Goal: Task Accomplishment & Management: Manage account settings

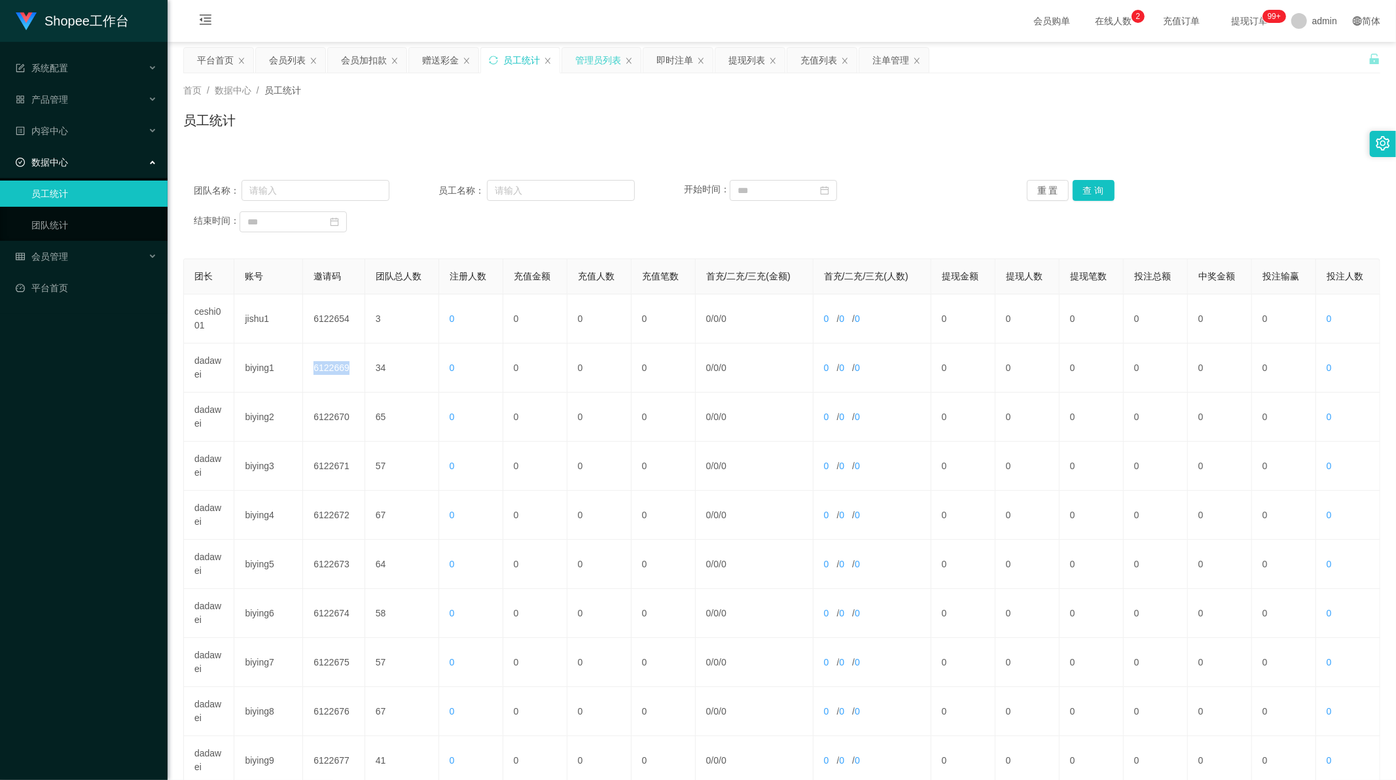
click at [618, 56] on div "管理员列表" at bounding box center [598, 60] width 46 height 25
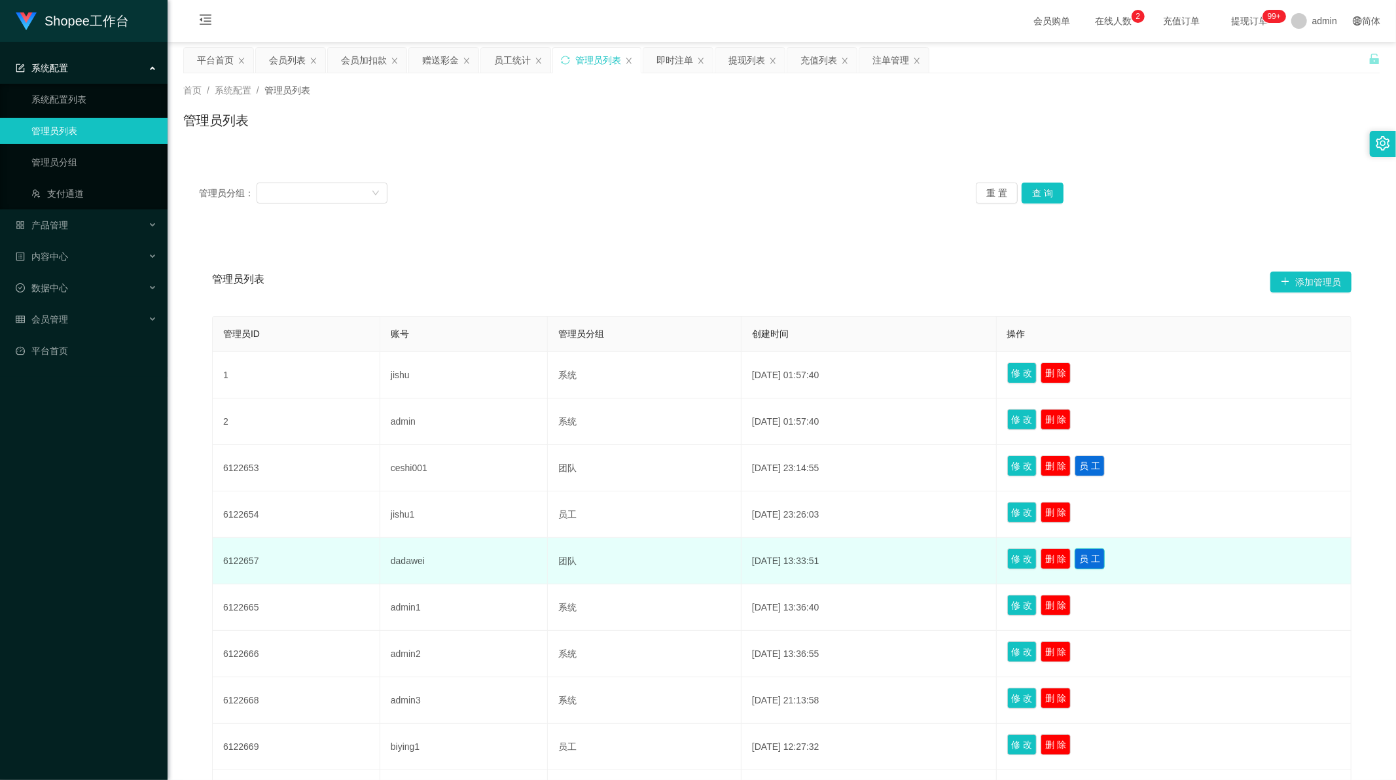
click at [1095, 561] on button "员 工" at bounding box center [1090, 558] width 30 height 21
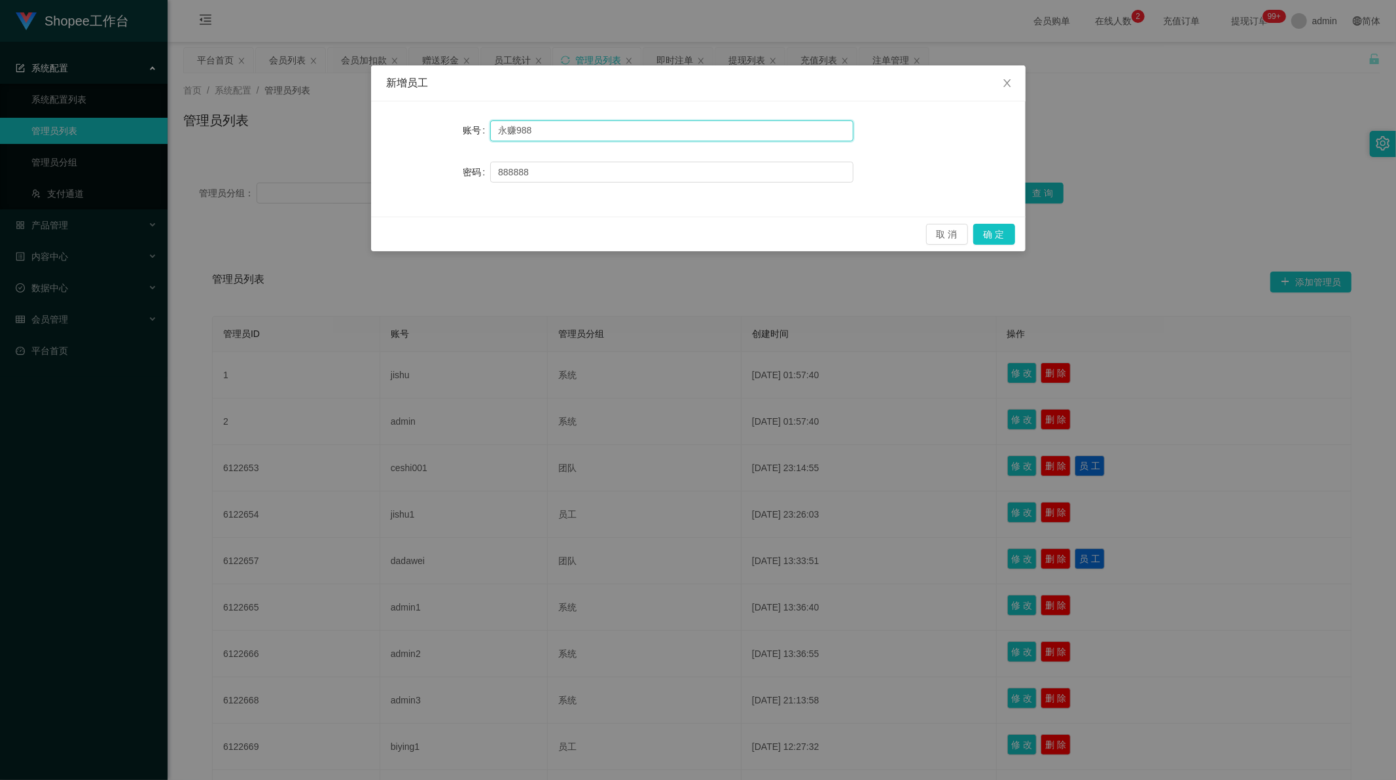
click at [546, 132] on input "永赚988" at bounding box center [671, 130] width 363 height 21
paste input "yn01"
drag, startPoint x: 497, startPoint y: 134, endPoint x: 469, endPoint y: 134, distance: 28.8
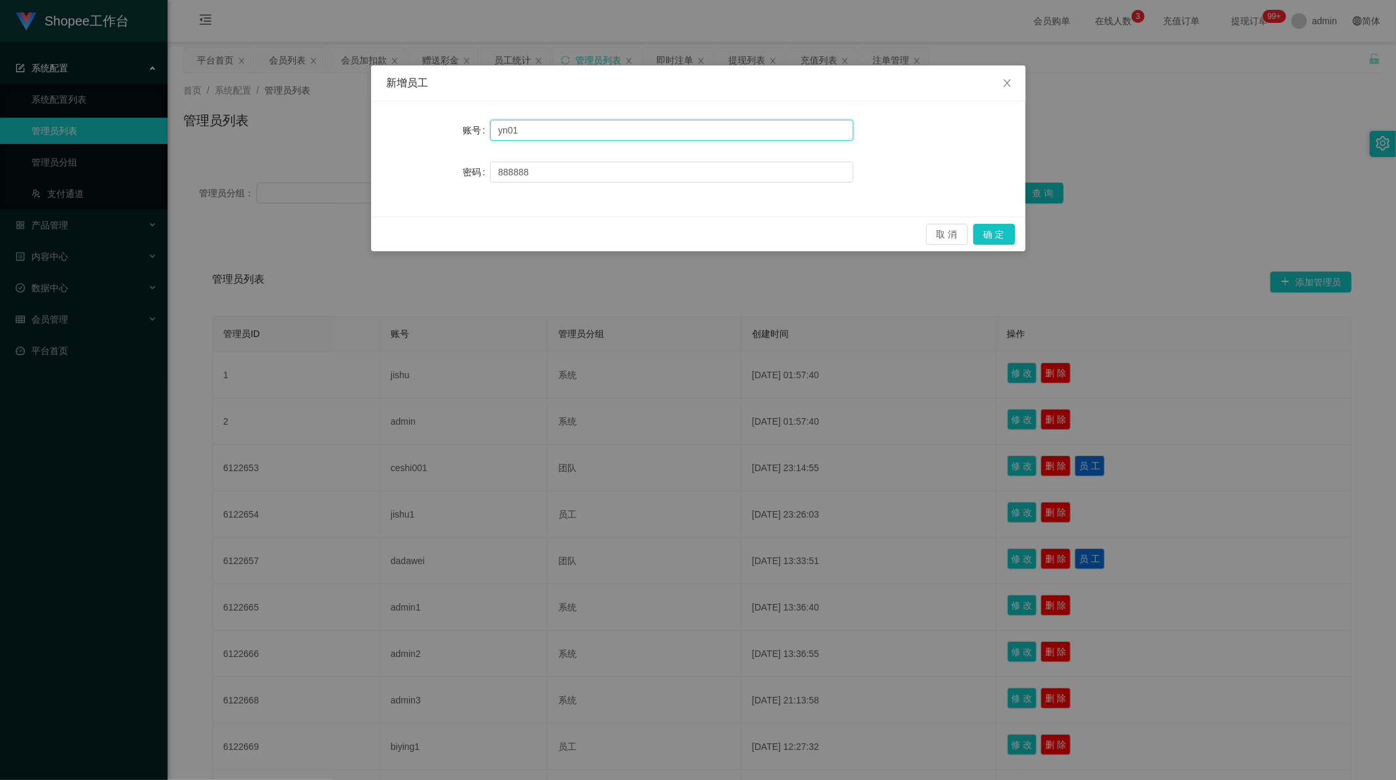
click at [469, 134] on div "账号 yn01" at bounding box center [698, 130] width 623 height 26
drag, startPoint x: 517, startPoint y: 130, endPoint x: 541, endPoint y: 130, distance: 23.6
click at [541, 130] on input "yn01" at bounding box center [671, 130] width 363 height 21
click at [999, 232] on button "确 定" at bounding box center [994, 234] width 42 height 21
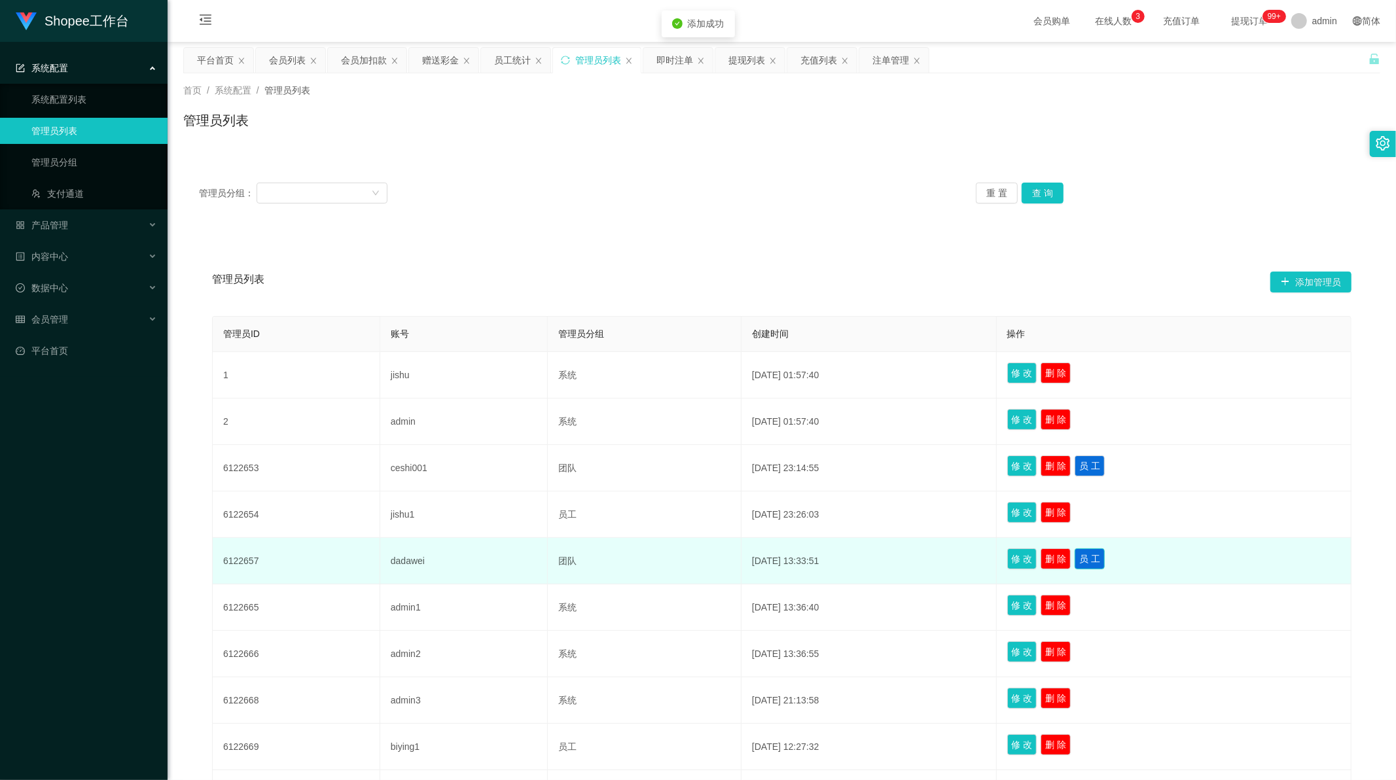
click at [1096, 558] on button "员 工" at bounding box center [1090, 558] width 30 height 21
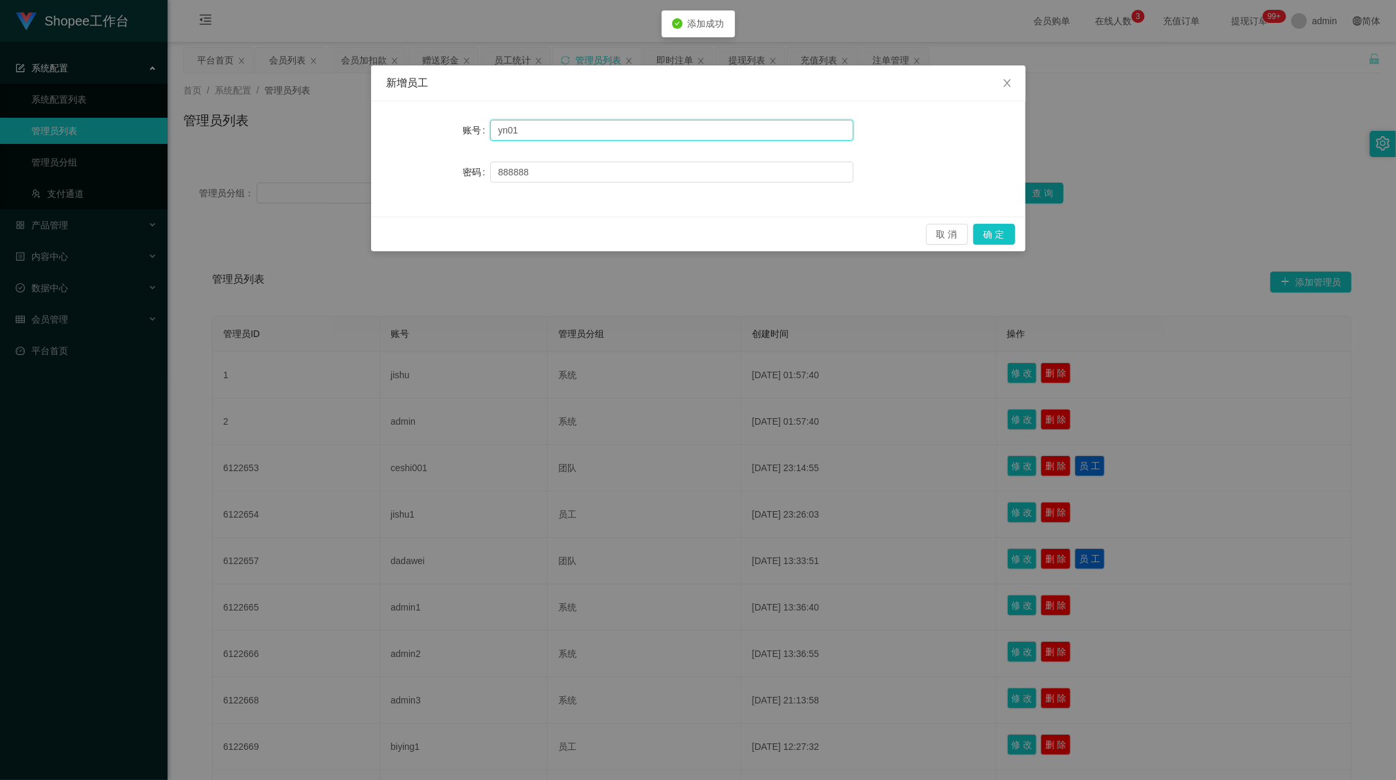
click at [534, 131] on input "yn01" at bounding box center [671, 130] width 363 height 21
click at [999, 236] on button "确 定" at bounding box center [994, 234] width 42 height 21
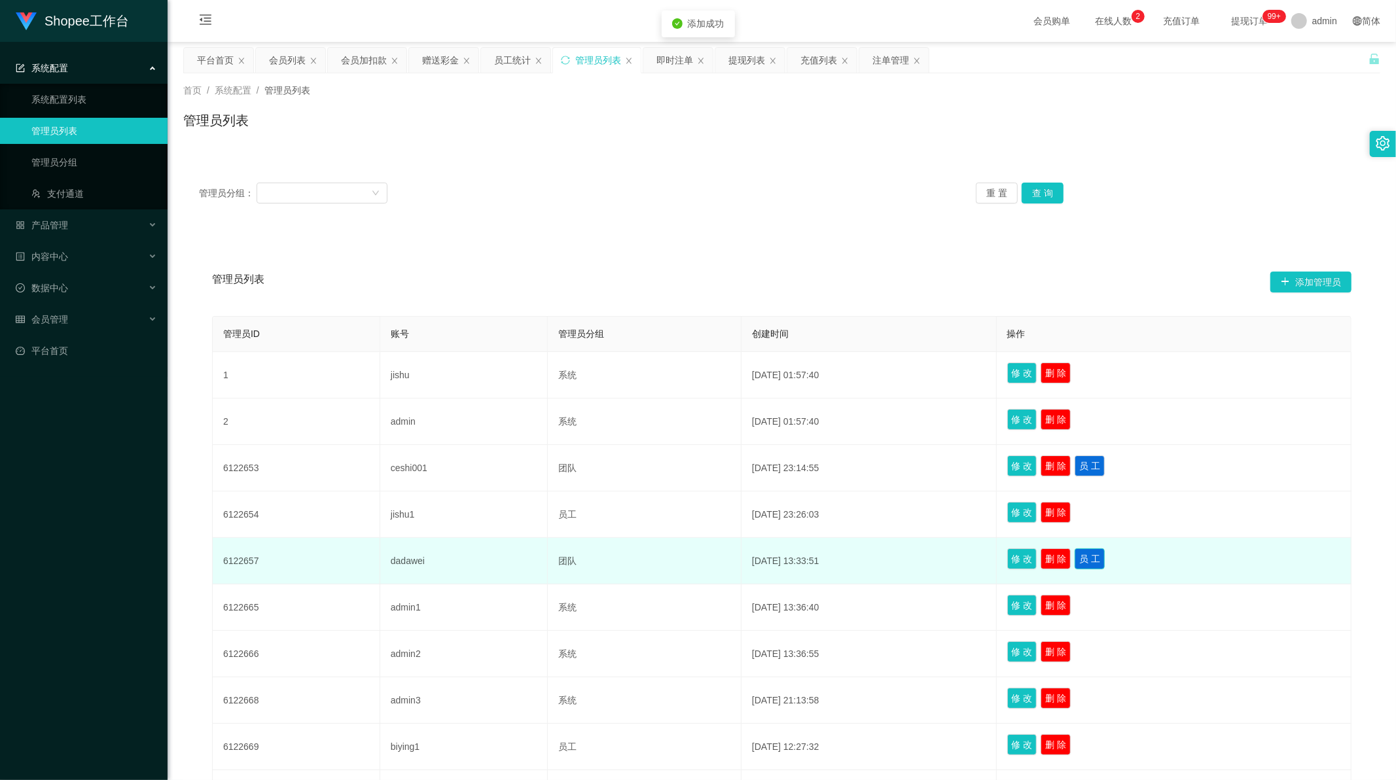
click at [1096, 555] on button "员 工" at bounding box center [1090, 558] width 30 height 21
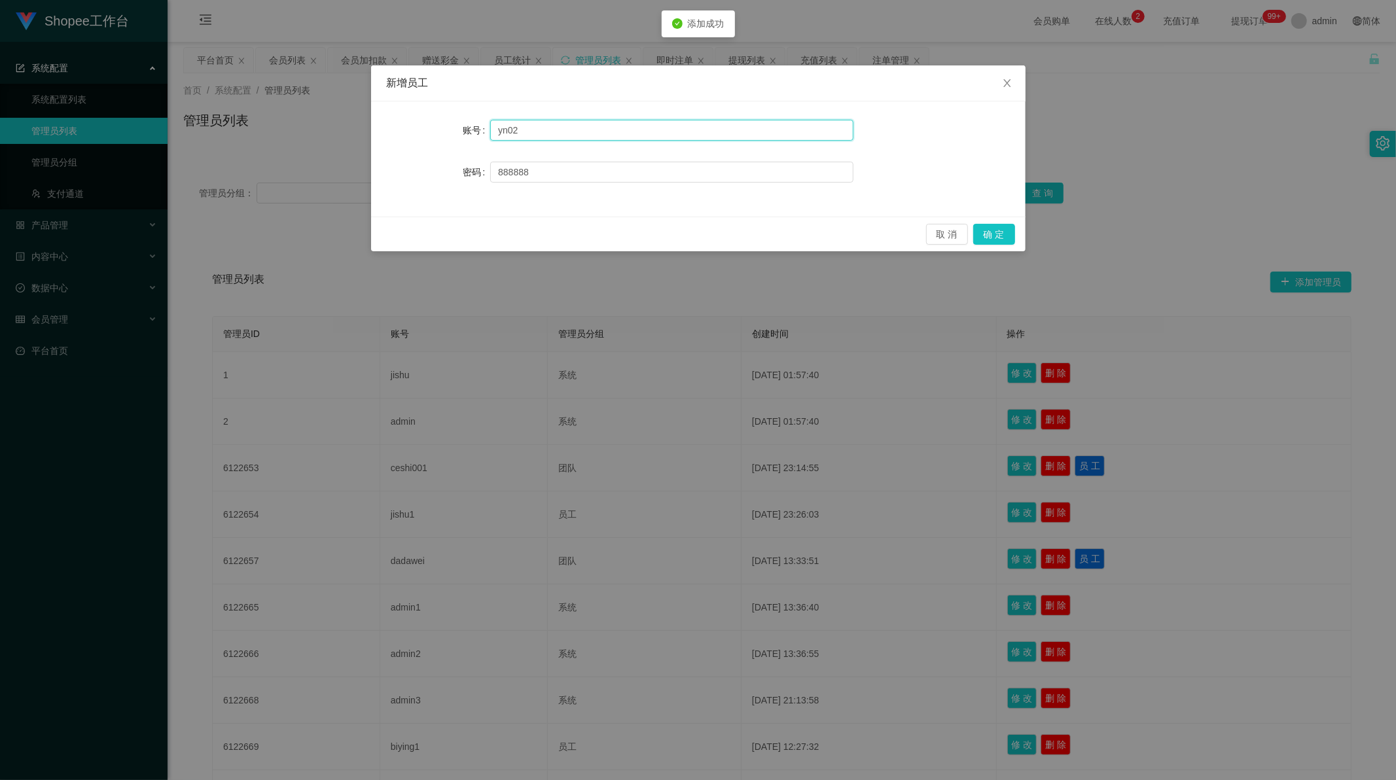
click at [539, 133] on input "yn02" at bounding box center [671, 130] width 363 height 21
drag, startPoint x: 996, startPoint y: 232, endPoint x: 1000, endPoint y: 238, distance: 7.1
click at [996, 232] on button "确 定" at bounding box center [994, 234] width 42 height 21
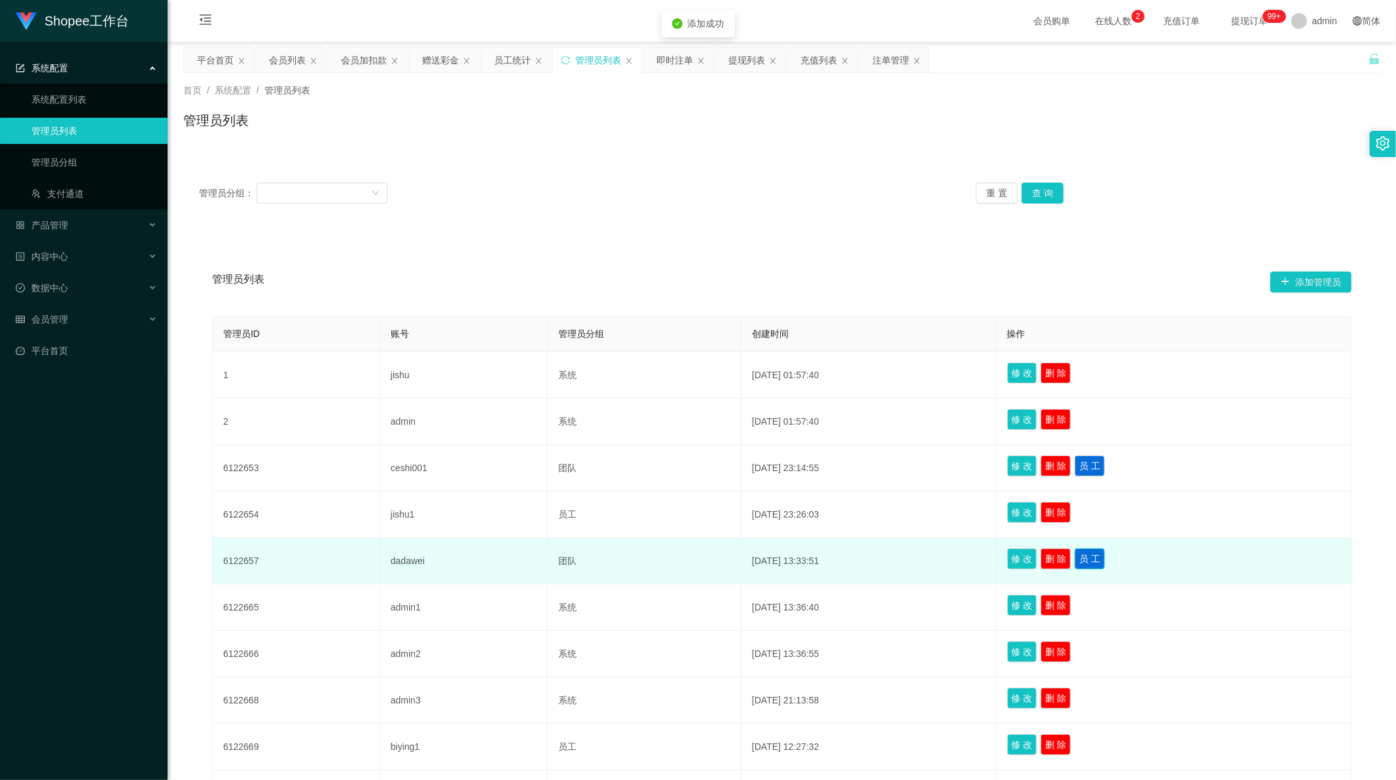
click at [1105, 561] on button "员 工" at bounding box center [1090, 558] width 30 height 21
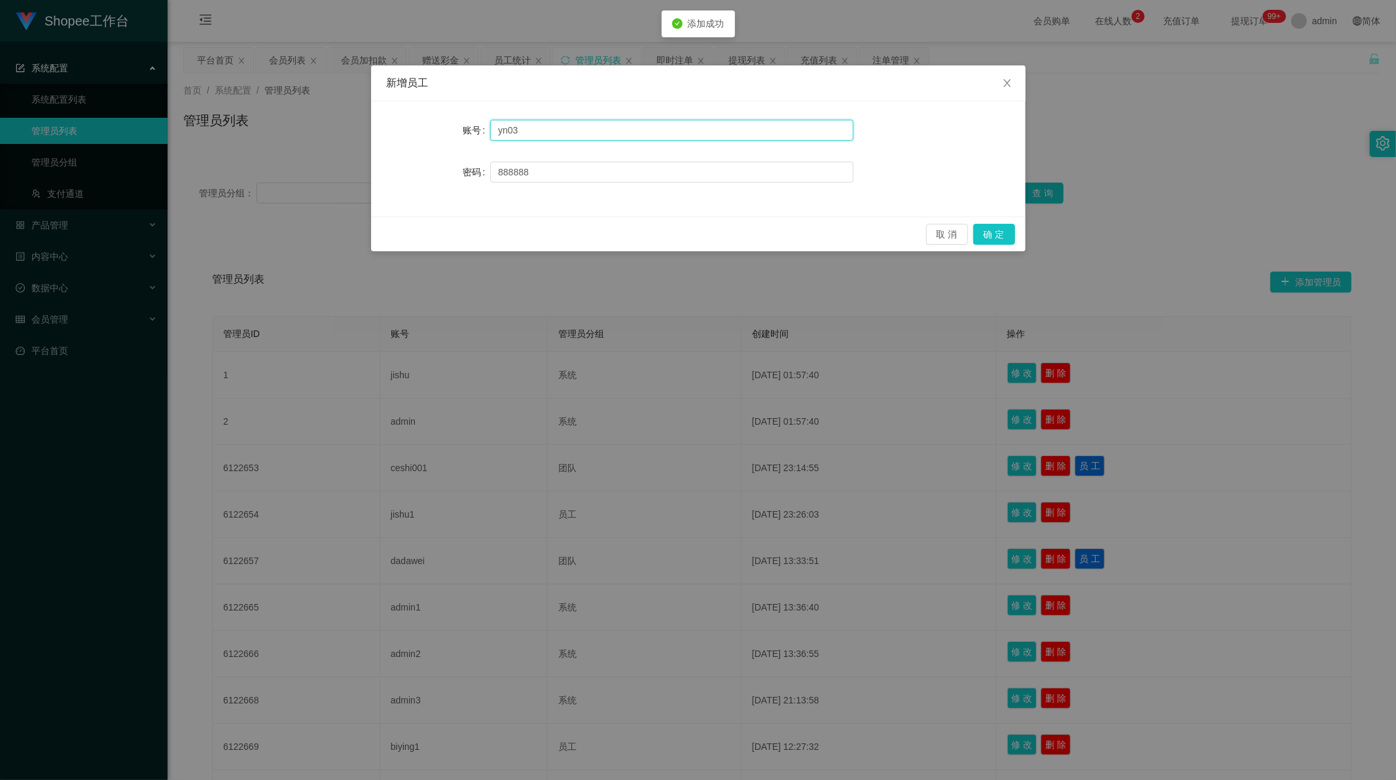
click at [547, 137] on input "yn03" at bounding box center [671, 130] width 363 height 21
click at [1011, 228] on button "确 定" at bounding box center [994, 234] width 42 height 21
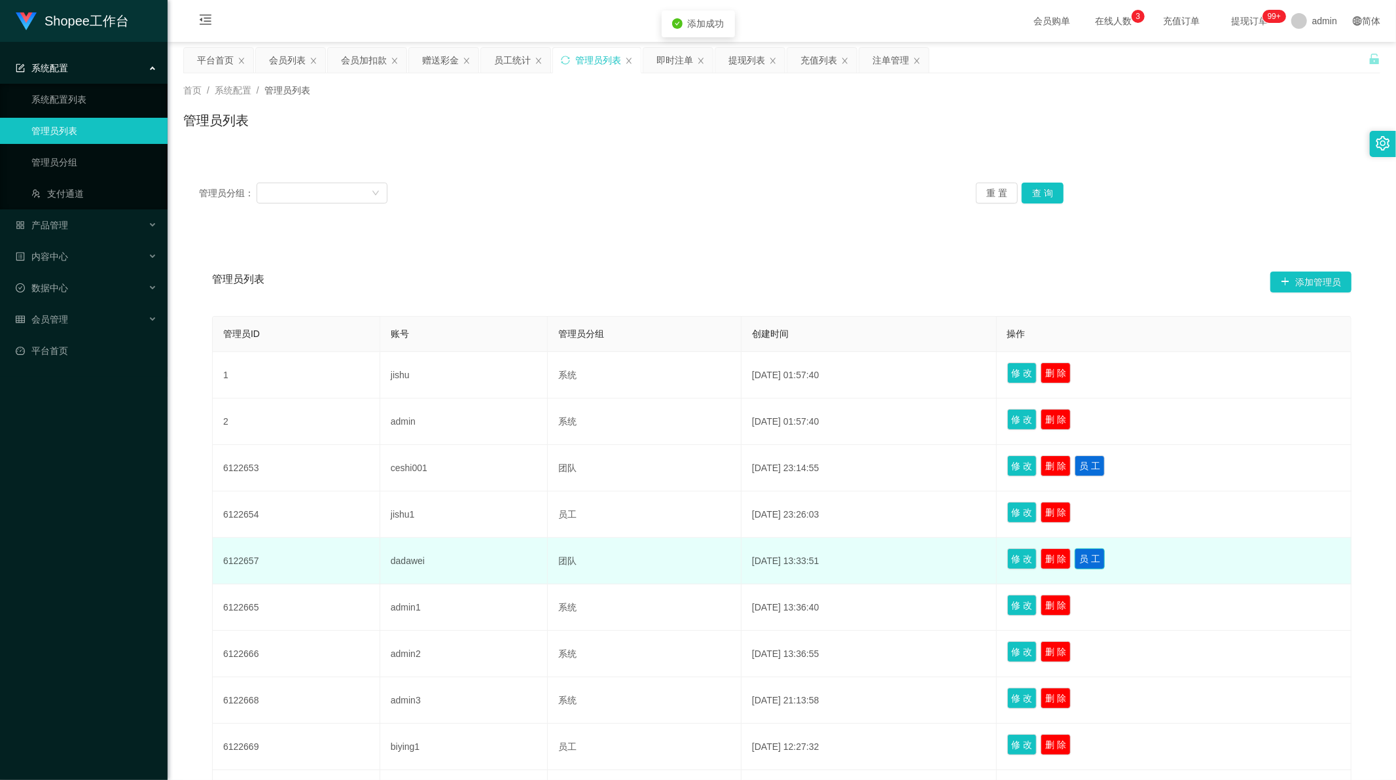
click at [1101, 554] on button "员 工" at bounding box center [1090, 558] width 30 height 21
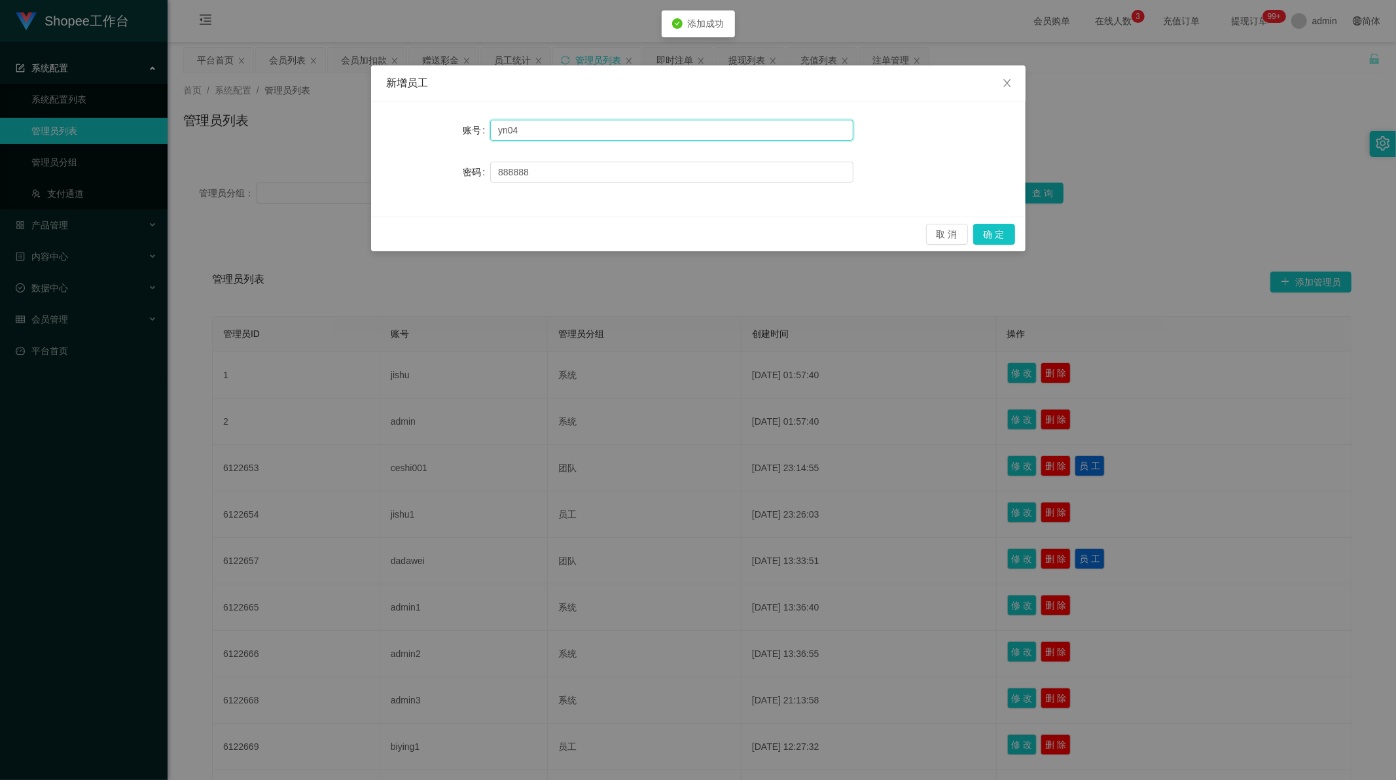
click at [636, 130] on input "yn04" at bounding box center [671, 130] width 363 height 21
click at [1001, 227] on button "确 定" at bounding box center [994, 234] width 42 height 21
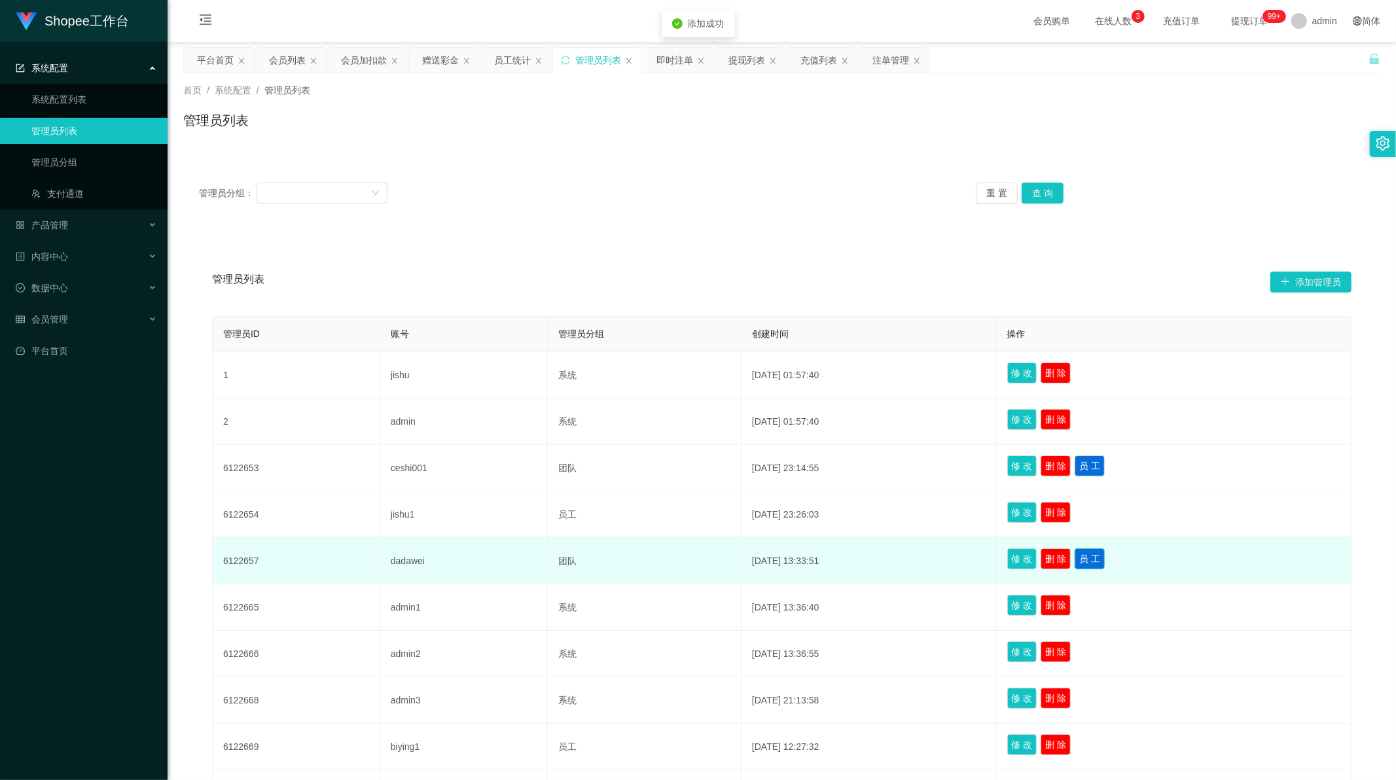
click at [1101, 556] on button "员 工" at bounding box center [1090, 558] width 30 height 21
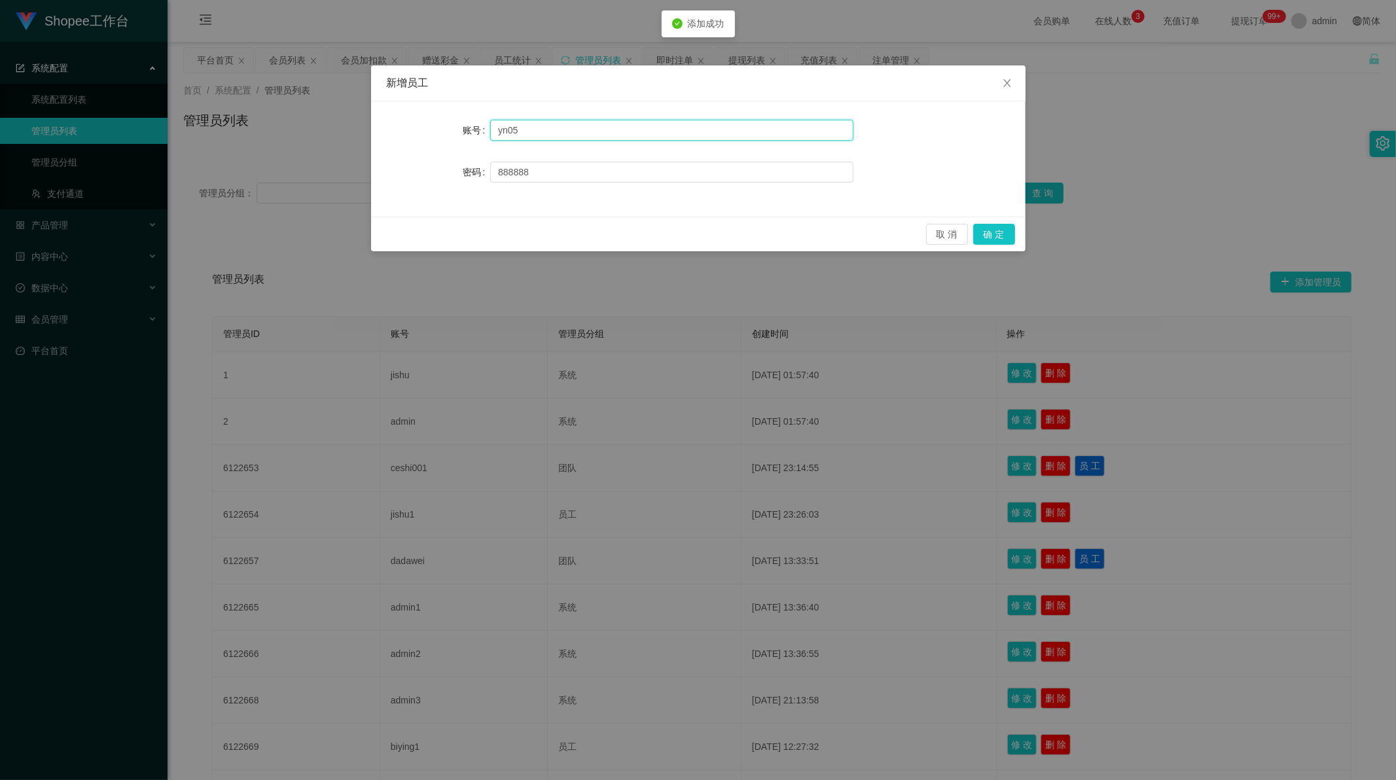
click at [563, 127] on input "yn05" at bounding box center [671, 130] width 363 height 21
click at [1002, 236] on button "确 定" at bounding box center [994, 234] width 42 height 21
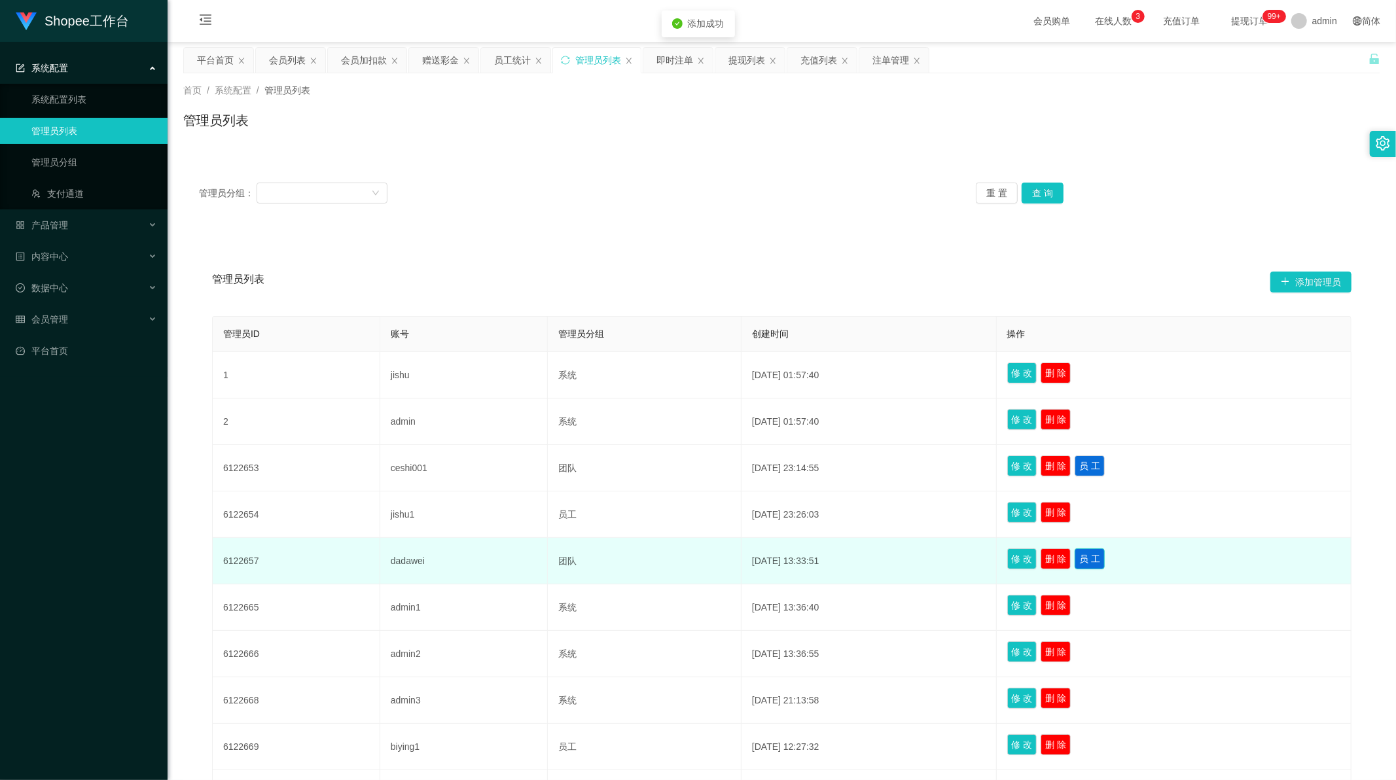
click at [1104, 562] on button "员 工" at bounding box center [1090, 558] width 30 height 21
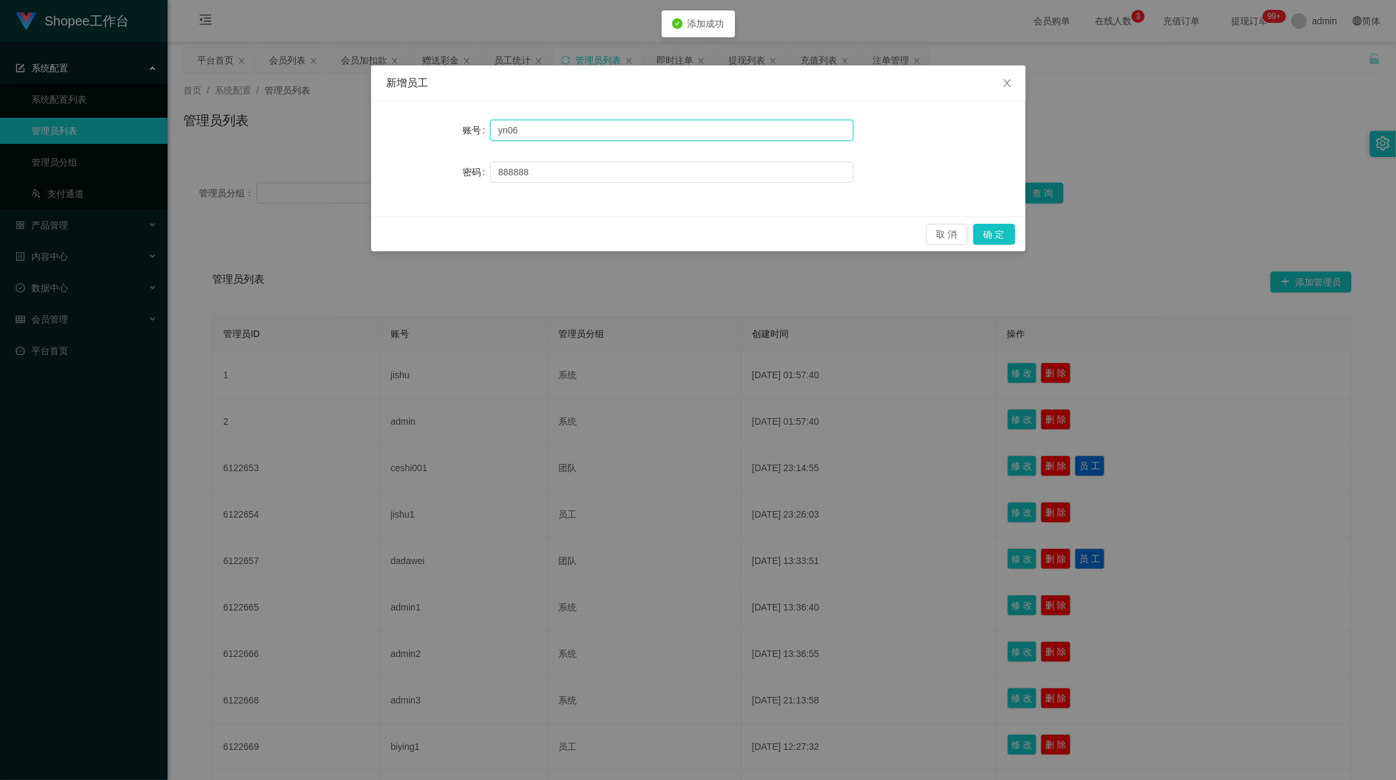
click at [579, 129] on input "yn06" at bounding box center [671, 130] width 363 height 21
type input "yn07"
click at [1000, 236] on button "确 定" at bounding box center [994, 234] width 42 height 21
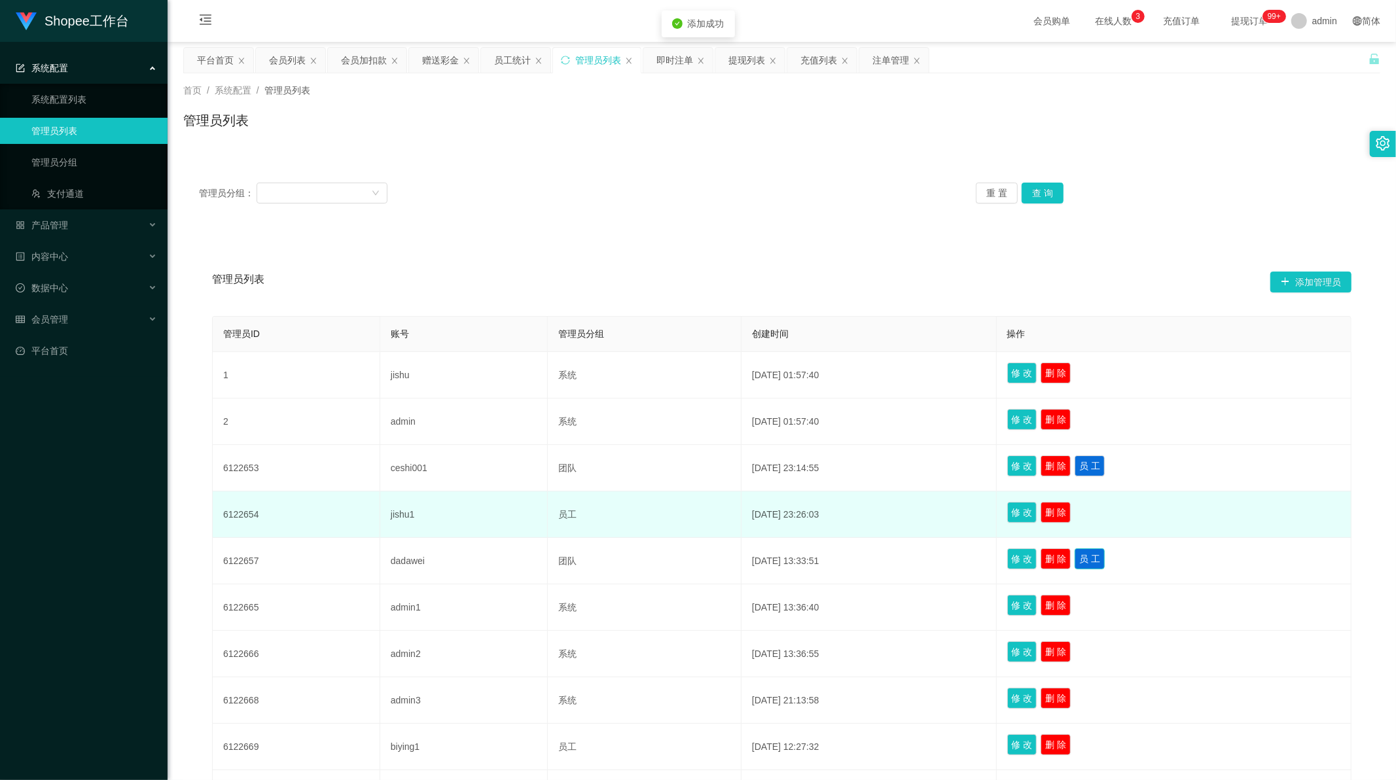
scroll to position [155, 0]
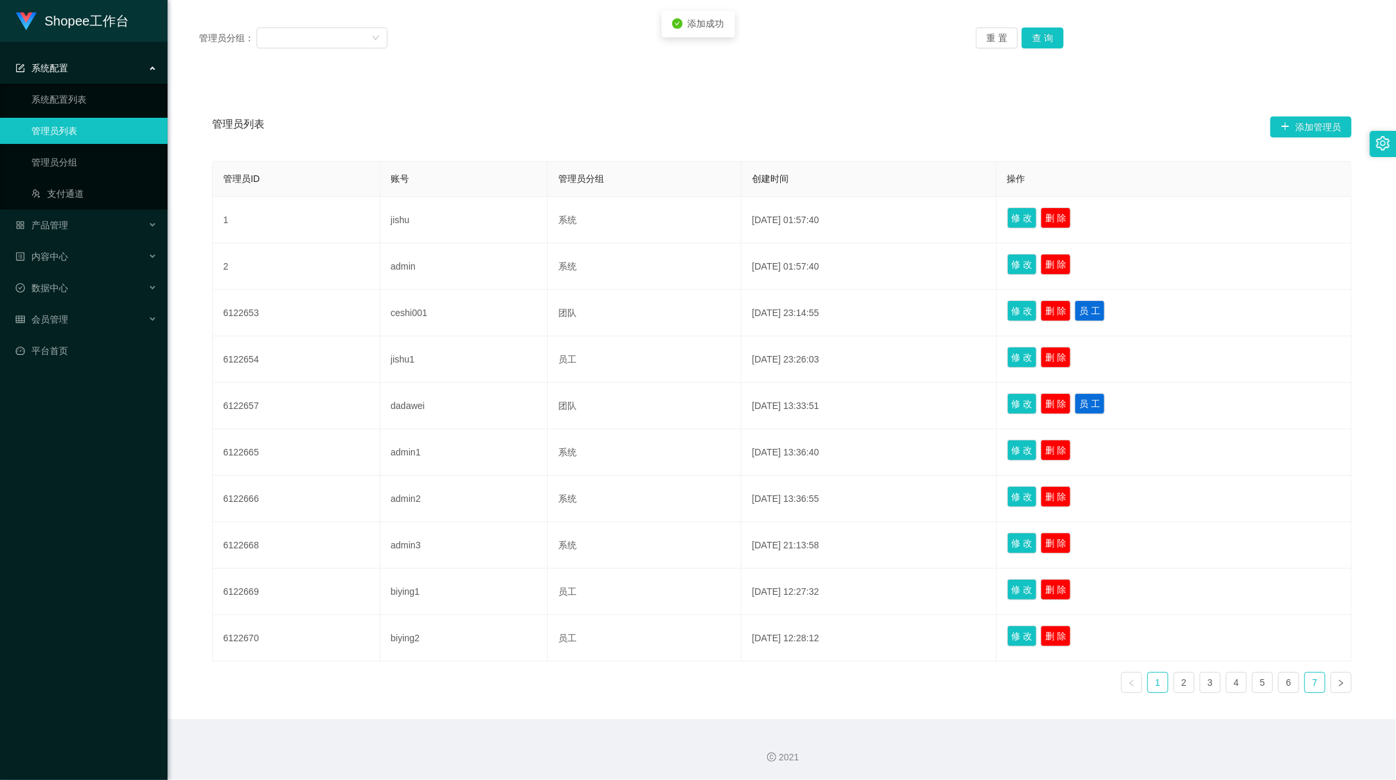
click at [1305, 683] on link "7" at bounding box center [1315, 683] width 20 height 20
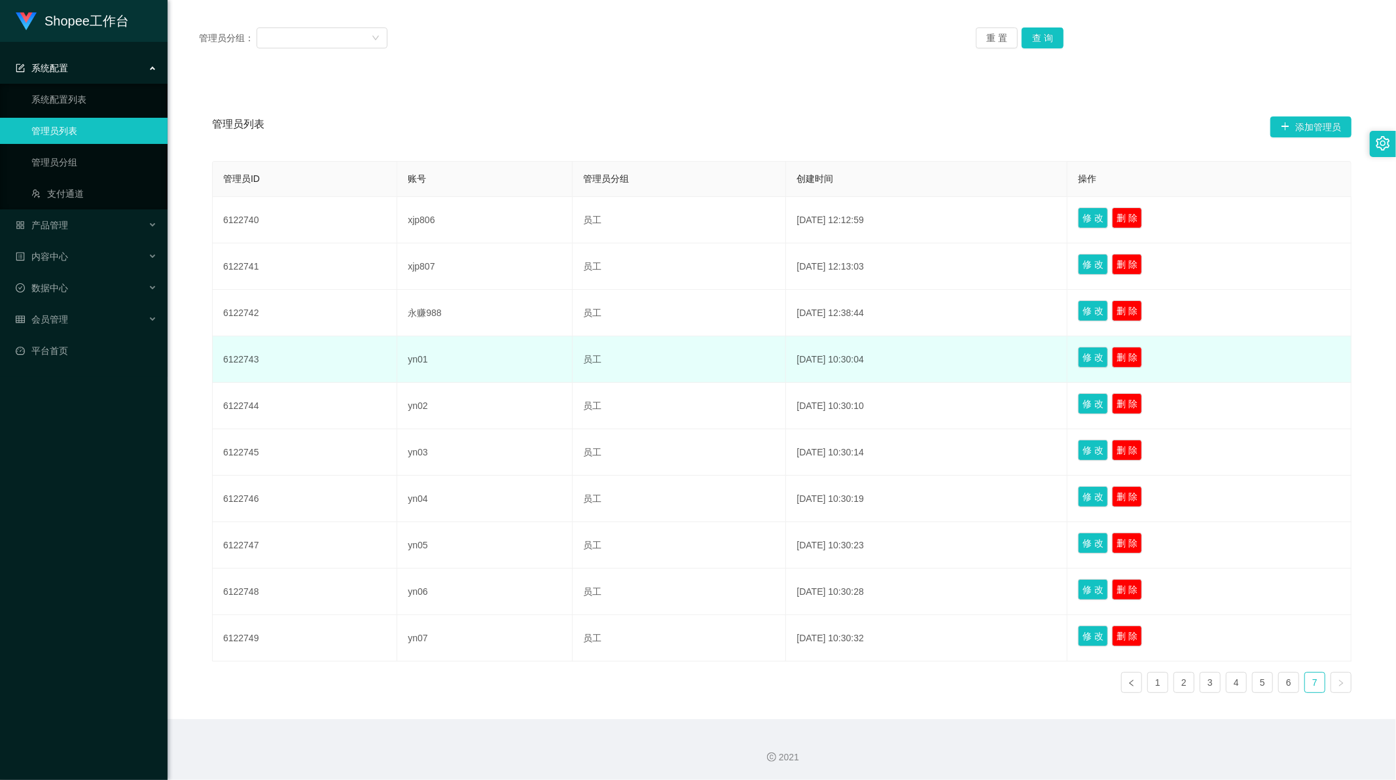
click at [407, 360] on td "yn01" at bounding box center [484, 359] width 175 height 46
copy td "yn01"
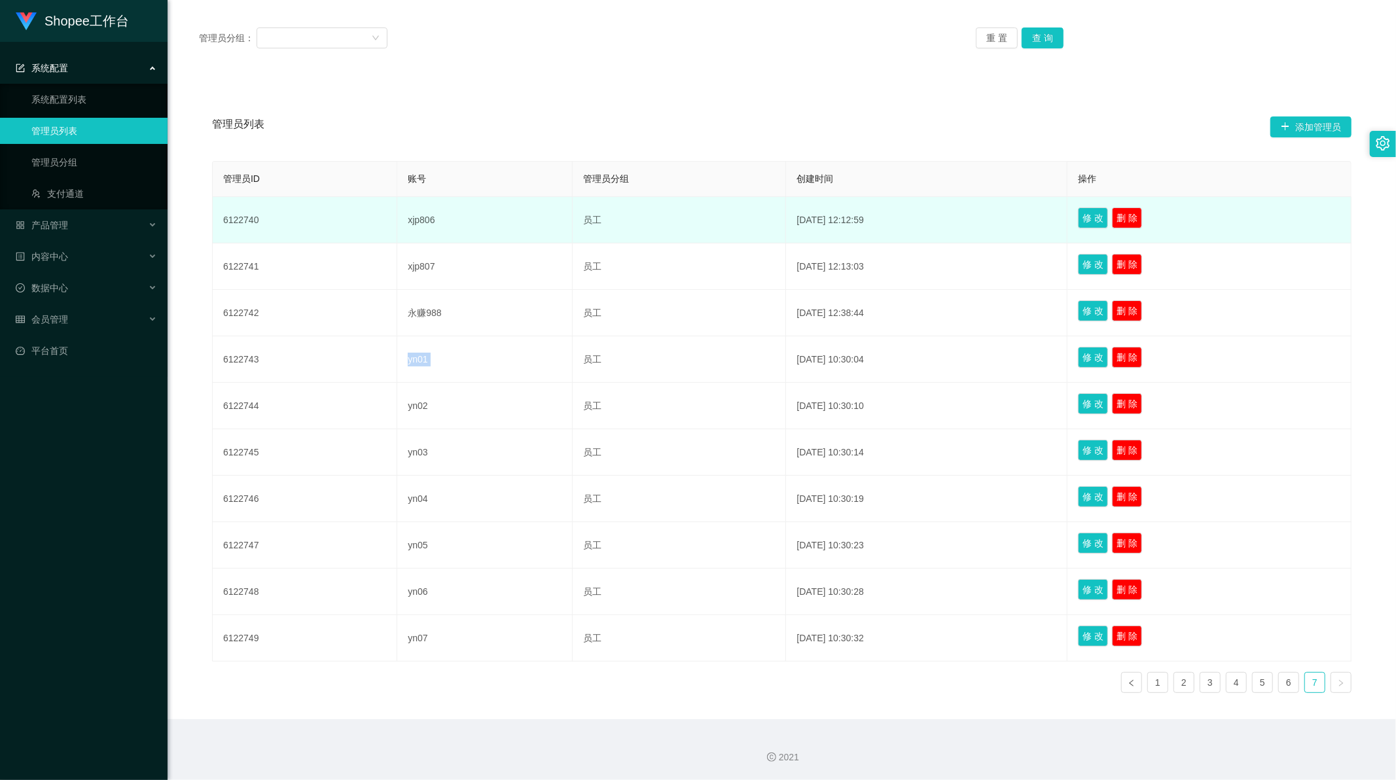
click at [249, 201] on td "6122740" at bounding box center [305, 220] width 185 height 46
click at [241, 208] on td "6122740" at bounding box center [305, 220] width 185 height 46
copy td "6122740"
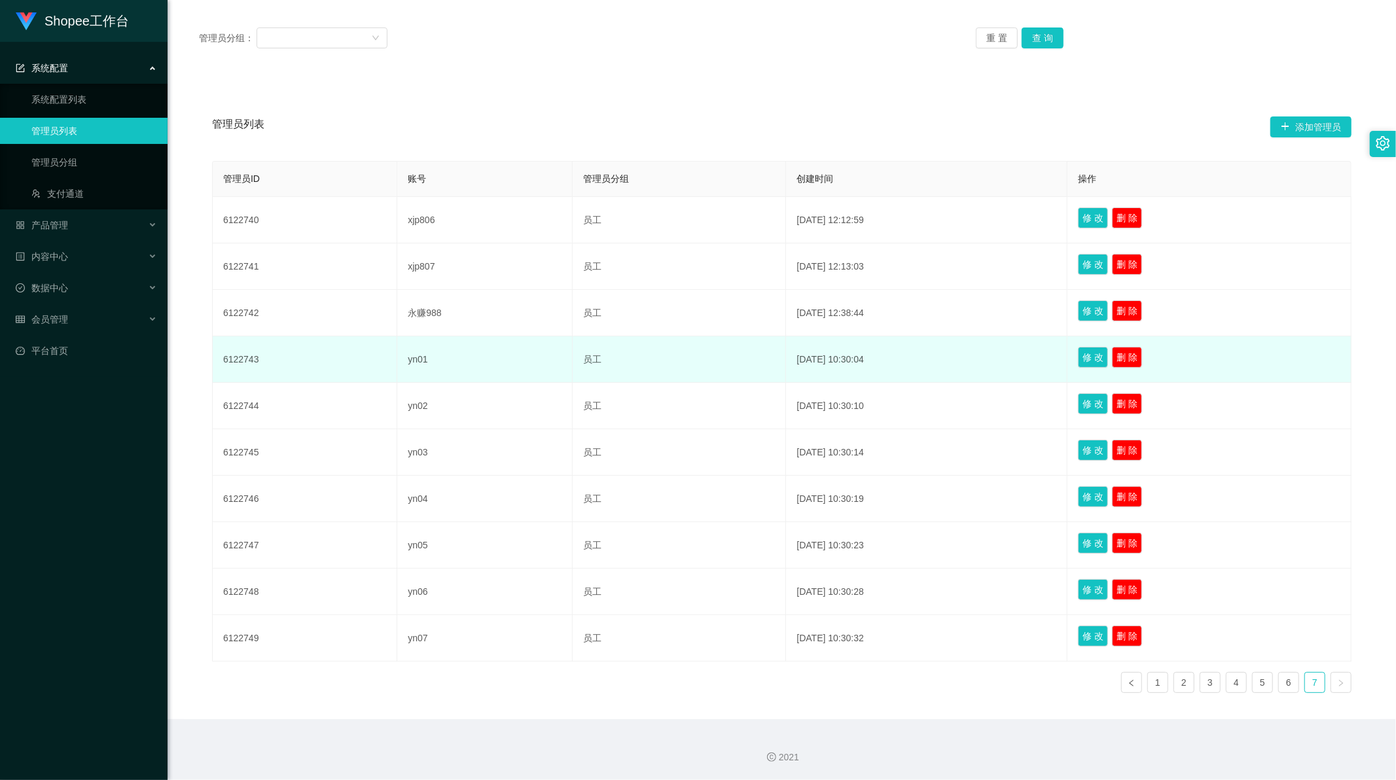
click at [408, 355] on td "yn01" at bounding box center [484, 359] width 175 height 46
copy td "yn01"
click at [253, 359] on td "6122743" at bounding box center [305, 359] width 185 height 46
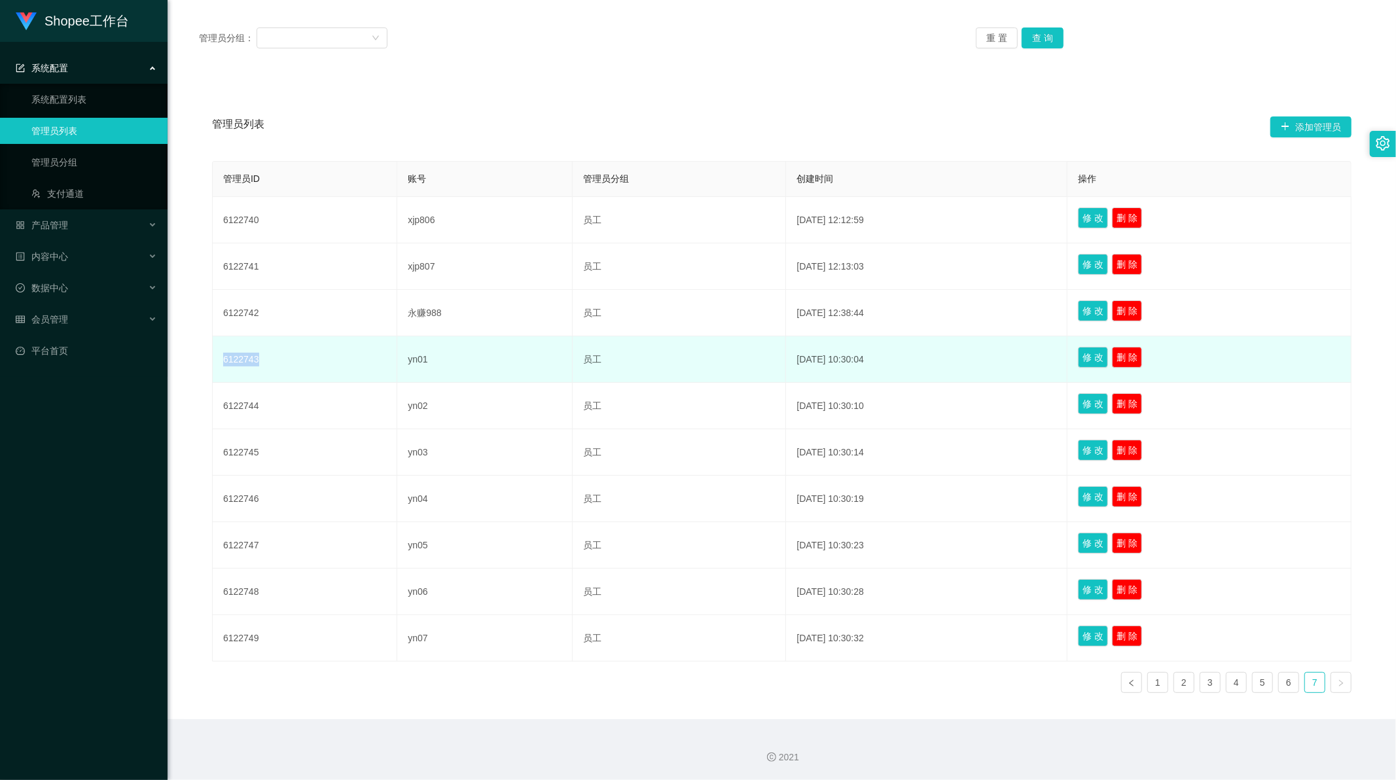
copy td "6122743"
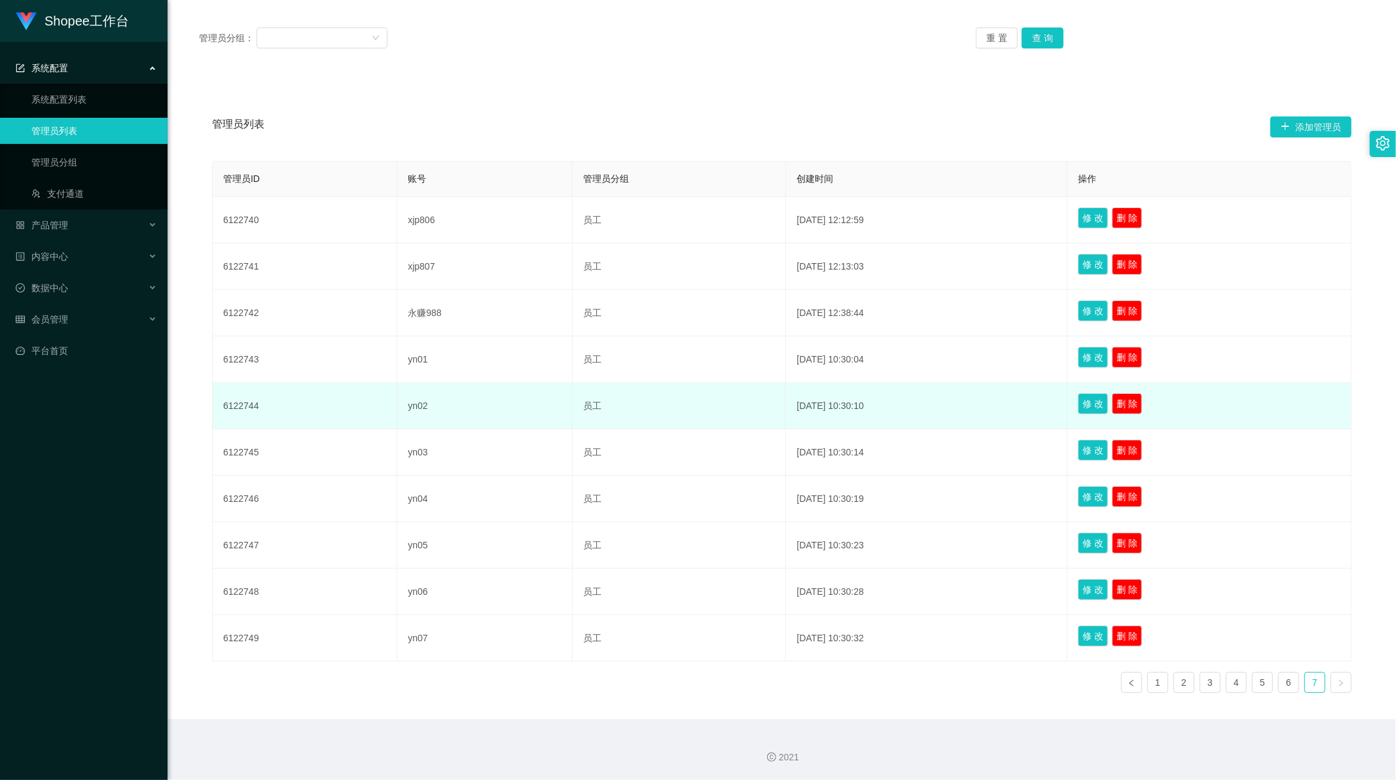
click at [399, 403] on td "yn02" at bounding box center [484, 406] width 175 height 46
copy td "yn02"
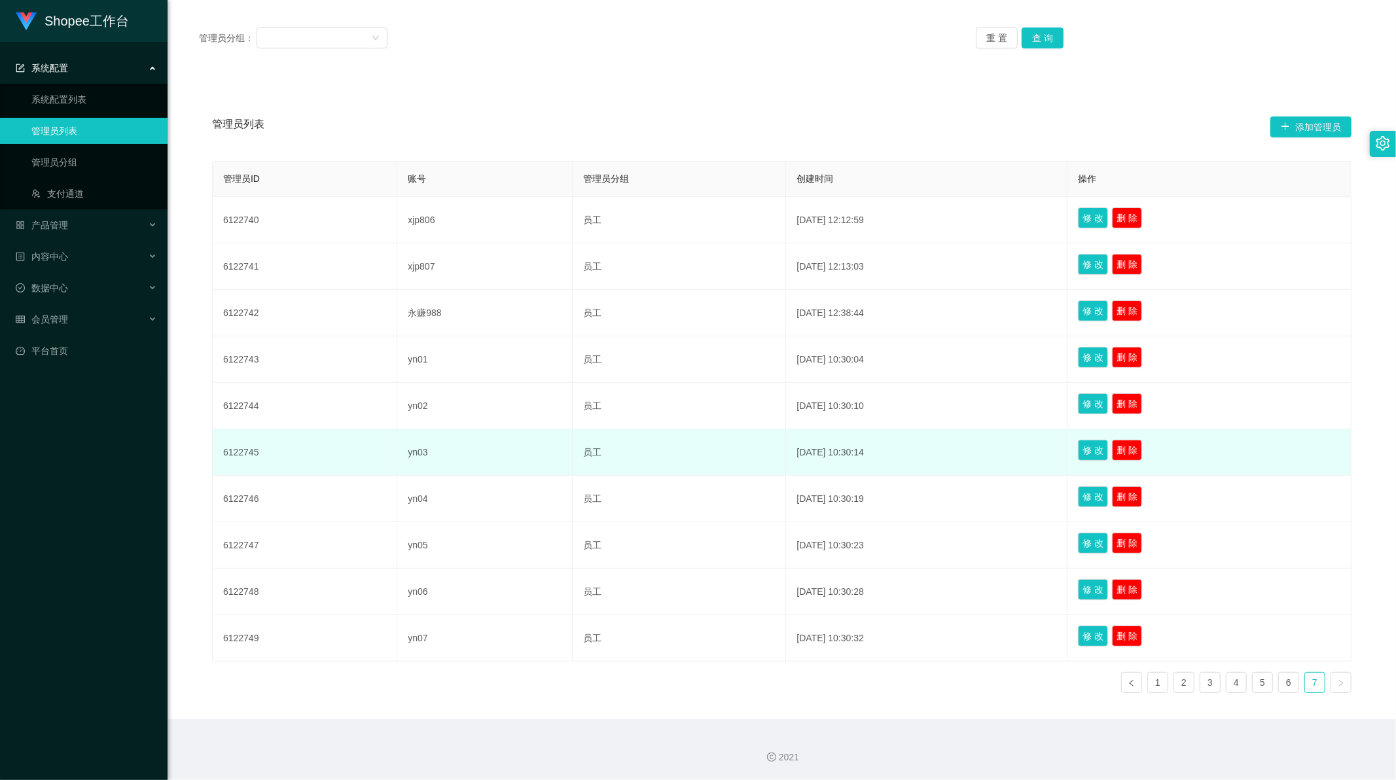
click at [236, 447] on td "6122745" at bounding box center [305, 452] width 185 height 46
copy td "6122745"
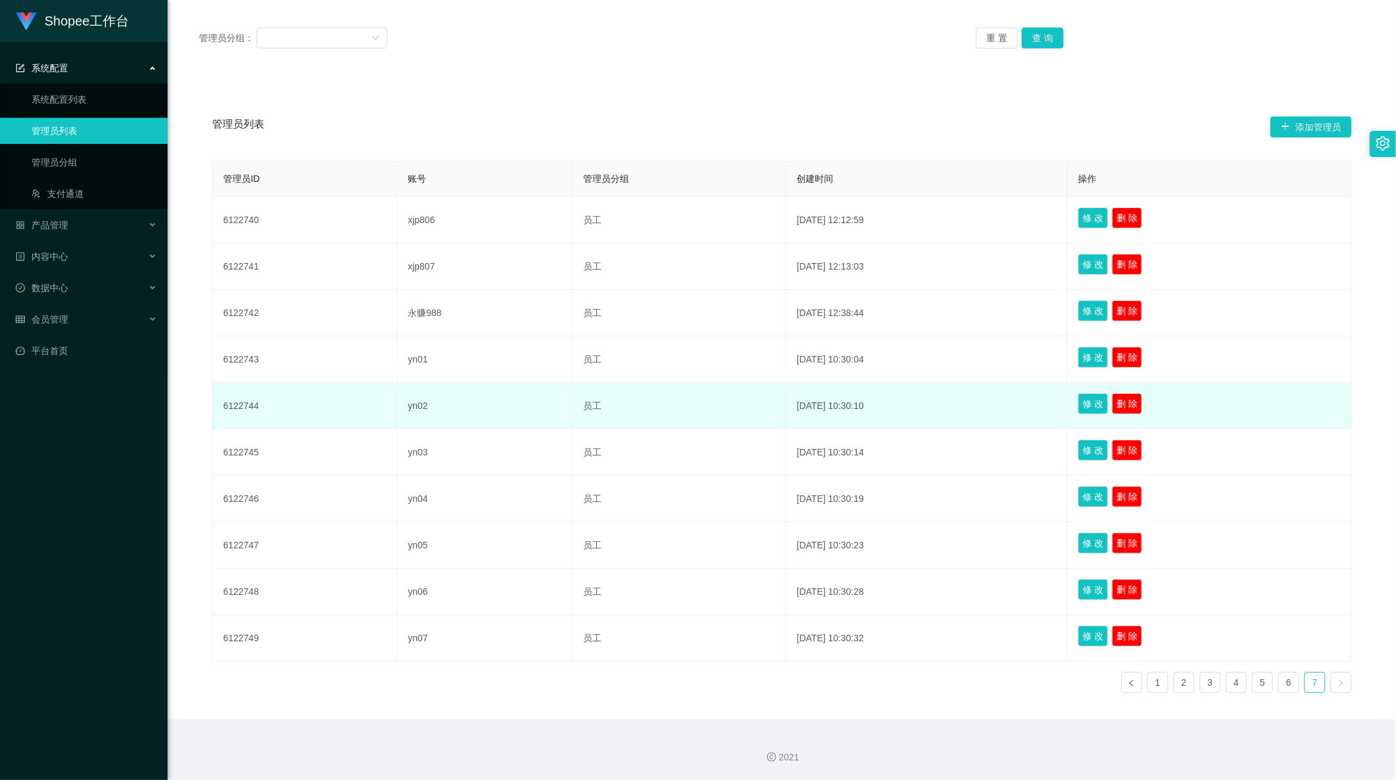
click at [238, 410] on td "6122744" at bounding box center [305, 406] width 185 height 46
copy td "6122744"
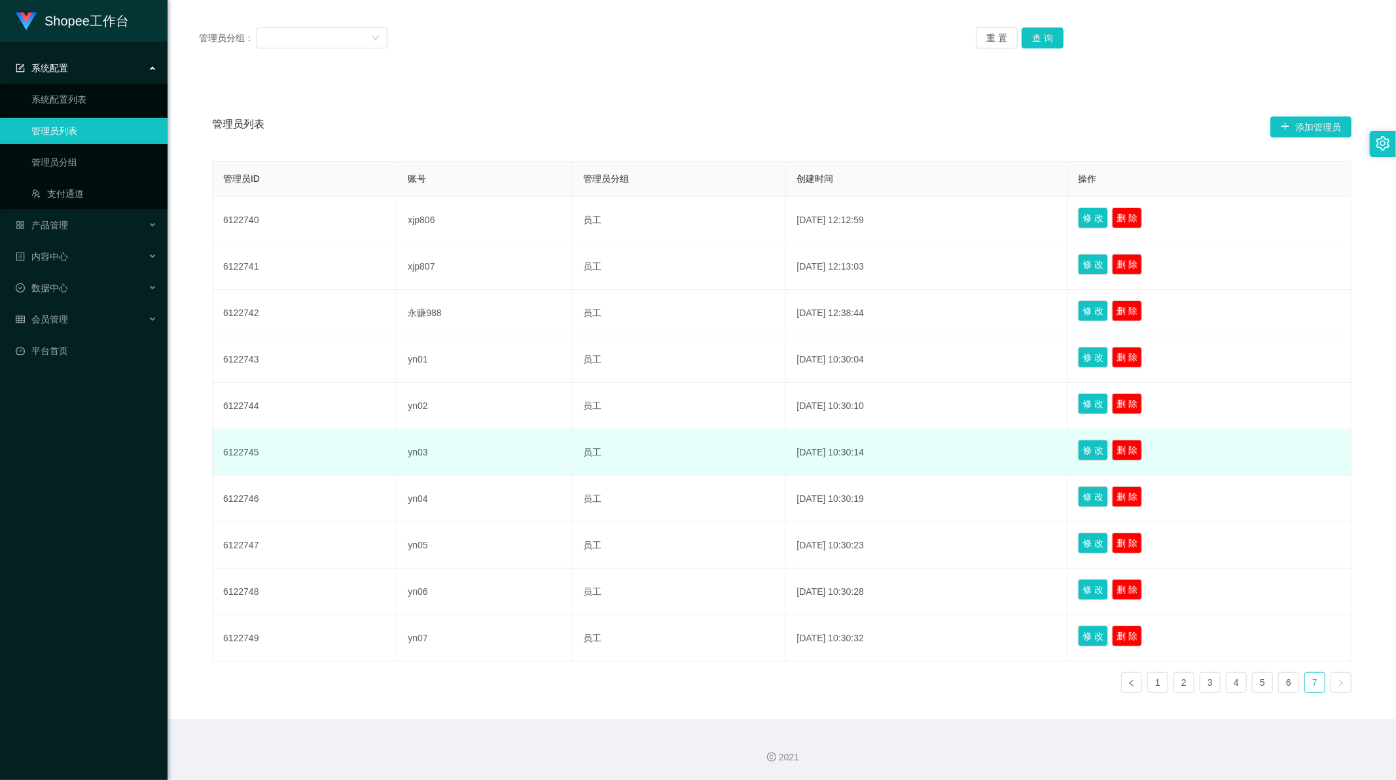
click at [241, 450] on td "6122745" at bounding box center [305, 452] width 185 height 46
copy td "6122745"
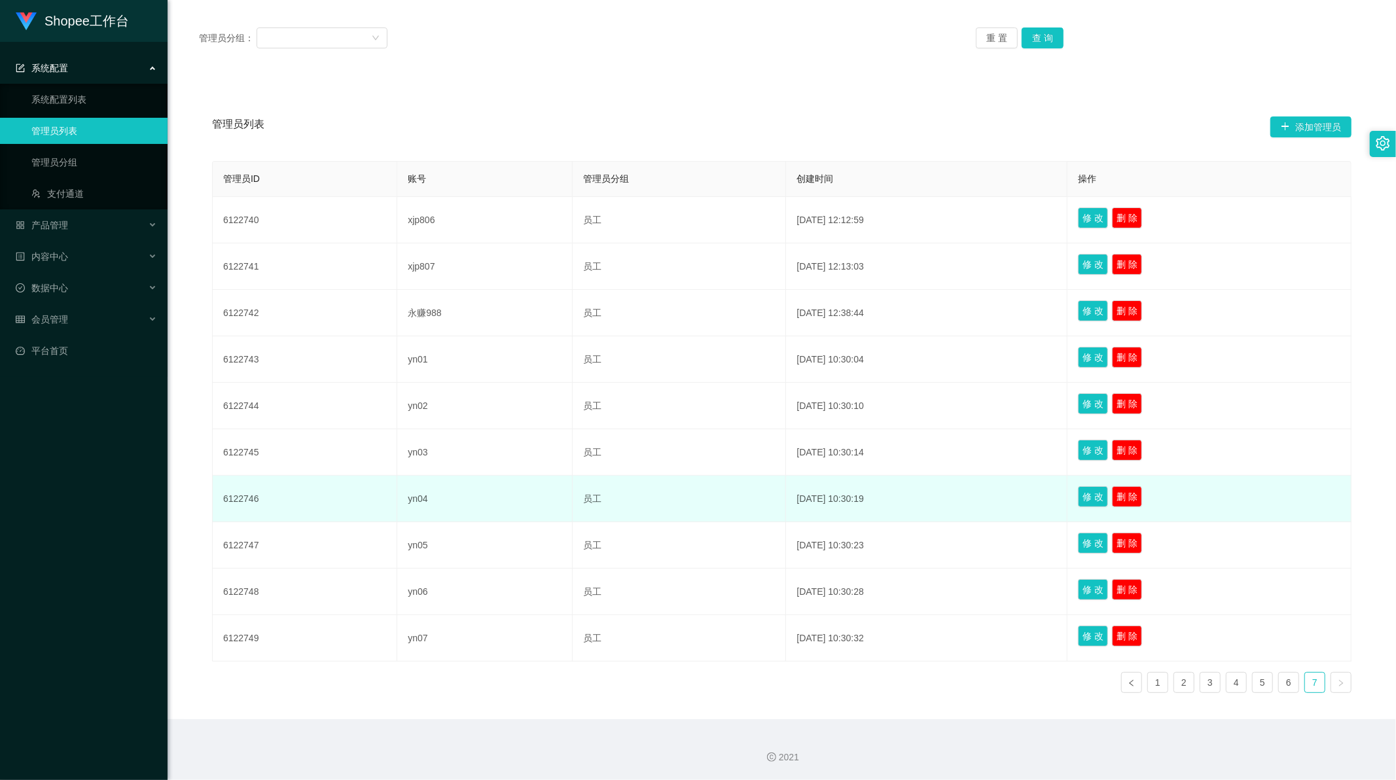
click at [240, 493] on td "6122746" at bounding box center [305, 499] width 185 height 46
copy td "6122746"
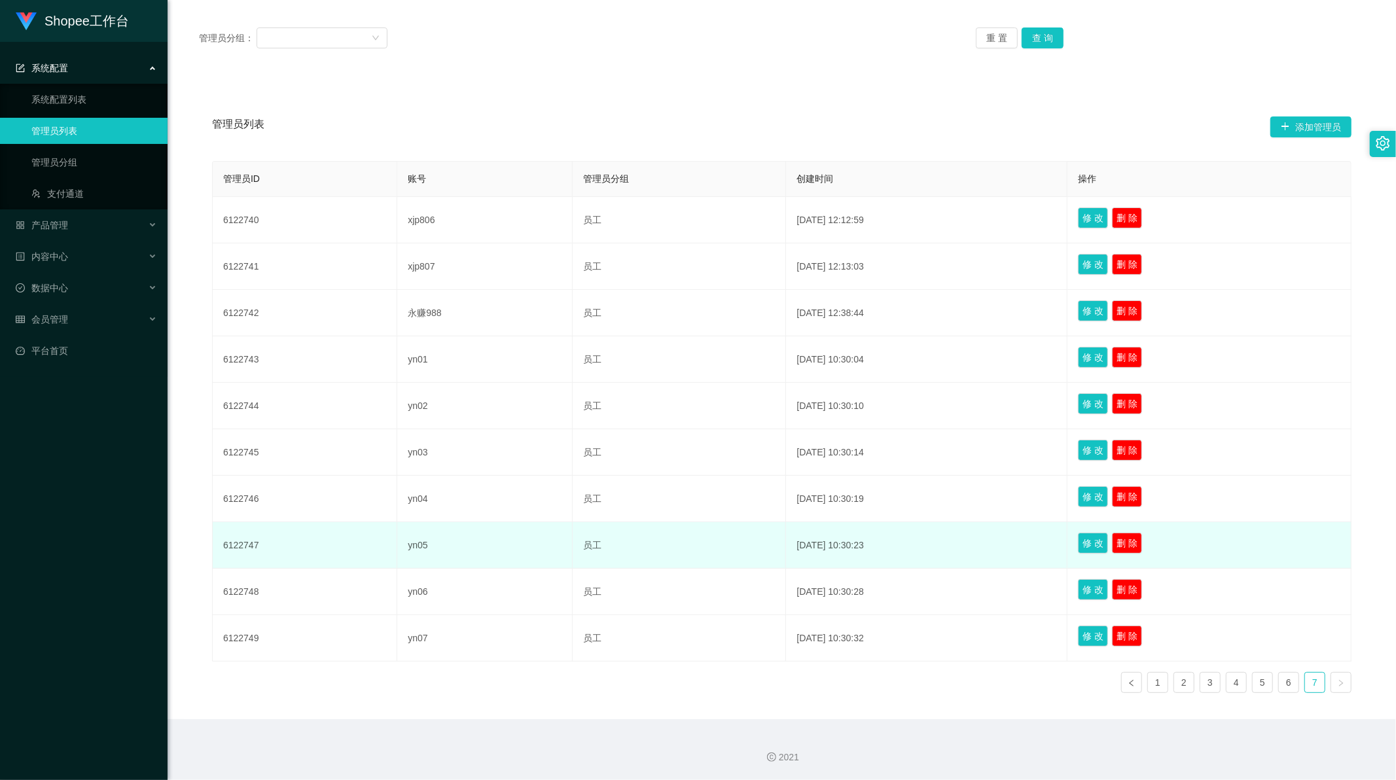
click at [245, 538] on td "6122747" at bounding box center [305, 545] width 185 height 46
copy td "6122747"
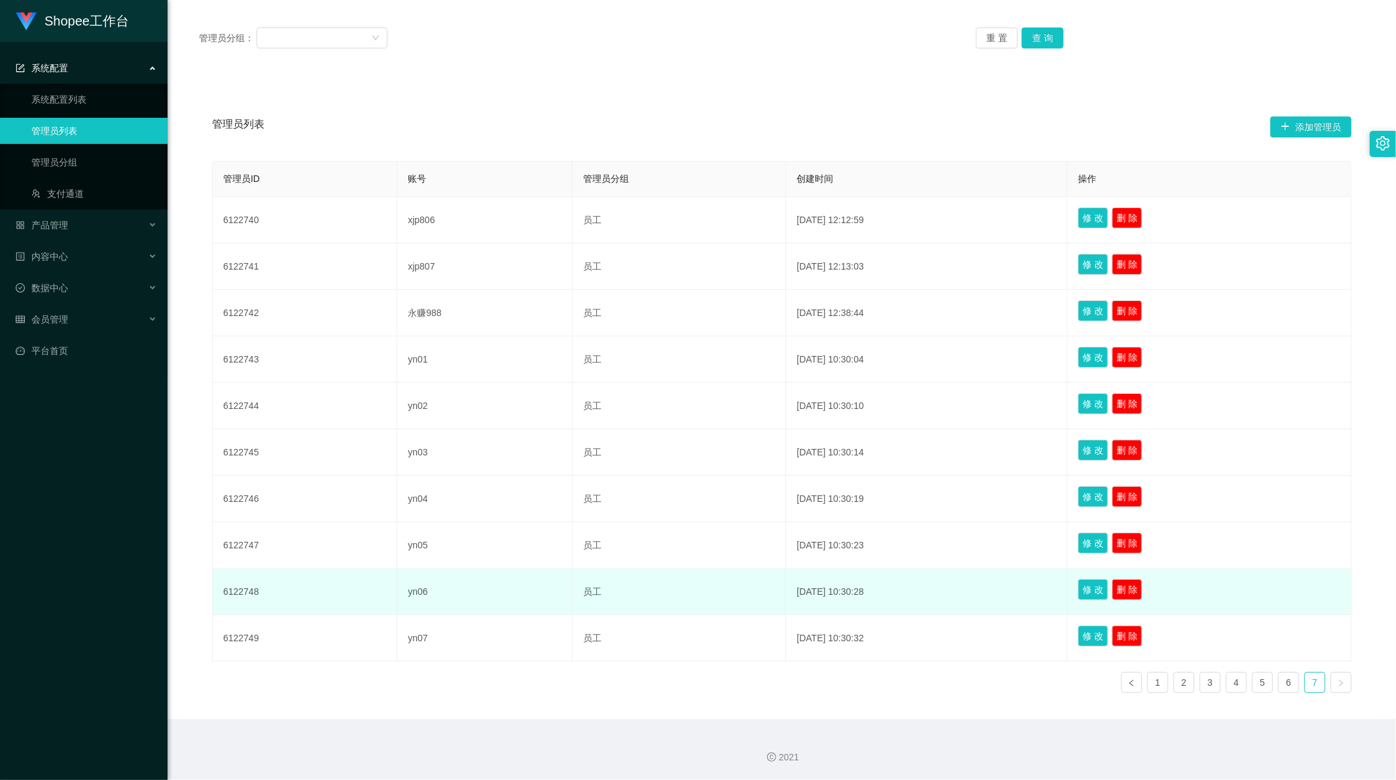
click at [245, 583] on td "6122748" at bounding box center [305, 592] width 185 height 46
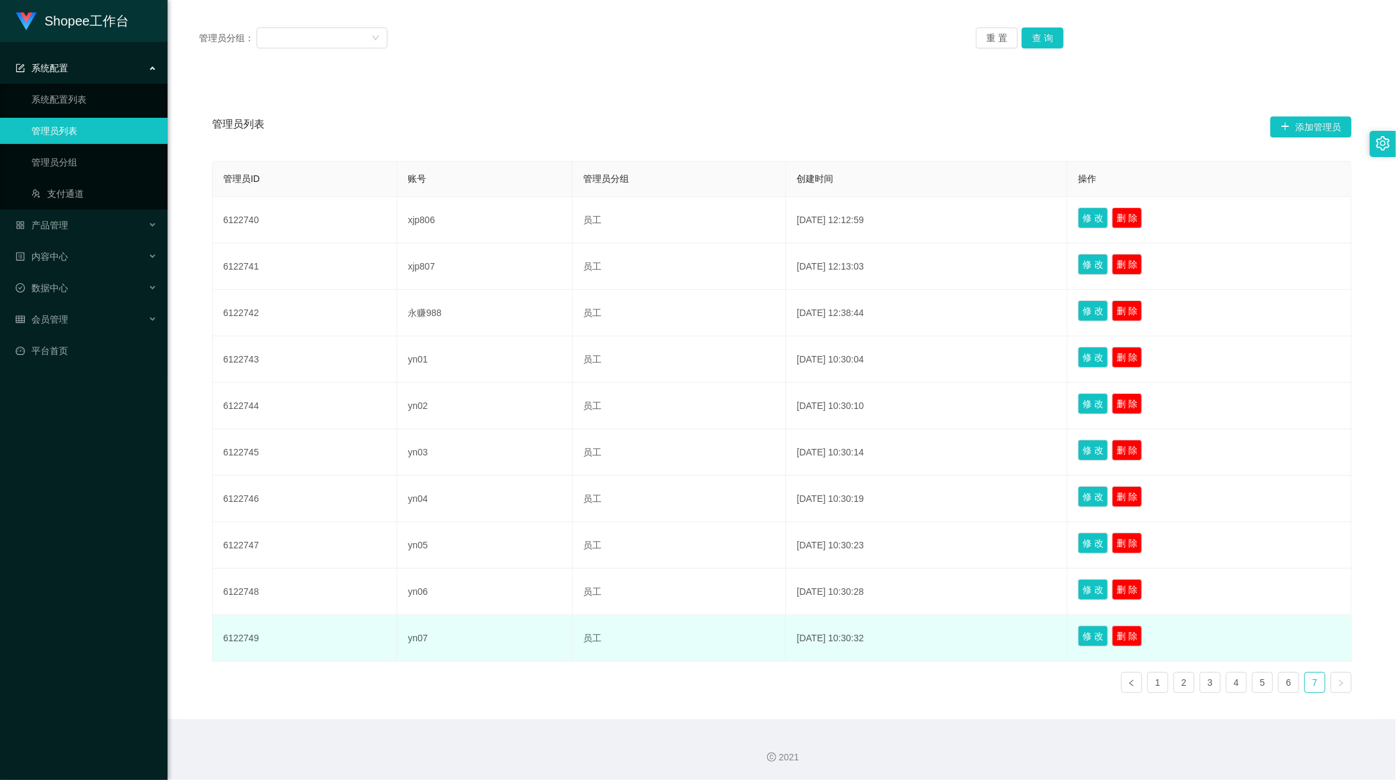
click at [238, 640] on td "6122749" at bounding box center [305, 638] width 185 height 46
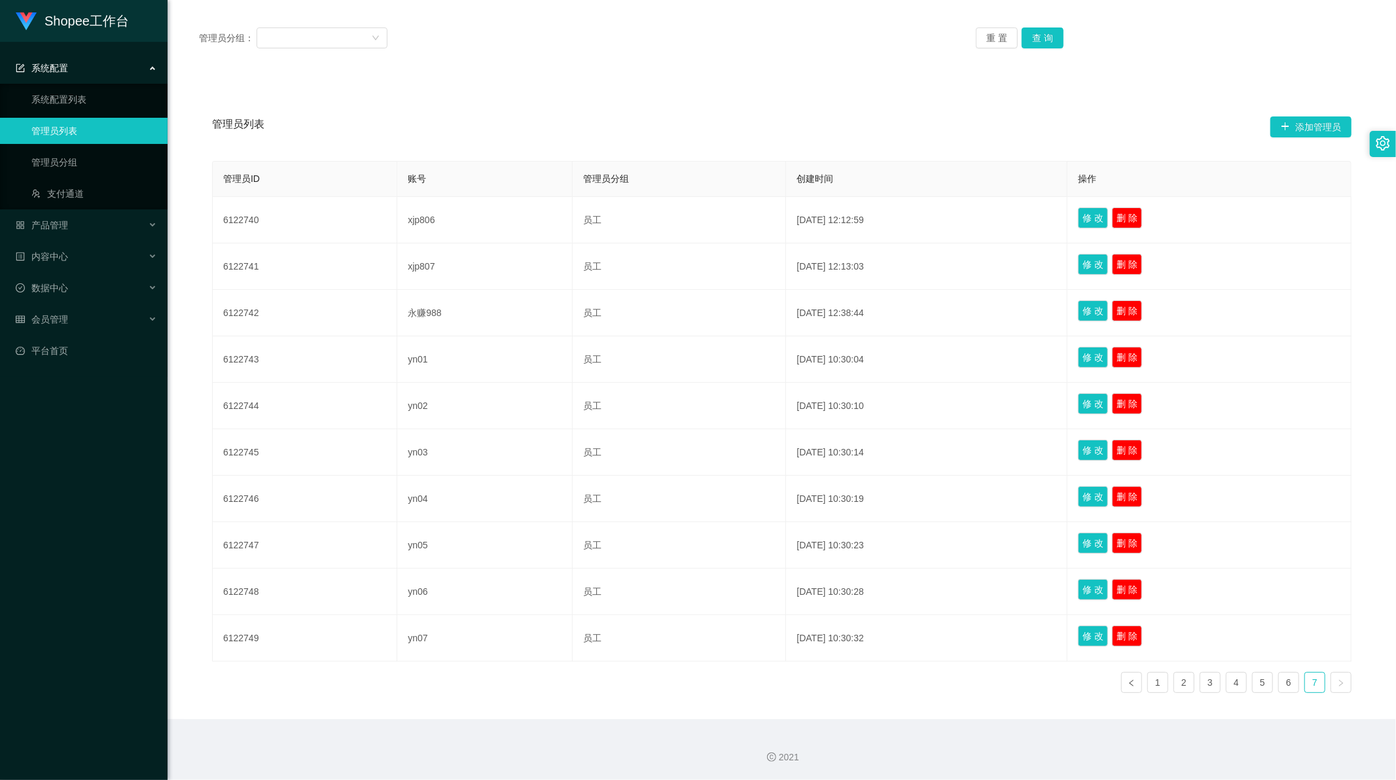
click at [665, 35] on div "管理员分组： 重 置 查 询" at bounding box center [782, 37] width 1166 height 21
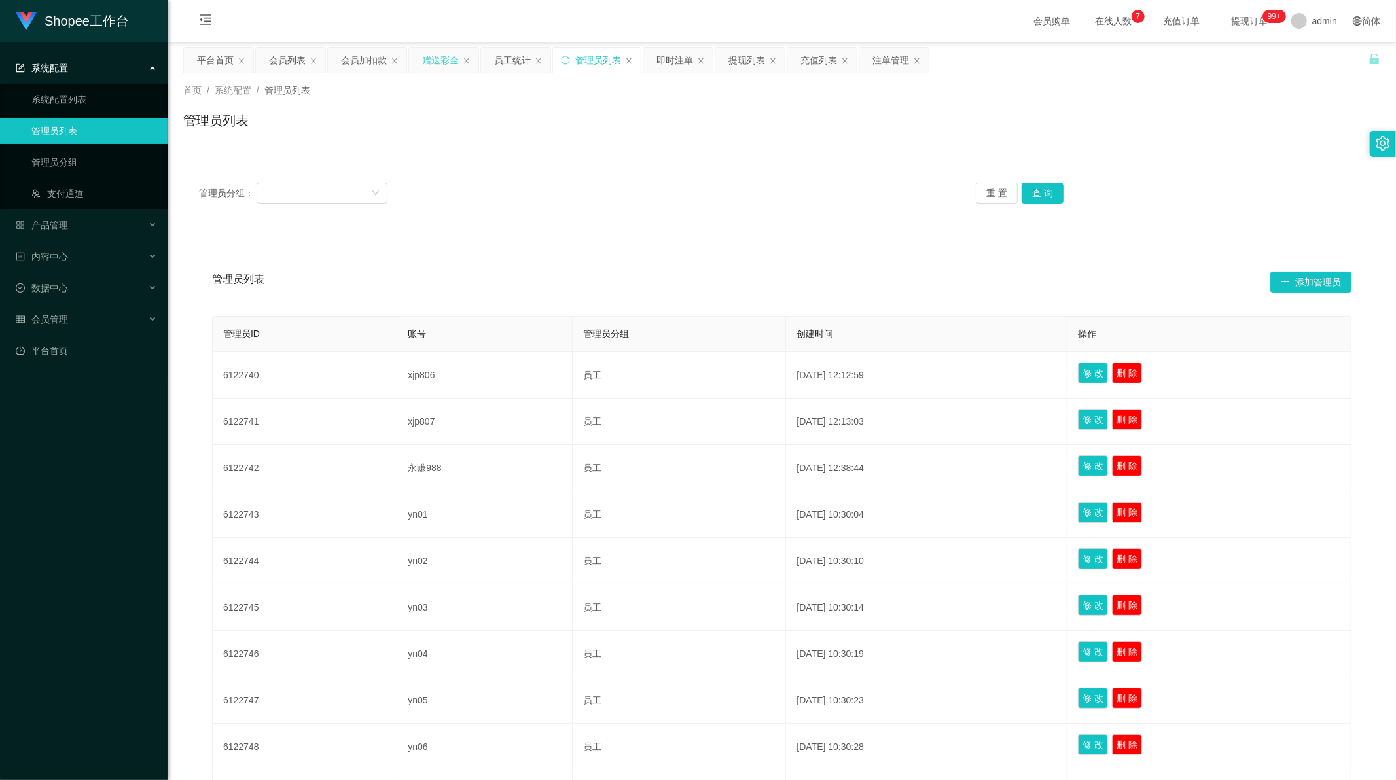
click at [442, 62] on div "赠送彩金" at bounding box center [440, 60] width 37 height 25
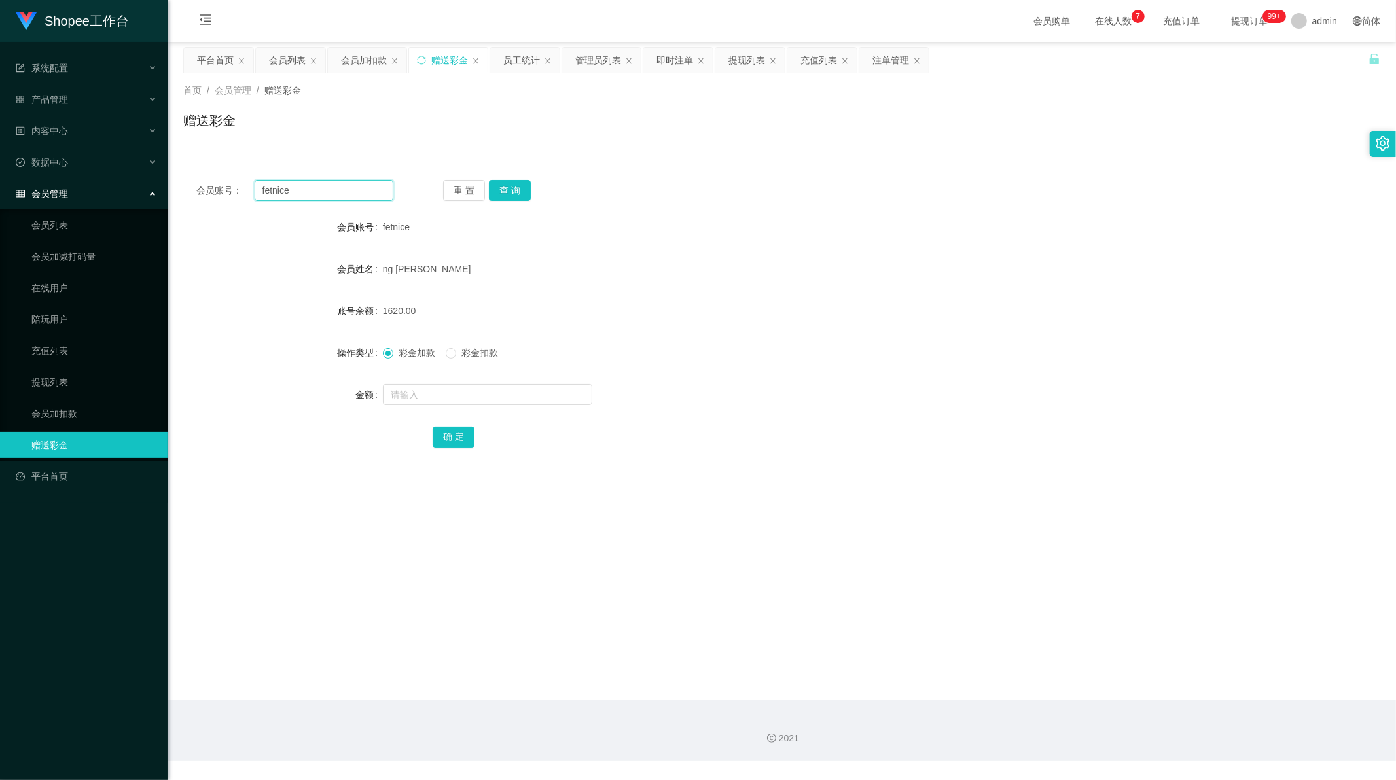
click at [281, 192] on input "fetnice" at bounding box center [324, 190] width 139 height 21
paste input "catefyn"
type input "catefyn"
click at [512, 194] on button "查 询" at bounding box center [510, 190] width 42 height 21
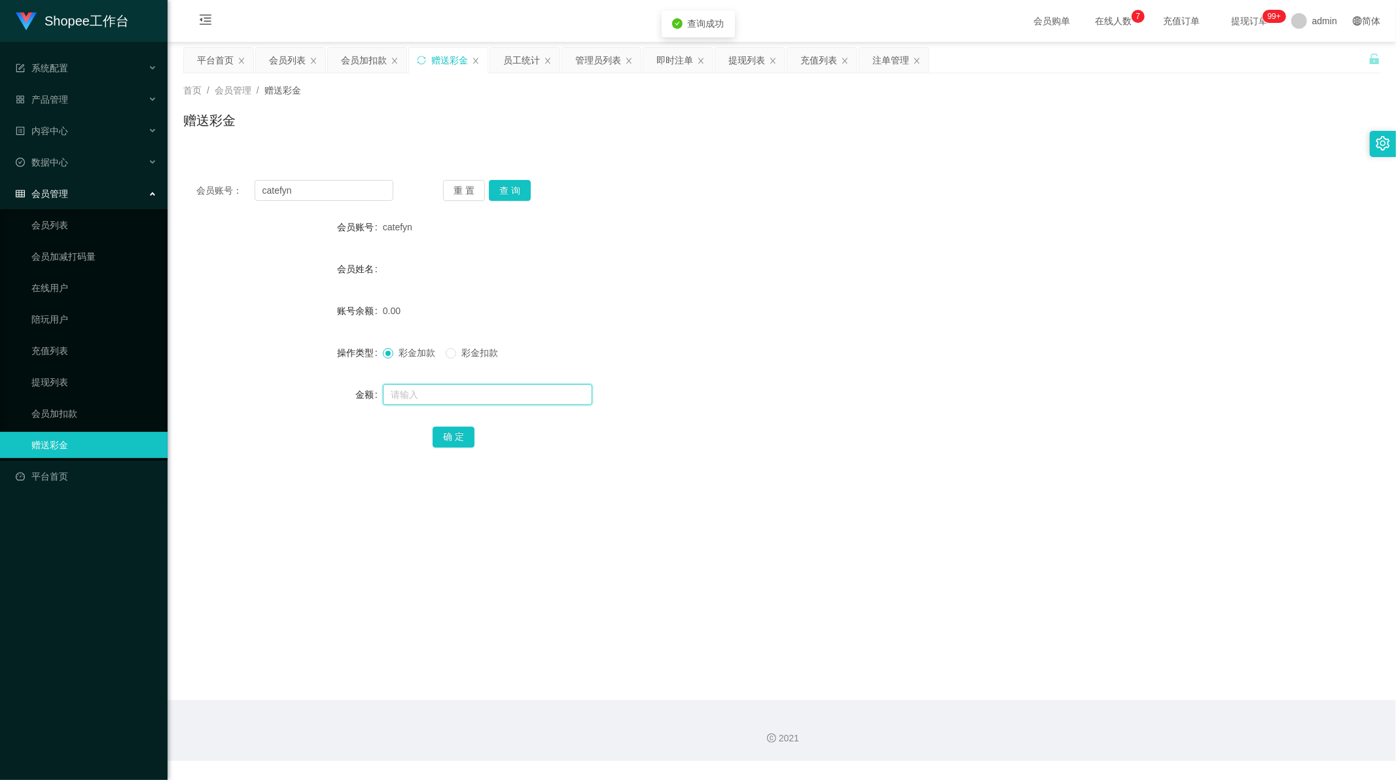
click at [446, 400] on input "text" at bounding box center [487, 394] width 209 height 21
type input "15"
click at [454, 433] on button "确 定" at bounding box center [454, 437] width 42 height 21
click at [285, 192] on input "catefyn" at bounding box center [324, 190] width 139 height 21
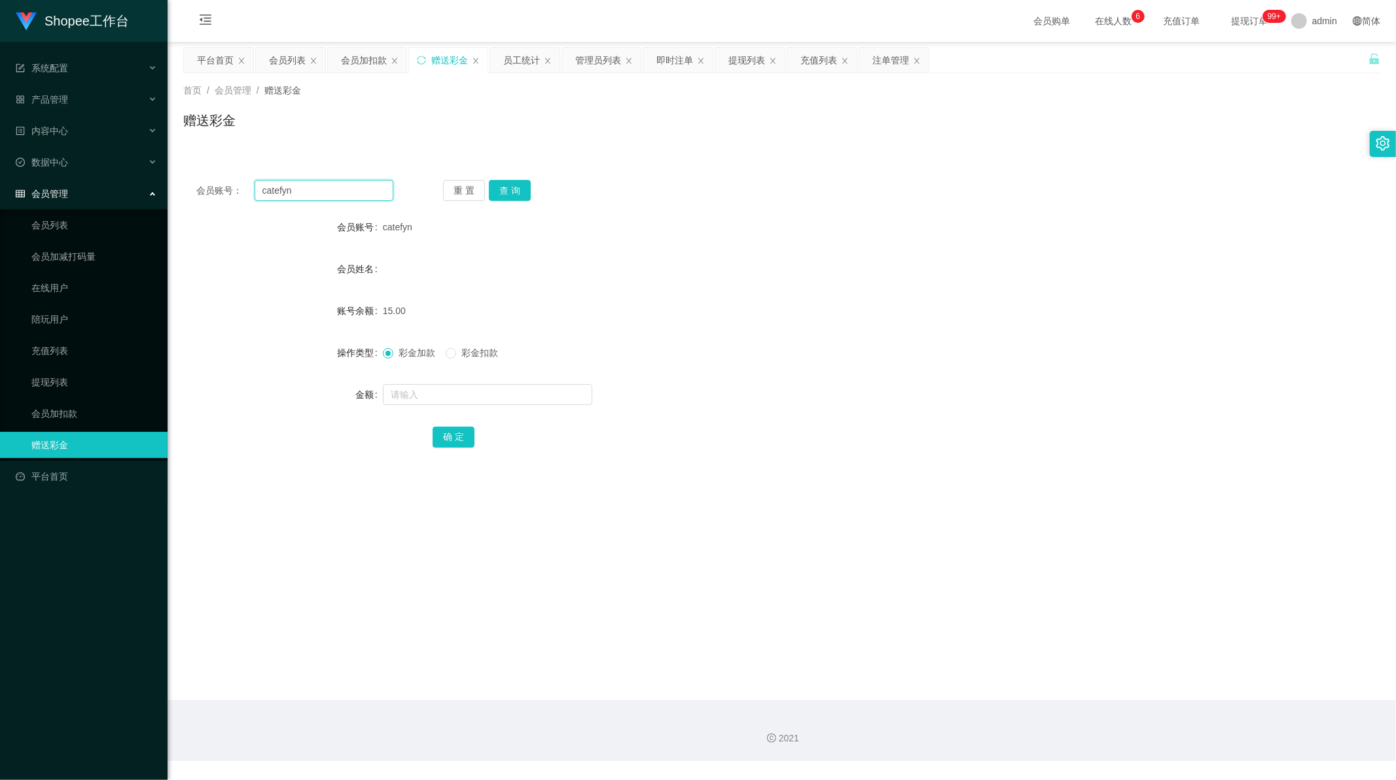
click at [285, 192] on input "catefyn" at bounding box center [324, 190] width 139 height 21
paste input "Chenana"
type input "Chenanan"
click at [506, 192] on button "查 询" at bounding box center [510, 190] width 42 height 21
click at [437, 397] on input "text" at bounding box center [487, 394] width 209 height 21
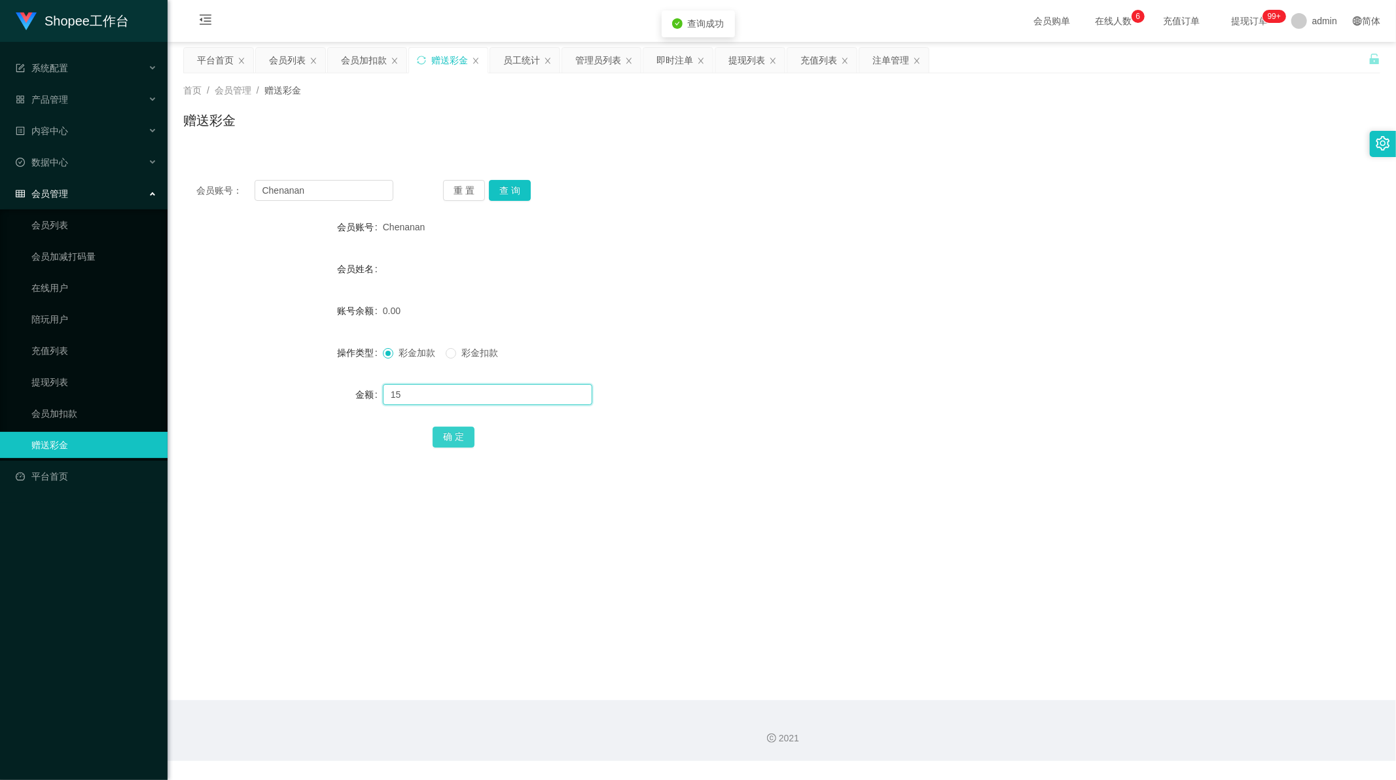
type input "15"
click at [454, 439] on button "确 定" at bounding box center [454, 437] width 42 height 21
click at [315, 191] on input "Chenanan" at bounding box center [324, 190] width 139 height 21
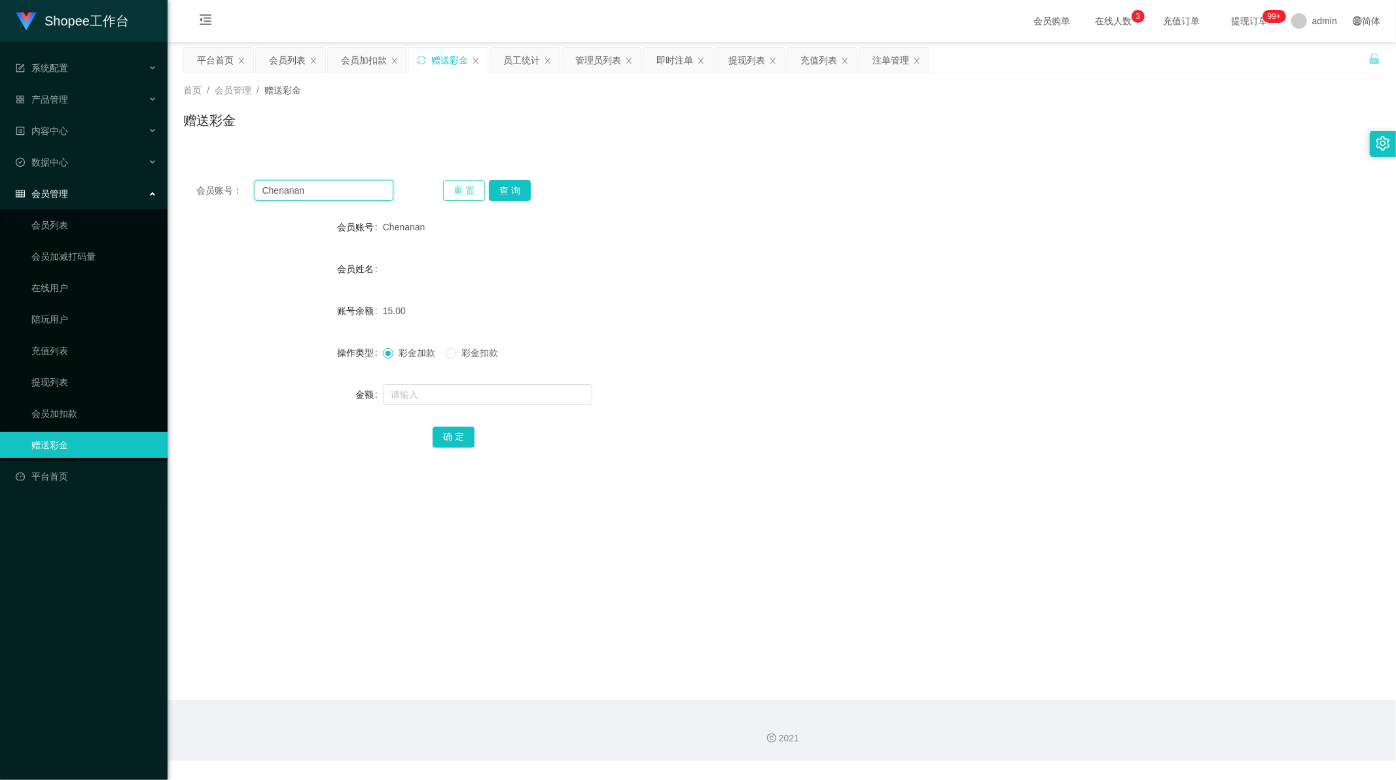
drag, startPoint x: 315, startPoint y: 191, endPoint x: 448, endPoint y: 192, distance: 133.5
click at [316, 191] on input "Chenanan" at bounding box center [324, 190] width 139 height 21
paste input "84079054"
type input "84079054"
click at [514, 192] on button "查 询" at bounding box center [510, 190] width 42 height 21
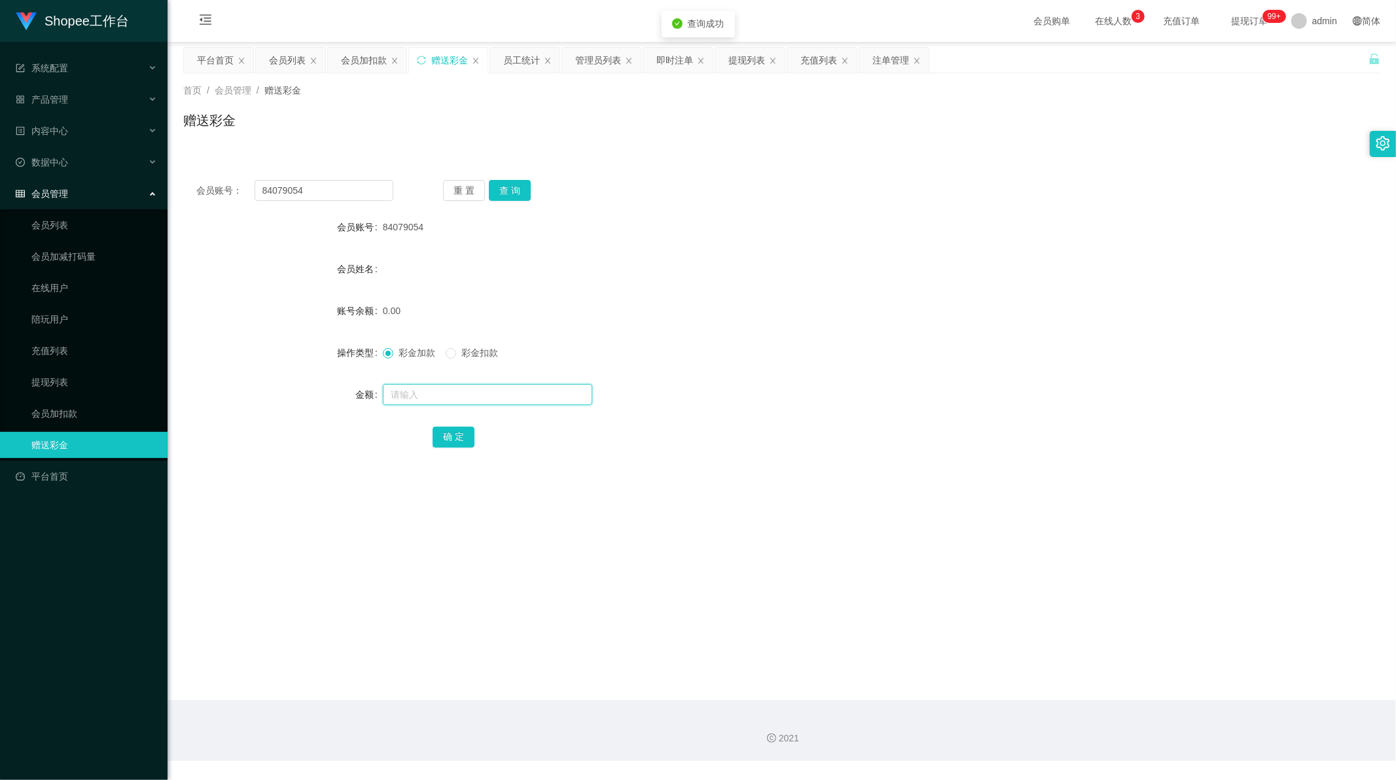
click at [420, 397] on input "text" at bounding box center [487, 394] width 209 height 21
type input "15"
click at [458, 452] on div "会员账号： 84079054 重 置 查 询 会员账号 84079054 会员姓名 账号余额 0.00 操作类型 彩金加款 彩金扣款 金额 15 确 定" at bounding box center [781, 323] width 1197 height 312
click at [458, 446] on button "确 定" at bounding box center [454, 437] width 42 height 21
click at [336, 185] on input "84079054" at bounding box center [324, 190] width 139 height 21
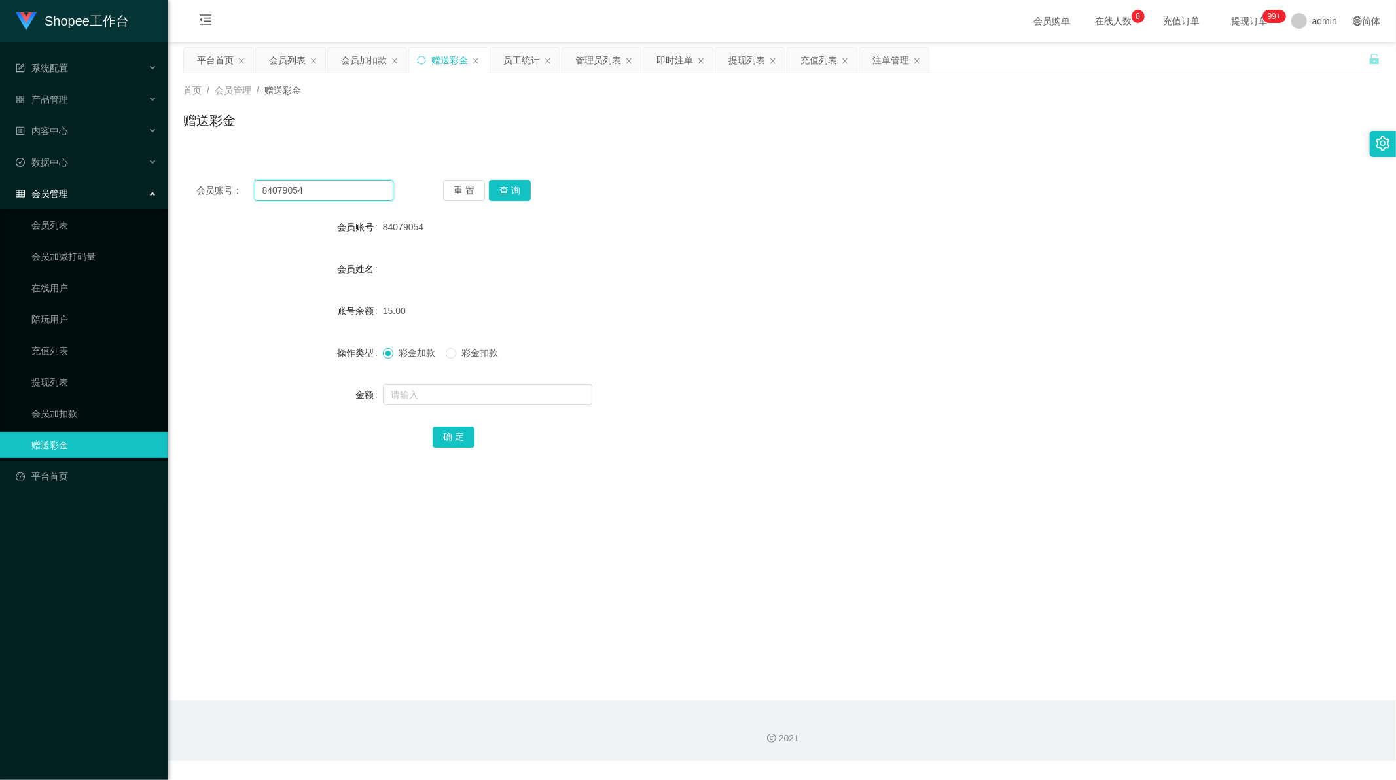
drag, startPoint x: 336, startPoint y: 185, endPoint x: 388, endPoint y: 195, distance: 52.6
click at [336, 186] on input "84079054" at bounding box center [324, 190] width 139 height 21
paste input "91177788"
type input "91177788"
click at [516, 196] on button "查 询" at bounding box center [510, 190] width 42 height 21
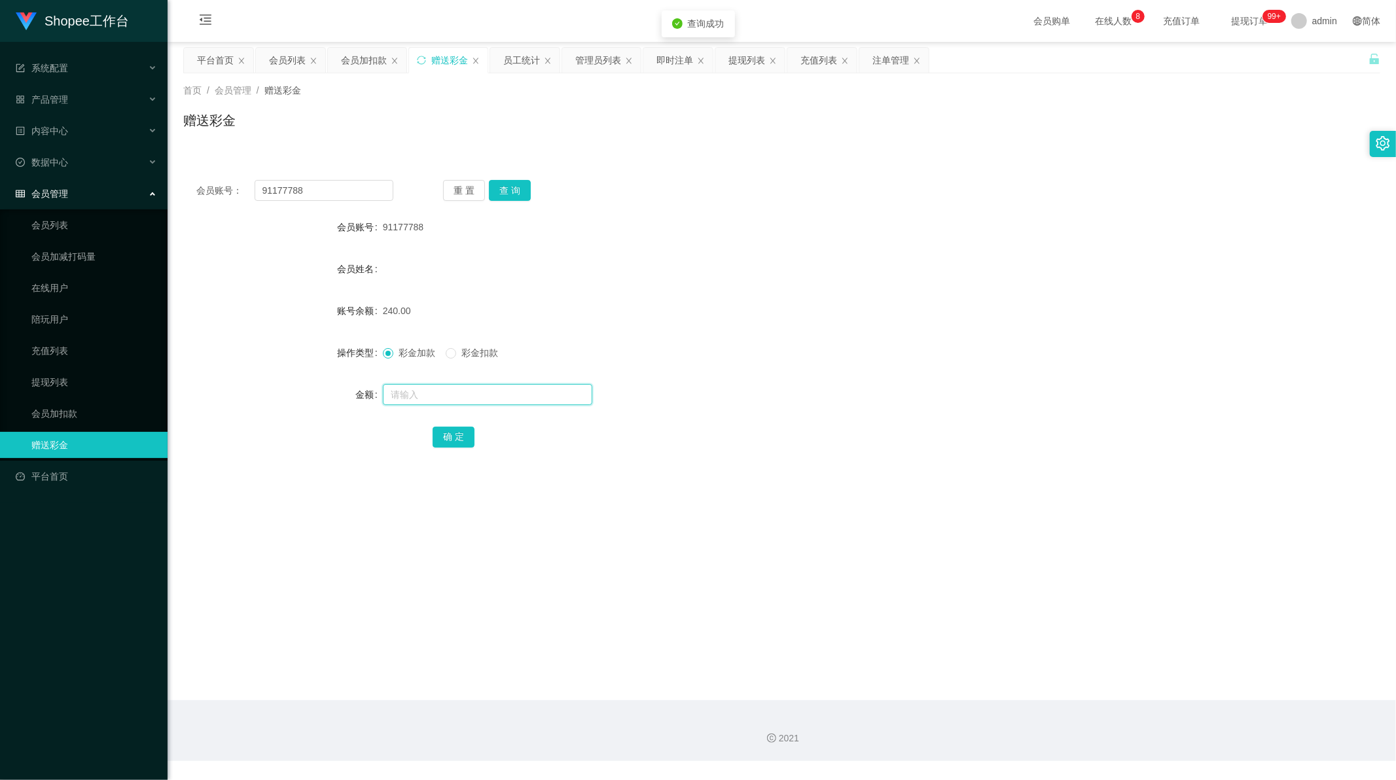
click at [416, 393] on input "text" at bounding box center [487, 394] width 209 height 21
type input "120"
click at [446, 433] on button "确 定" at bounding box center [454, 437] width 42 height 21
click at [367, 193] on input "91177788" at bounding box center [324, 190] width 139 height 21
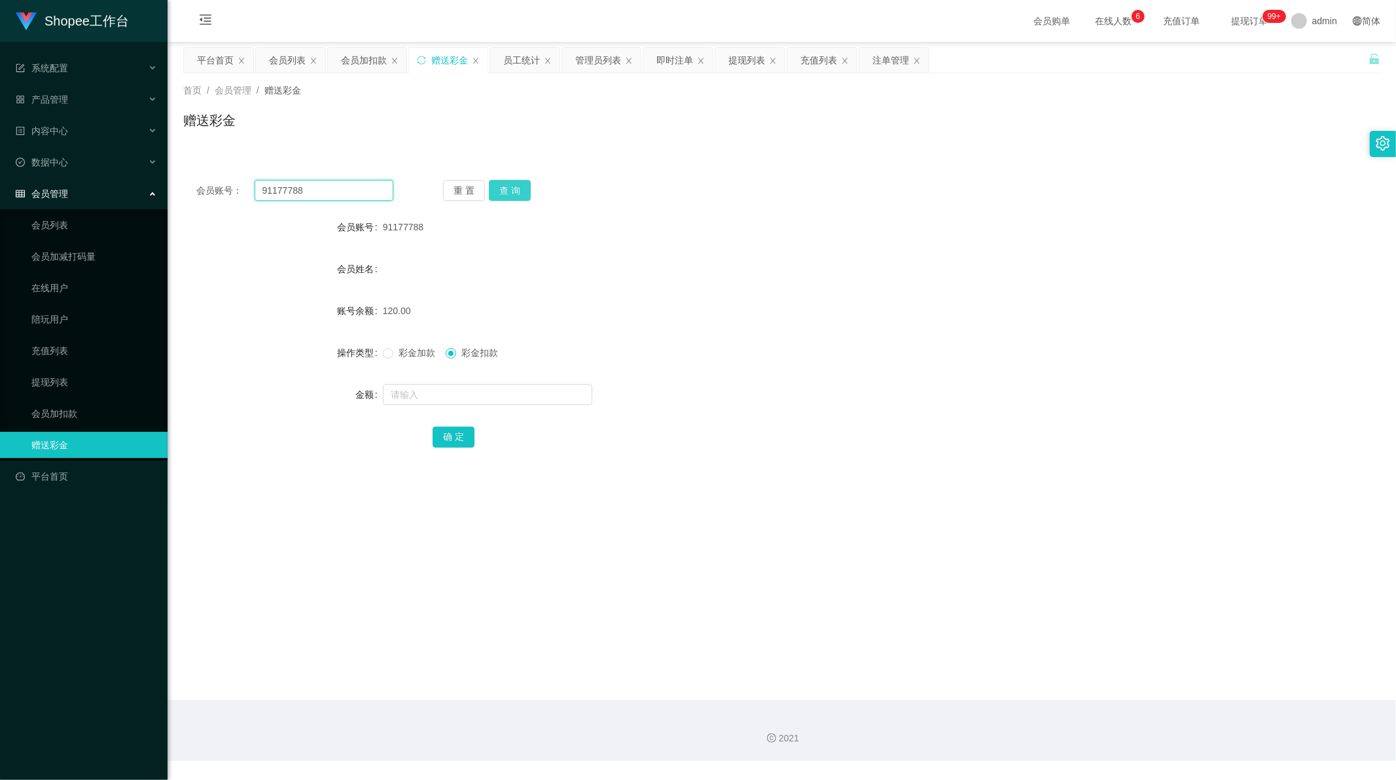
paste input "Linda96"
type input "Linda96"
click at [508, 187] on button "查 询" at bounding box center [510, 190] width 42 height 21
click at [414, 393] on input "text" at bounding box center [487, 394] width 209 height 21
drag, startPoint x: 393, startPoint y: 359, endPoint x: 402, endPoint y: 390, distance: 32.5
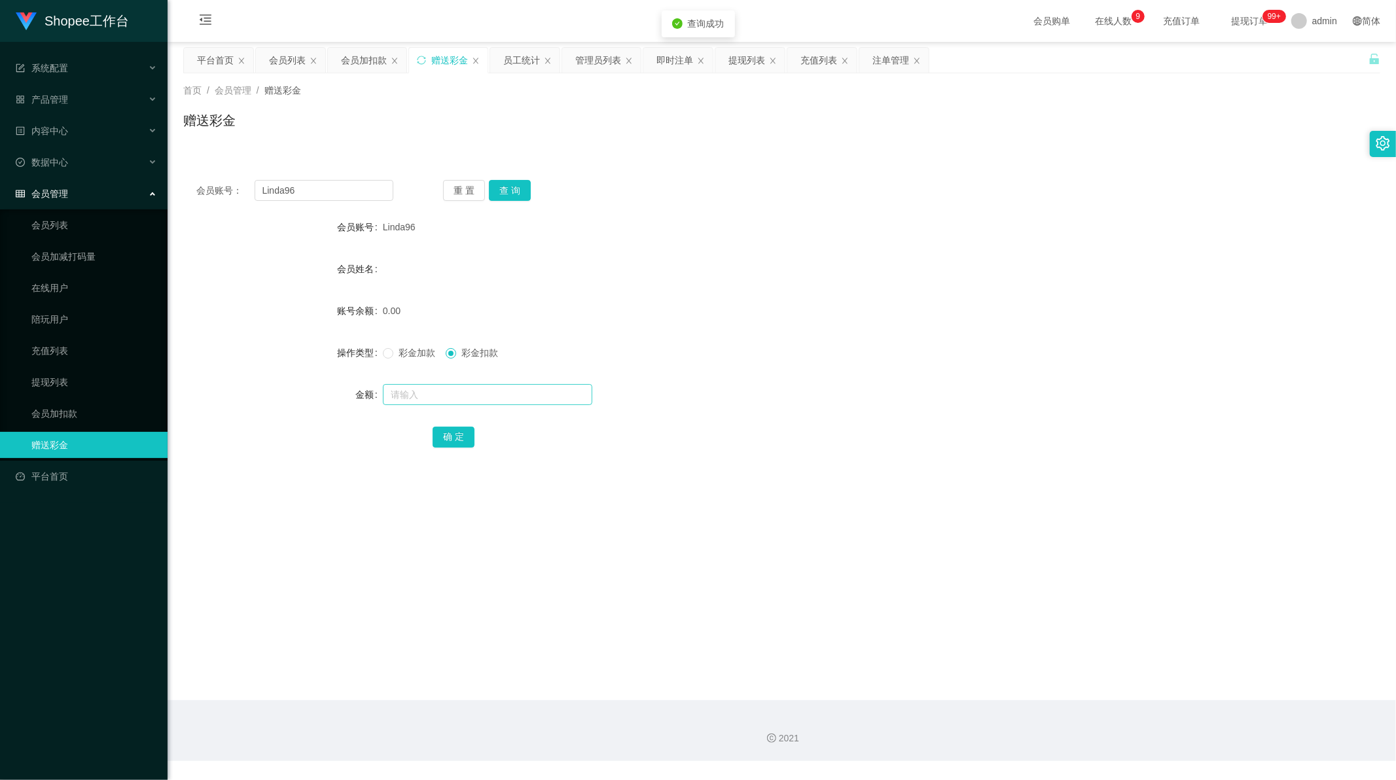
click at [393, 359] on label "彩金加款" at bounding box center [412, 353] width 58 height 14
click at [404, 403] on input "text" at bounding box center [487, 394] width 209 height 21
type input "80"
click at [459, 441] on button "确 定" at bounding box center [454, 437] width 42 height 21
drag, startPoint x: 700, startPoint y: 653, endPoint x: 699, endPoint y: 671, distance: 17.7
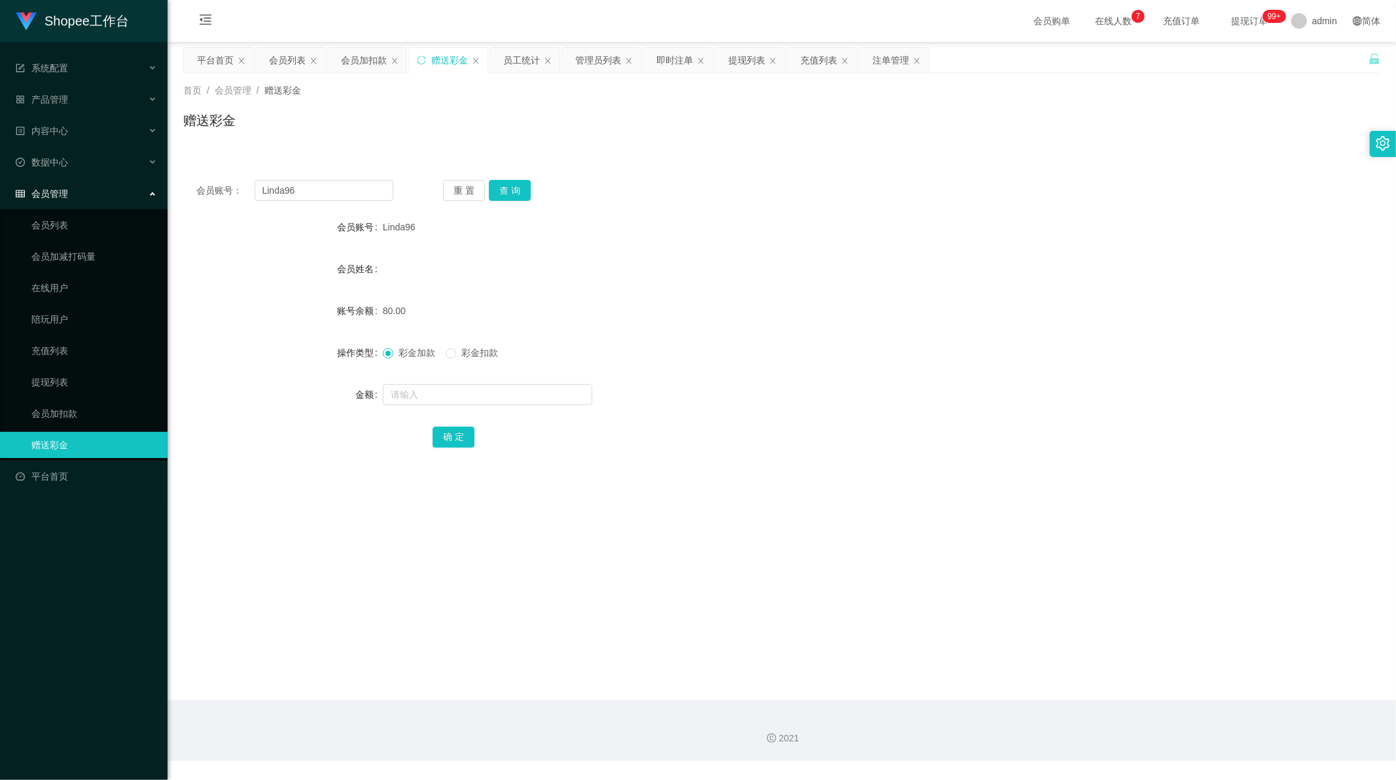
click at [700, 653] on main "关闭左侧 关闭右侧 关闭其它 刷新页面 平台首页 会员列表 会员加扣款 赠送彩金 员工统计 管理员列表 即时注单 提现列表 充值列表 注单管理 首页 / 会员…" at bounding box center [782, 371] width 1228 height 658
click at [336, 184] on input "Linda96" at bounding box center [324, 190] width 139 height 21
drag, startPoint x: 336, startPoint y: 184, endPoint x: 380, endPoint y: 175, distance: 45.4
click at [336, 183] on input "Linda96" at bounding box center [324, 190] width 139 height 21
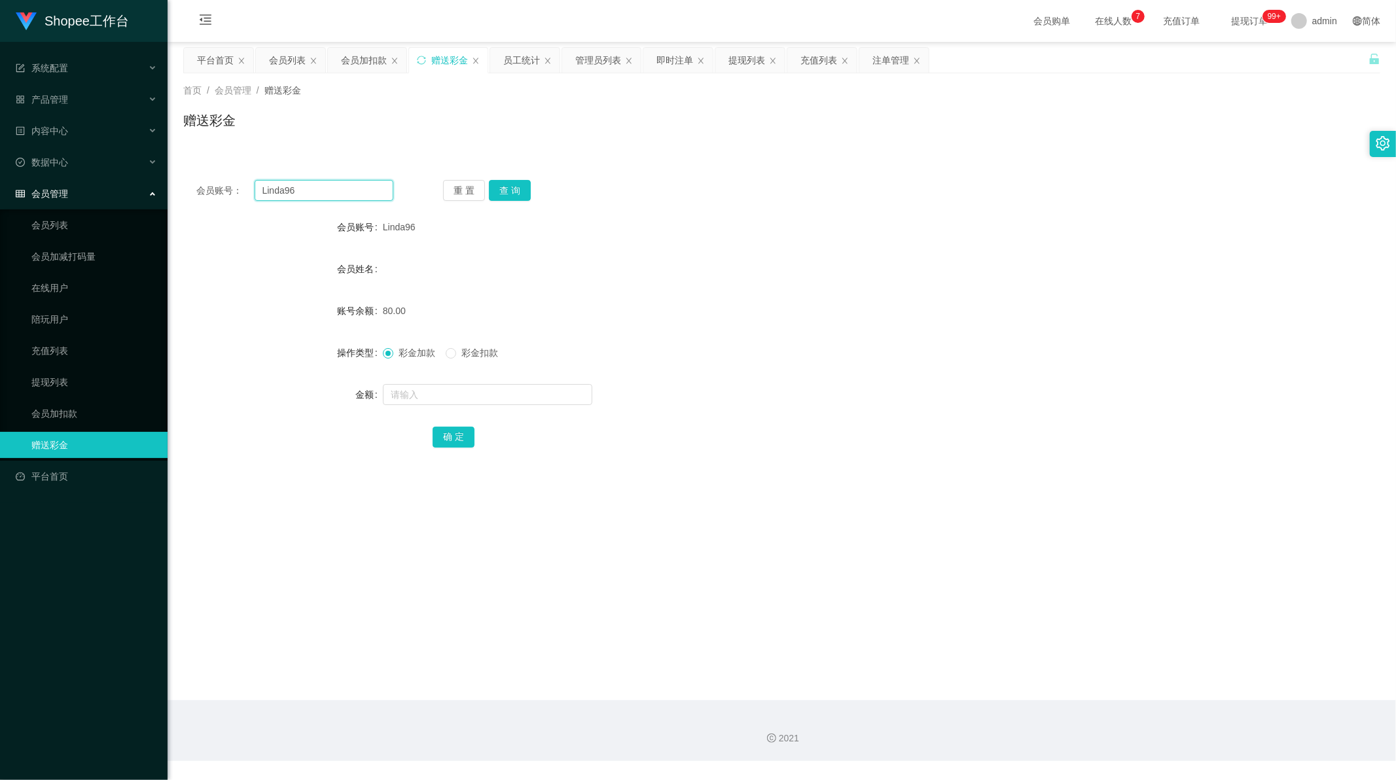
paste input "catefyn"
type input "catefyn"
click at [515, 185] on button "查 询" at bounding box center [510, 190] width 42 height 21
click at [409, 393] on input "text" at bounding box center [487, 394] width 209 height 21
type input "65"
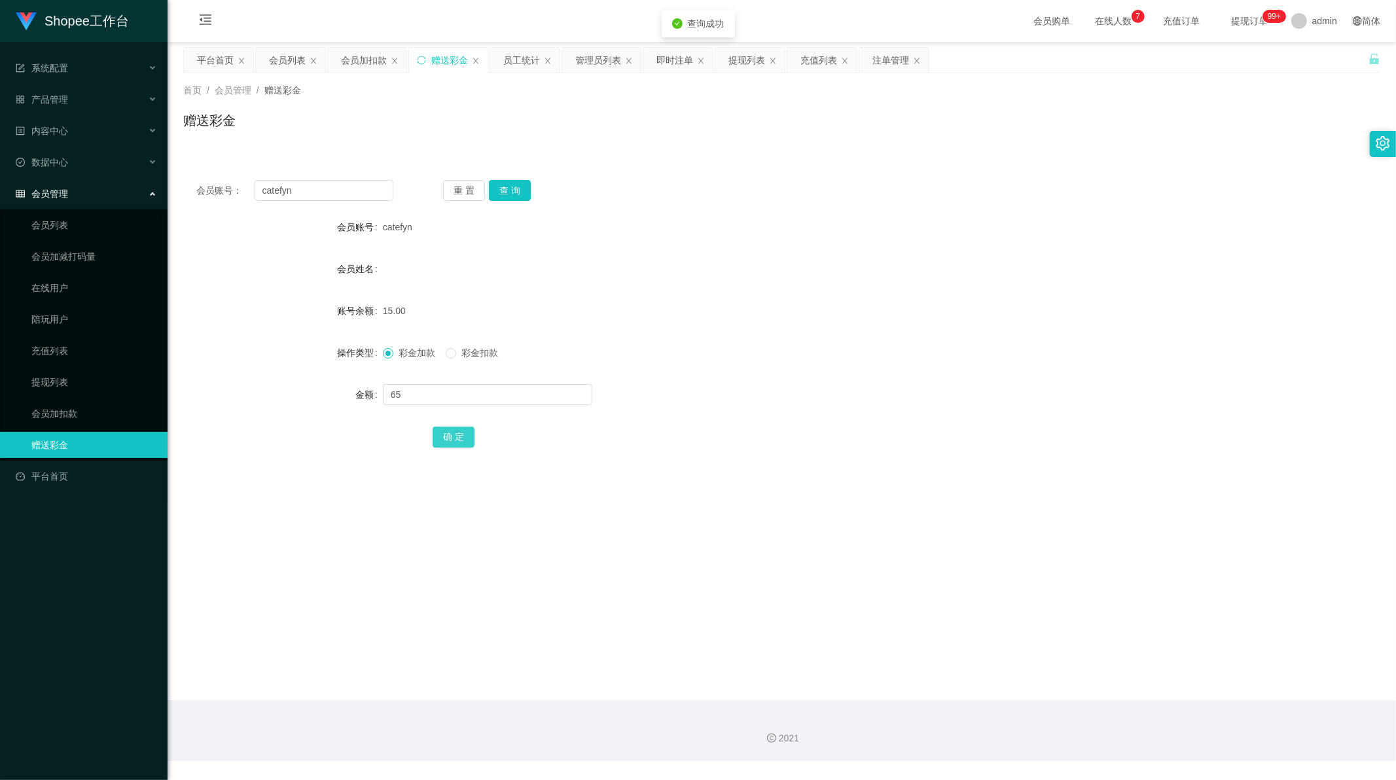
click at [436, 444] on button "确 定" at bounding box center [454, 437] width 42 height 21
click at [359, 188] on input "catefyn" at bounding box center [324, 190] width 139 height 21
drag, startPoint x: 359, startPoint y: 188, endPoint x: 371, endPoint y: 195, distance: 14.4
click at [361, 192] on input "catefyn" at bounding box center [324, 190] width 139 height 21
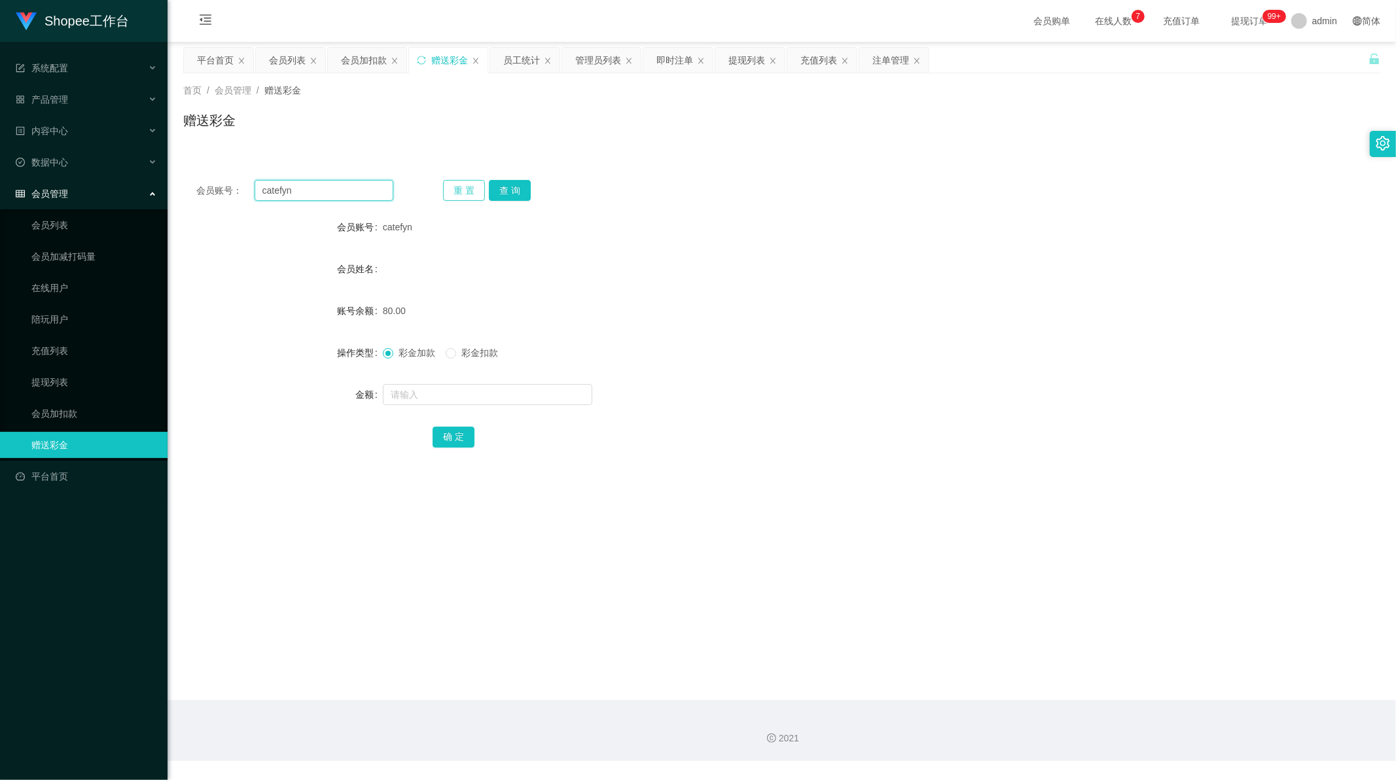
paste input "Linda96"
type input "Linda96"
click at [493, 187] on button "查 询" at bounding box center [510, 190] width 42 height 21
click at [414, 389] on input "text" at bounding box center [487, 394] width 209 height 21
type input "40"
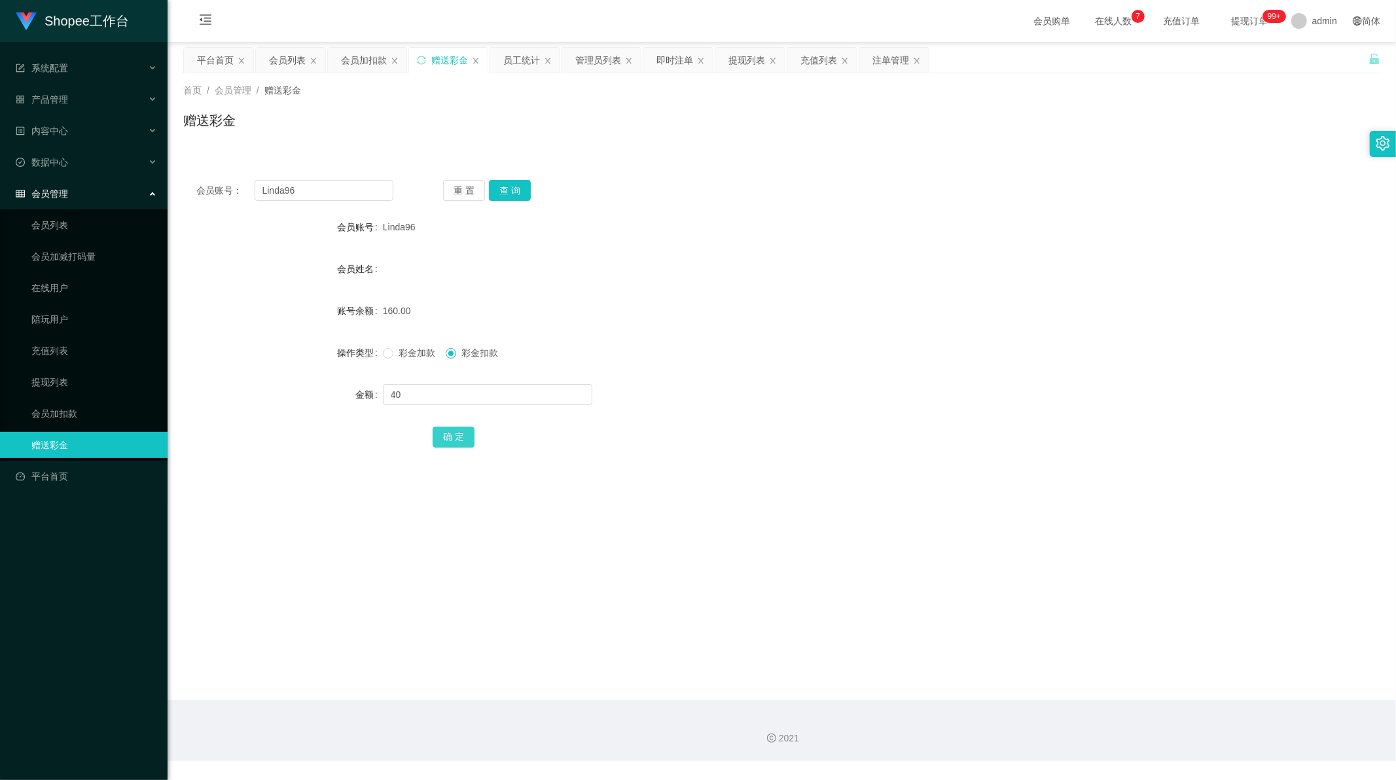
click at [450, 440] on button "确 定" at bounding box center [454, 437] width 42 height 21
click at [334, 188] on input "Linda96" at bounding box center [324, 190] width 139 height 21
paste input "xia121"
type input "xia1216"
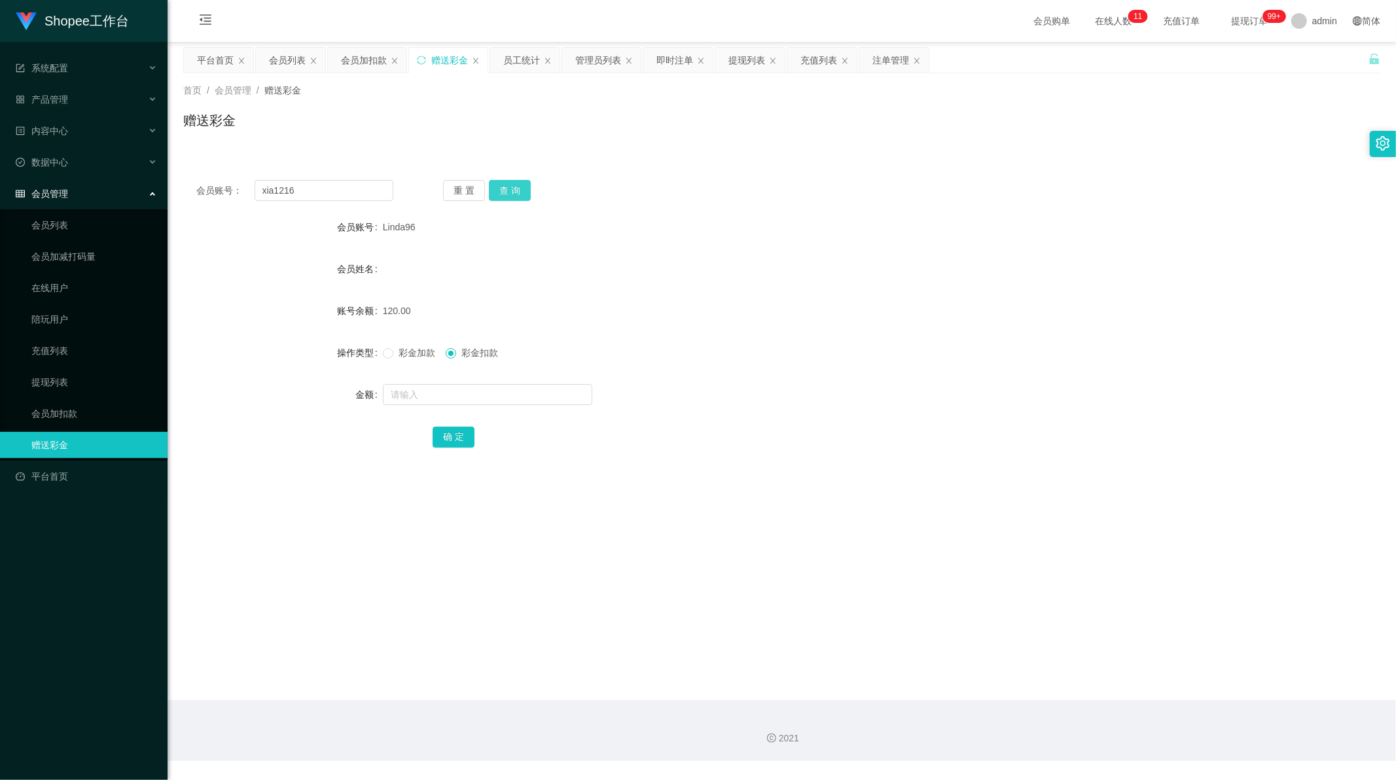
click at [505, 192] on button "查 询" at bounding box center [510, 190] width 42 height 21
click at [428, 394] on input "text" at bounding box center [487, 394] width 209 height 21
type input "40"
click at [438, 437] on button "确 定" at bounding box center [454, 437] width 42 height 21
click at [317, 195] on input "xia1216" at bounding box center [324, 190] width 139 height 21
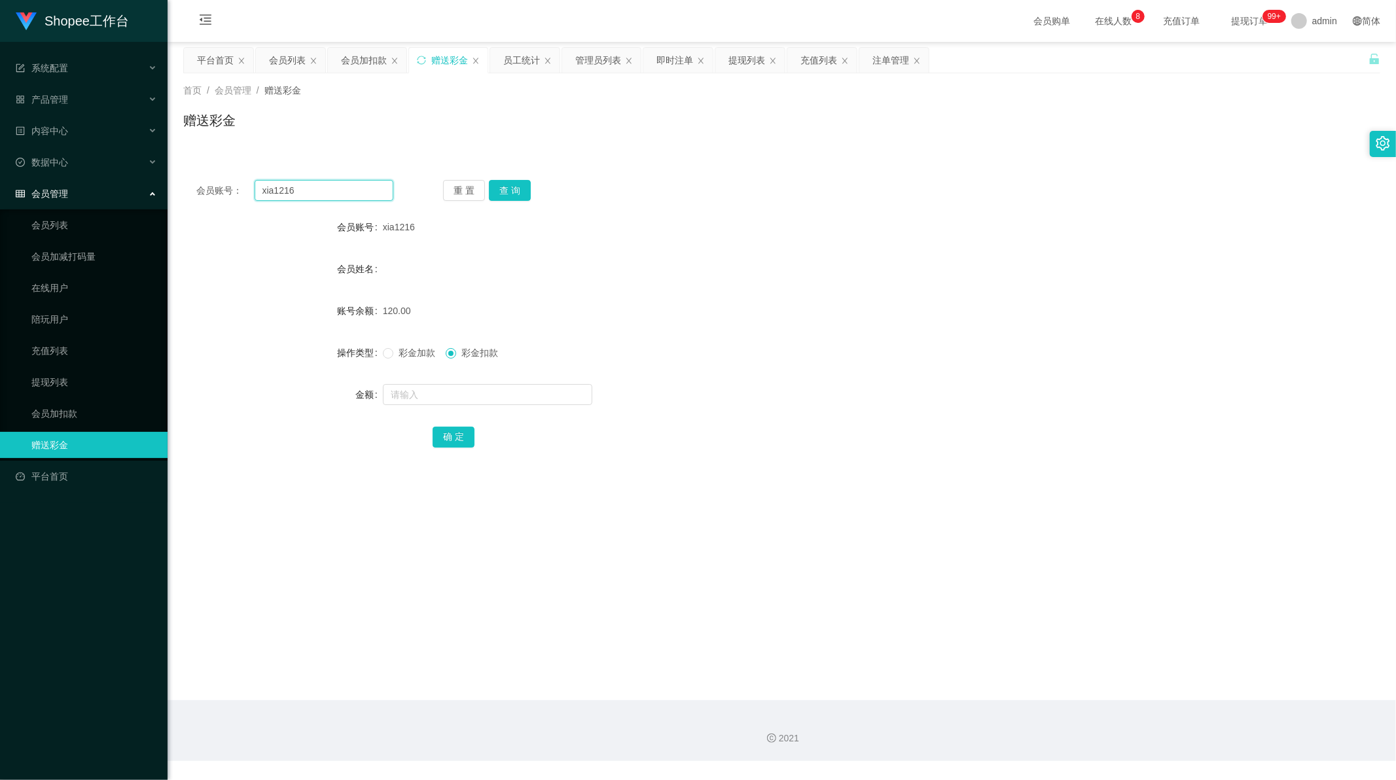
click at [317, 195] on input "xia1216" at bounding box center [324, 190] width 139 height 21
paste input "A983"
type input "A983"
click at [507, 192] on button "查 询" at bounding box center [510, 190] width 42 height 21
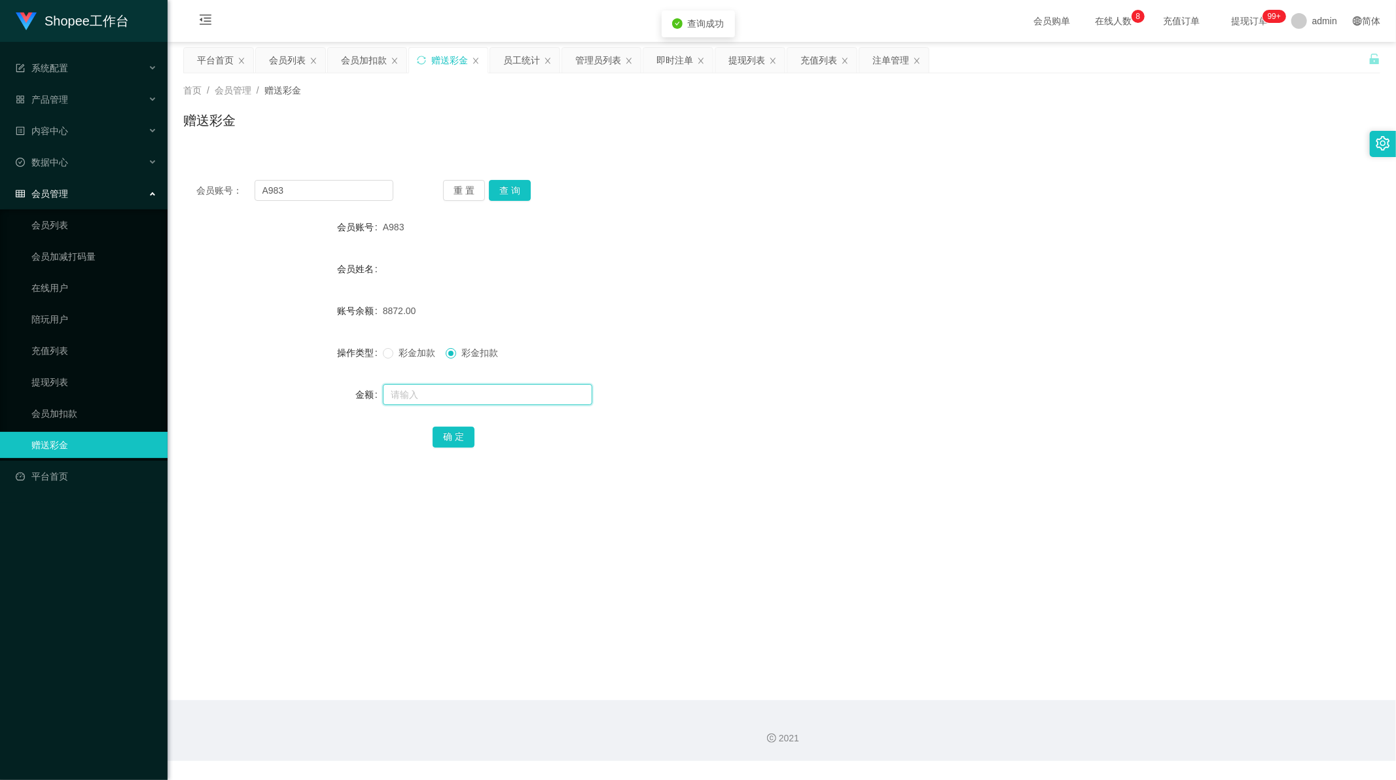
click at [433, 393] on input "text" at bounding box center [487, 394] width 209 height 21
type input "155"
click at [456, 434] on button "确 定" at bounding box center [454, 437] width 42 height 21
click at [302, 191] on input "A983" at bounding box center [324, 190] width 139 height 21
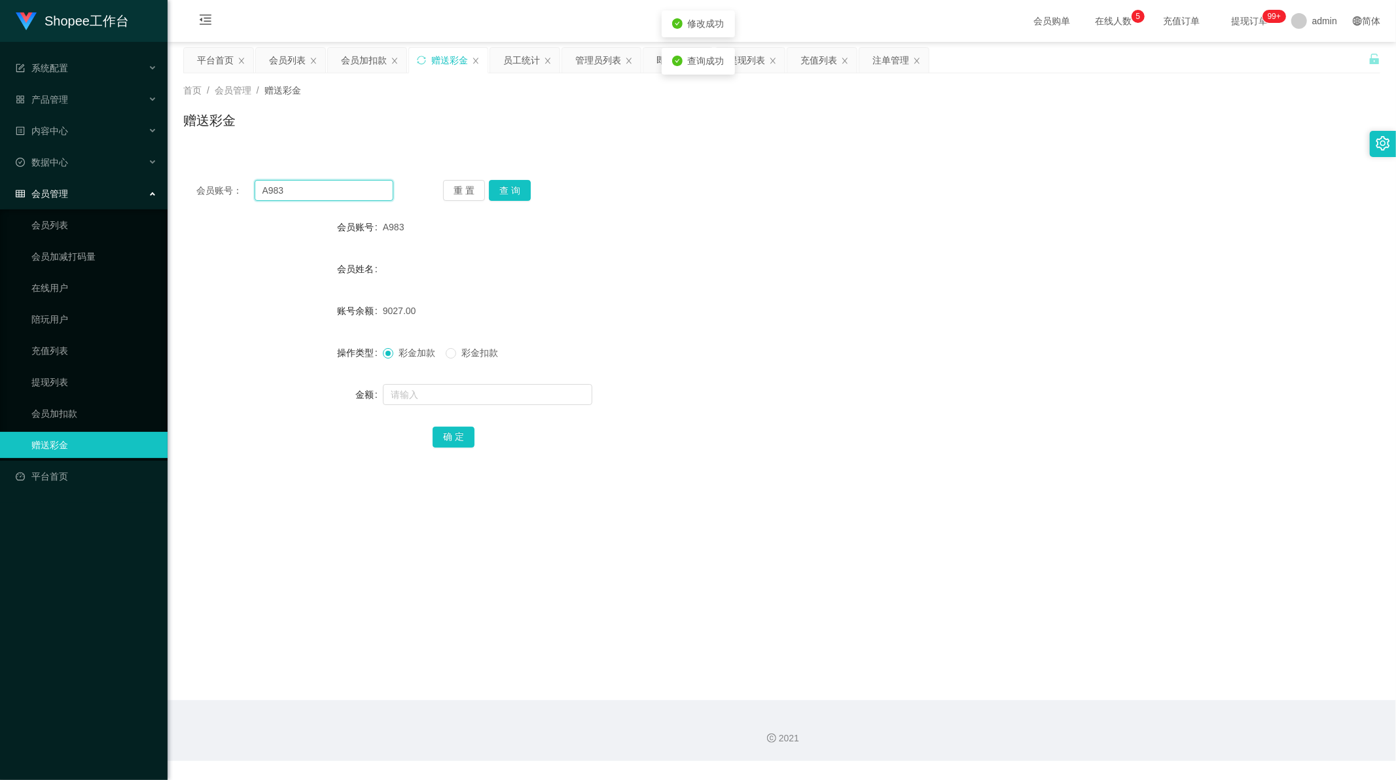
click at [302, 191] on input "A983" at bounding box center [324, 190] width 139 height 21
paste input "982"
type input "982"
click at [499, 190] on button "查 询" at bounding box center [510, 190] width 42 height 21
click at [404, 391] on input "text" at bounding box center [487, 394] width 209 height 21
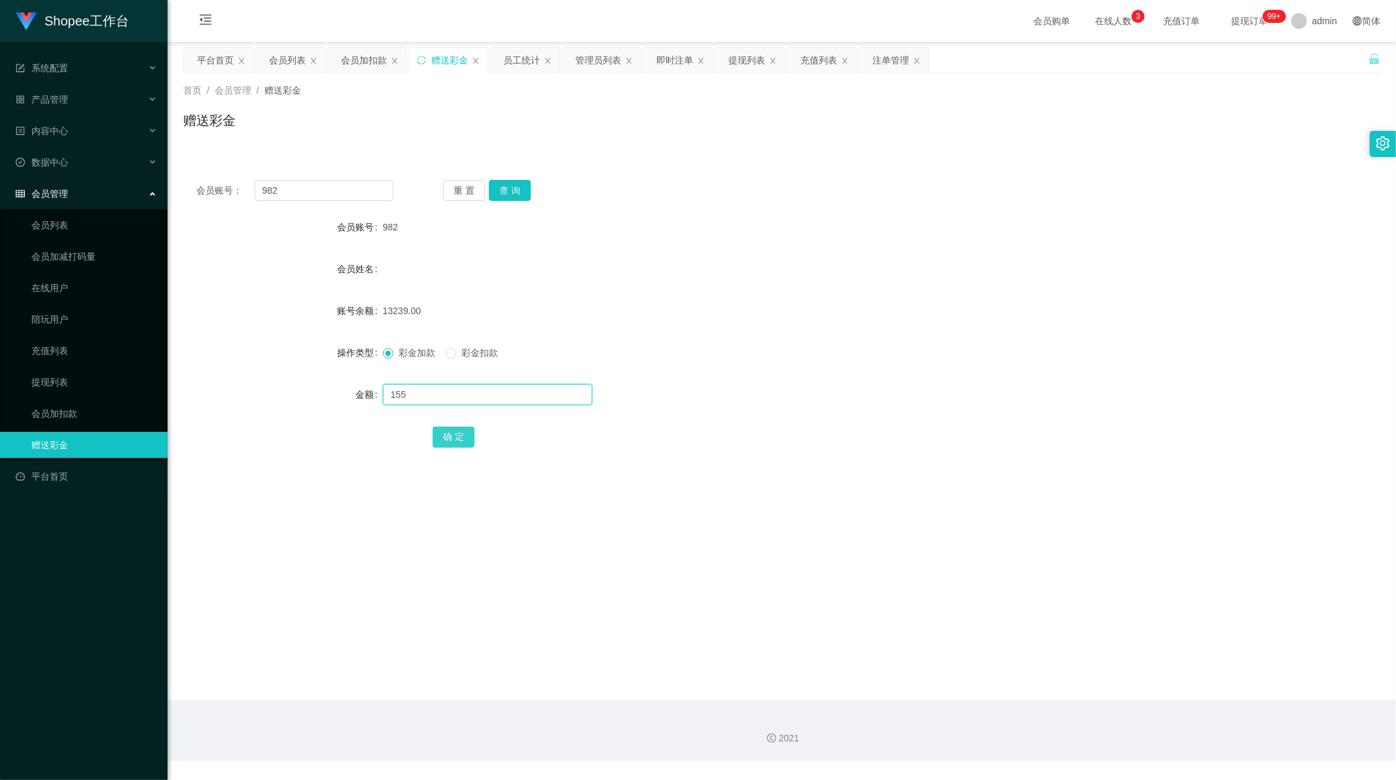
type input "155"
click at [453, 434] on button "确 定" at bounding box center [454, 437] width 42 height 21
click at [296, 191] on input "982" at bounding box center [324, 190] width 139 height 21
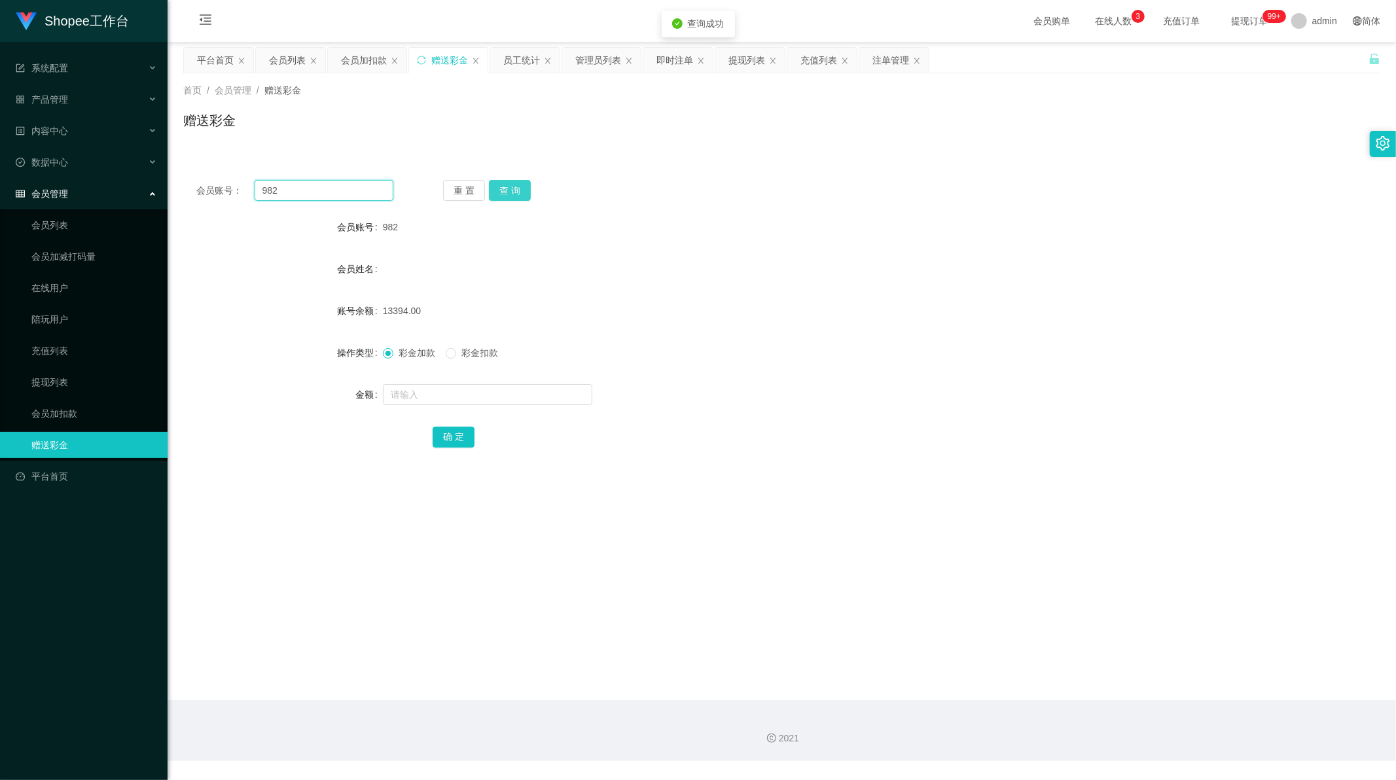
paste input "A986"
type input "A986"
click at [506, 187] on button "查 询" at bounding box center [510, 190] width 42 height 21
click at [412, 389] on input "text" at bounding box center [487, 394] width 209 height 21
type input "156"
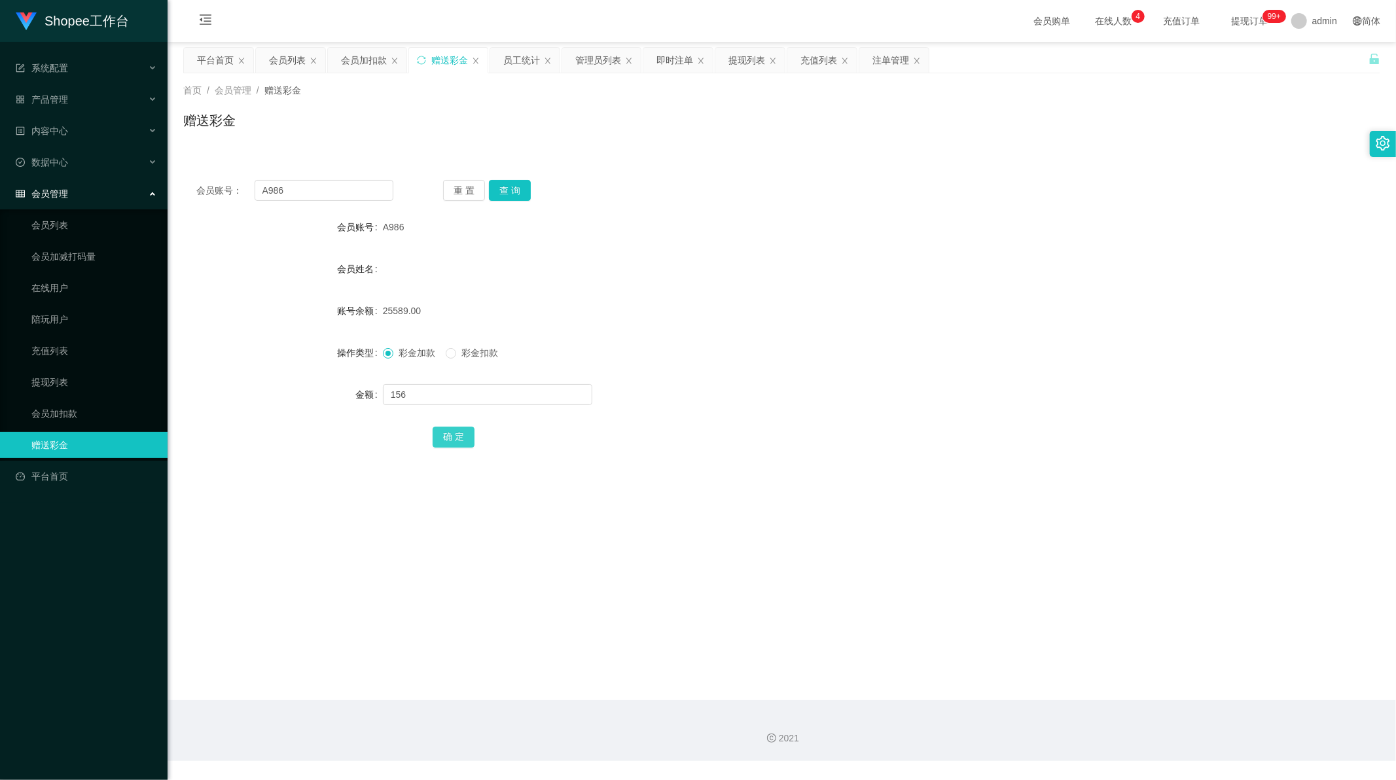
click at [450, 436] on button "确 定" at bounding box center [454, 437] width 42 height 21
click at [316, 191] on input "A986" at bounding box center [324, 190] width 139 height 21
paste input "zzzzzz"
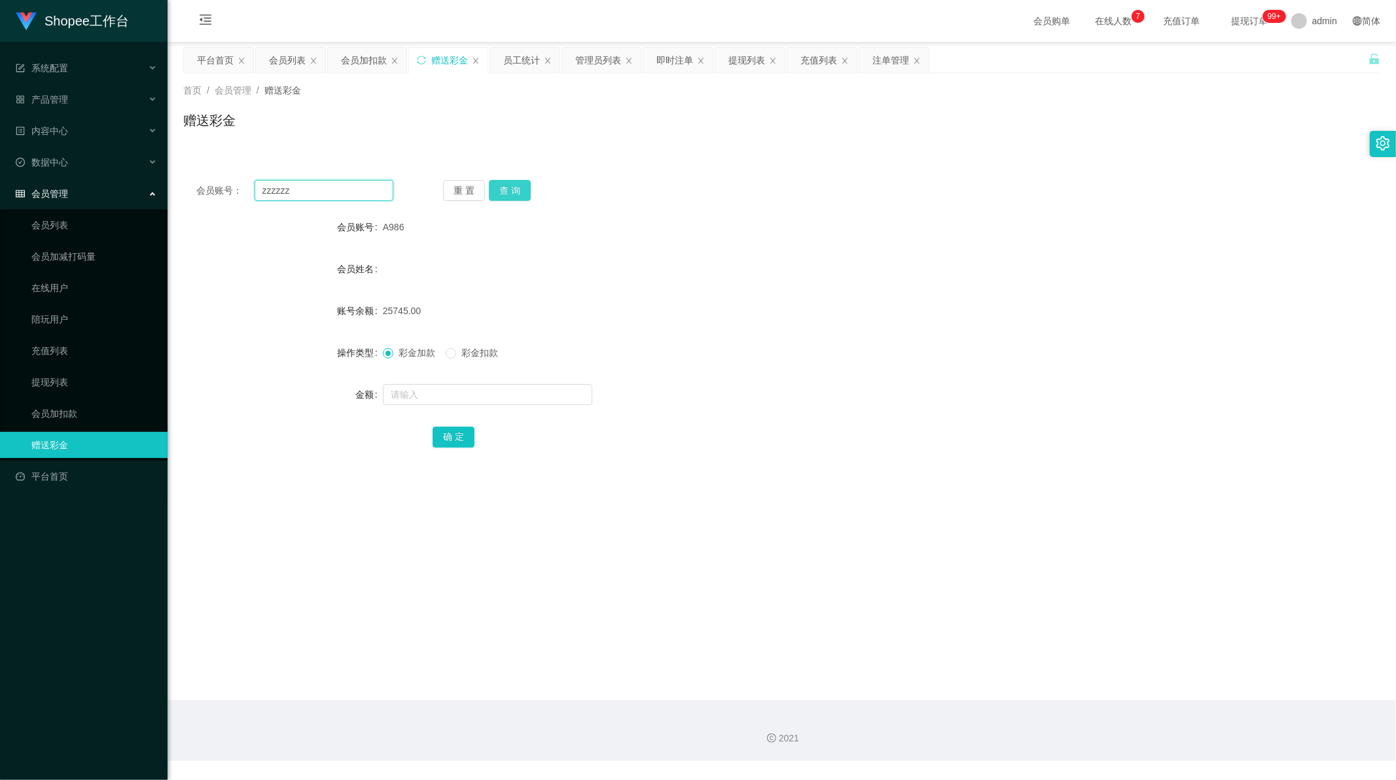
type input "zzzzzz"
click at [504, 195] on button "查 询" at bounding box center [510, 190] width 42 height 21
click at [421, 391] on input "text" at bounding box center [487, 394] width 209 height 21
click at [419, 391] on input "text" at bounding box center [487, 394] width 209 height 21
click at [416, 399] on input "8" at bounding box center [487, 394] width 209 height 21
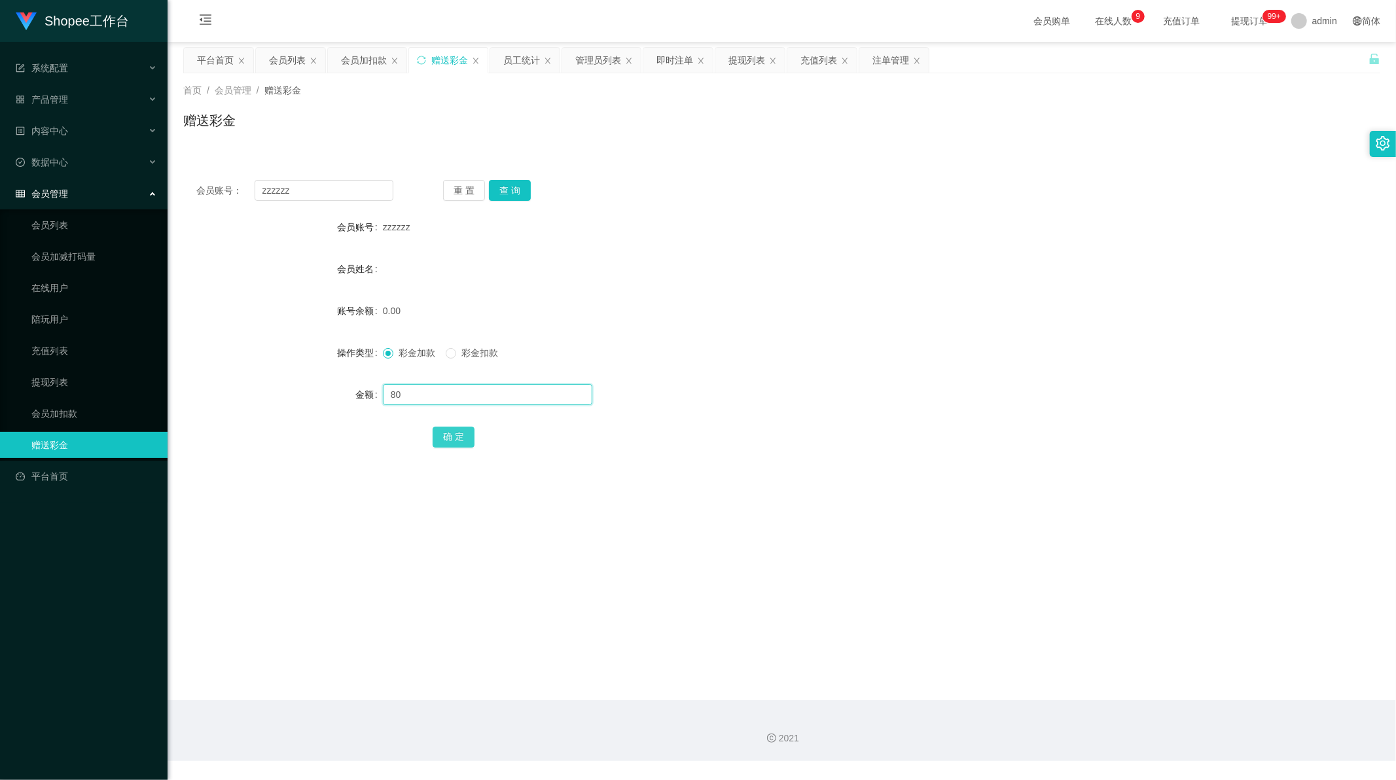
type input "80"
click at [447, 435] on button "确 定" at bounding box center [454, 437] width 42 height 21
click at [317, 184] on input "zzzzzz" at bounding box center [324, 190] width 139 height 21
drag, startPoint x: 317, startPoint y: 184, endPoint x: 463, endPoint y: 174, distance: 146.3
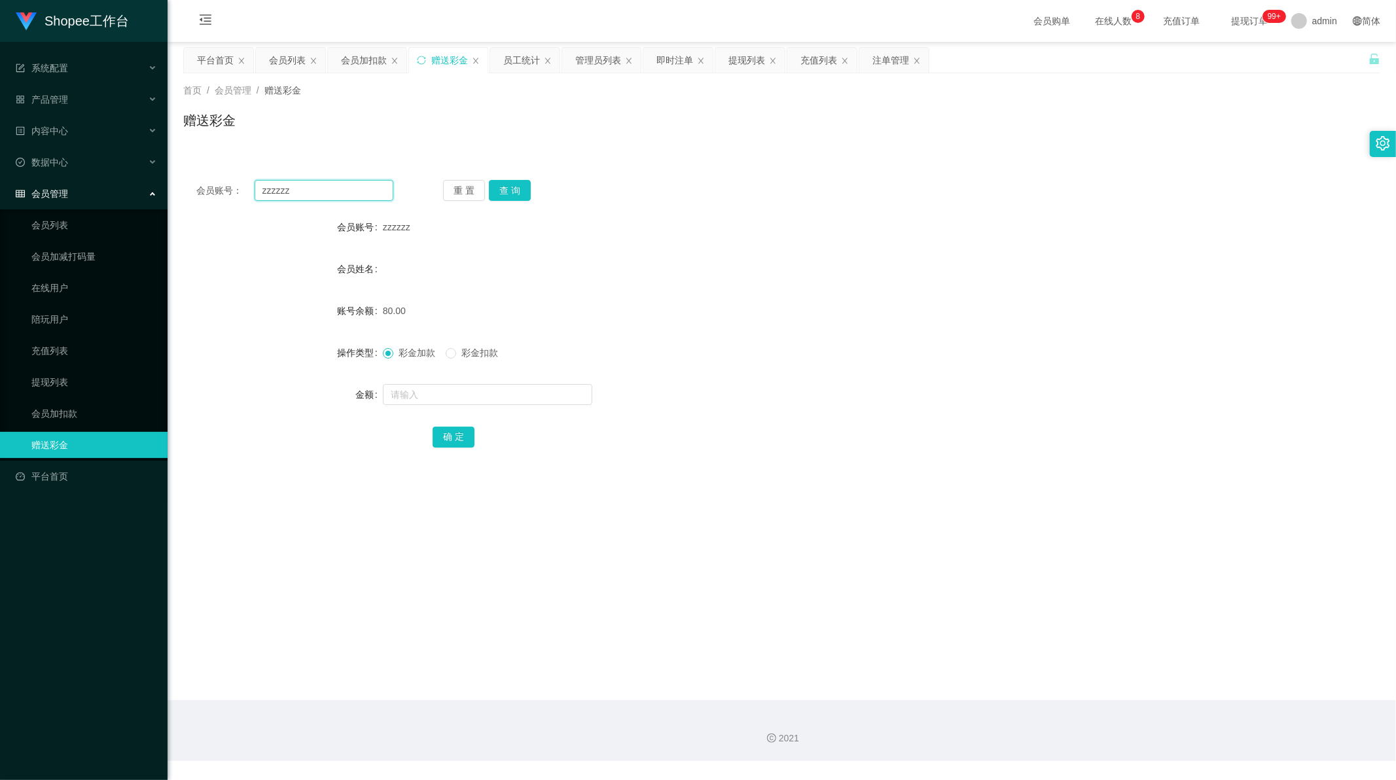
click at [332, 181] on input "zzzzzz" at bounding box center [324, 190] width 139 height 21
paste input "Cath88"
type input "Cath88"
click at [506, 190] on button "查 询" at bounding box center [510, 190] width 42 height 21
click at [419, 388] on input "text" at bounding box center [487, 394] width 209 height 21
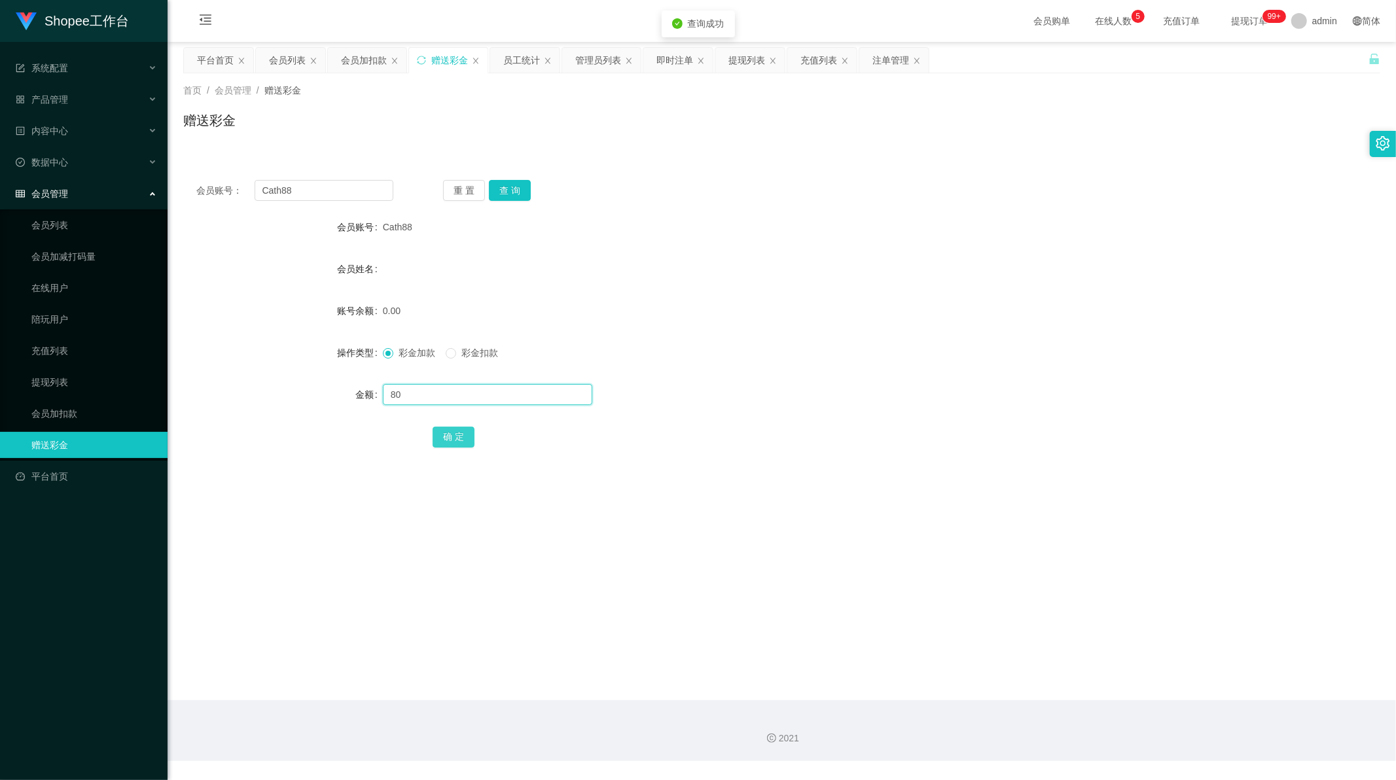
type input "80"
click at [445, 442] on button "确 定" at bounding box center [454, 437] width 42 height 21
click at [386, 135] on div "赠送彩金" at bounding box center [781, 126] width 1197 height 30
click at [378, 125] on div "赠送彩金" at bounding box center [781, 126] width 1197 height 30
click at [354, 48] on div "会员加扣款" at bounding box center [364, 60] width 46 height 25
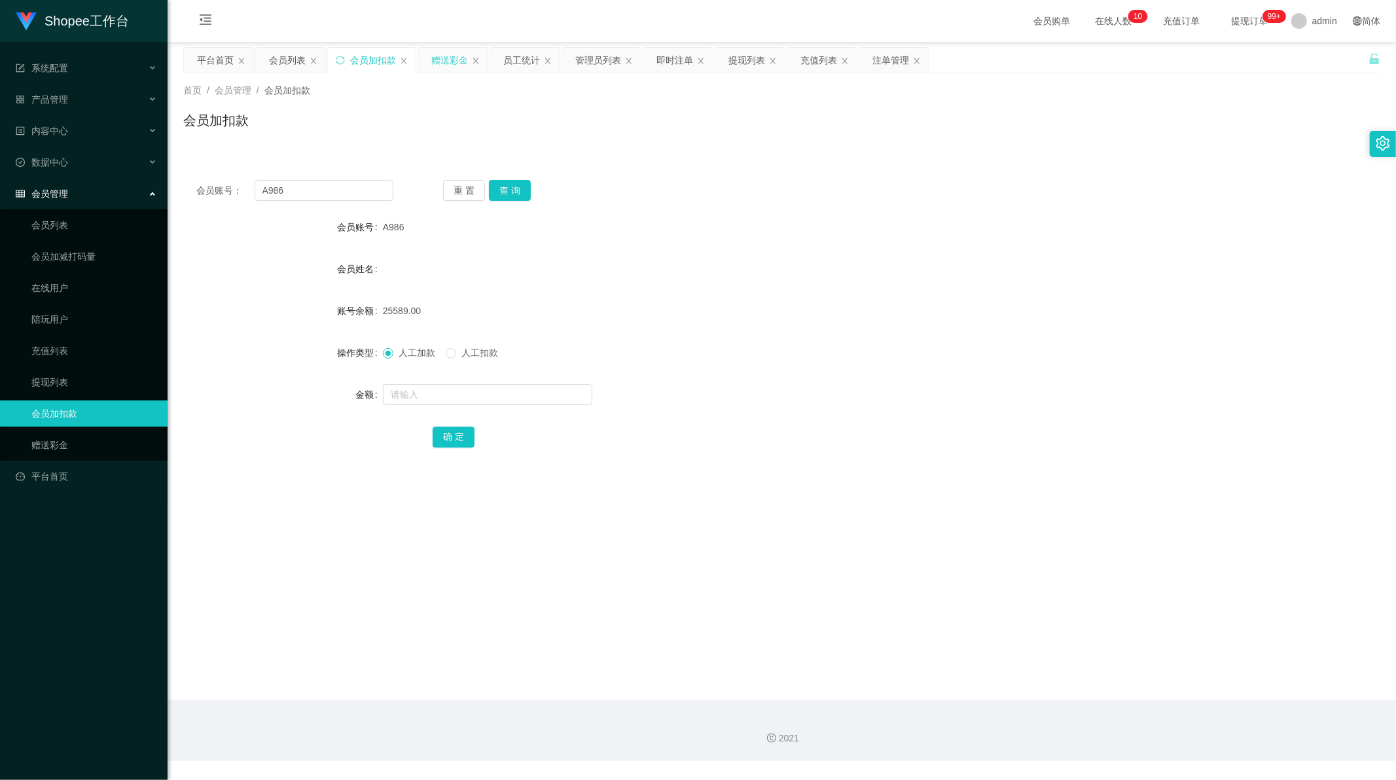
click at [461, 63] on div "赠送彩金" at bounding box center [449, 60] width 37 height 25
click at [815, 63] on div "充值列表" at bounding box center [818, 60] width 37 height 25
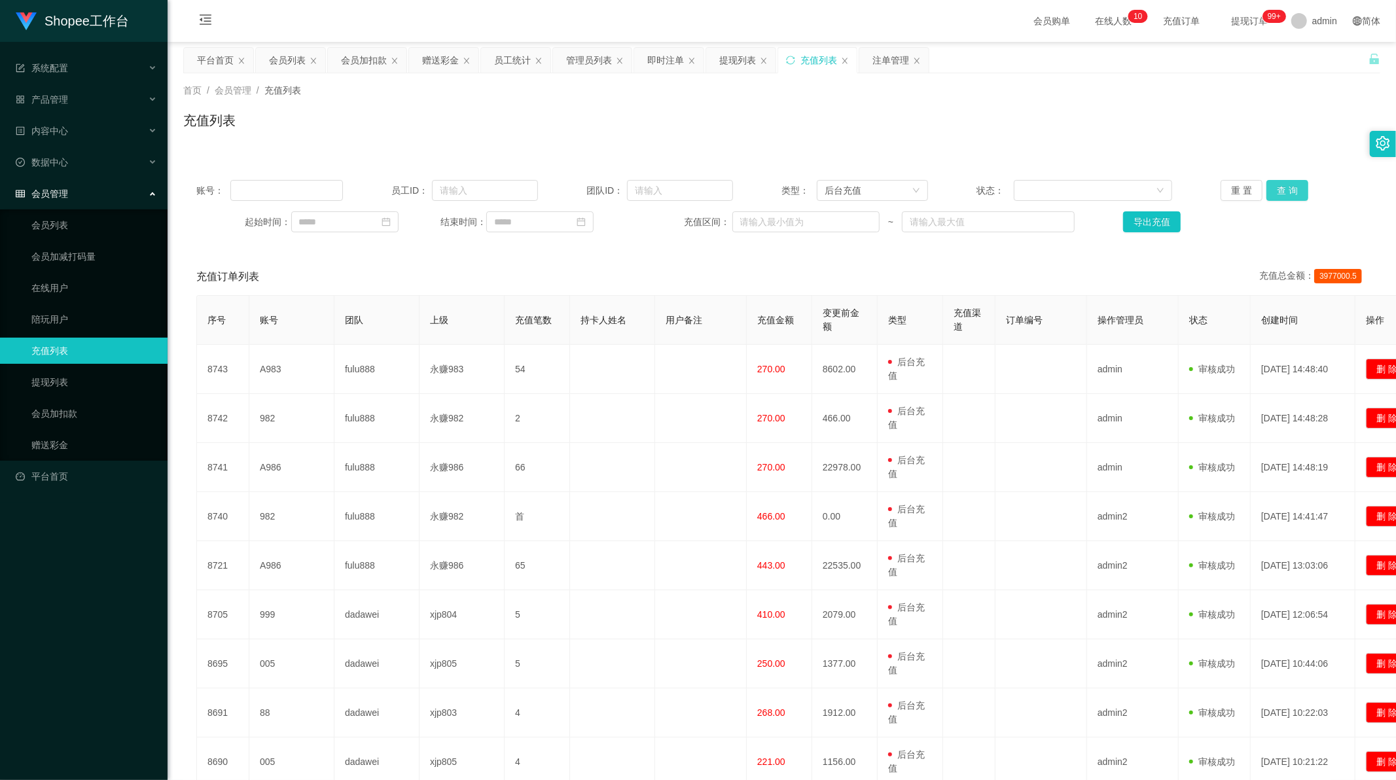
click at [1291, 192] on button "查 询" at bounding box center [1287, 190] width 42 height 21
click at [701, 113] on div "充值列表" at bounding box center [781, 126] width 1197 height 30
click at [742, 61] on div "提现列表" at bounding box center [737, 60] width 37 height 25
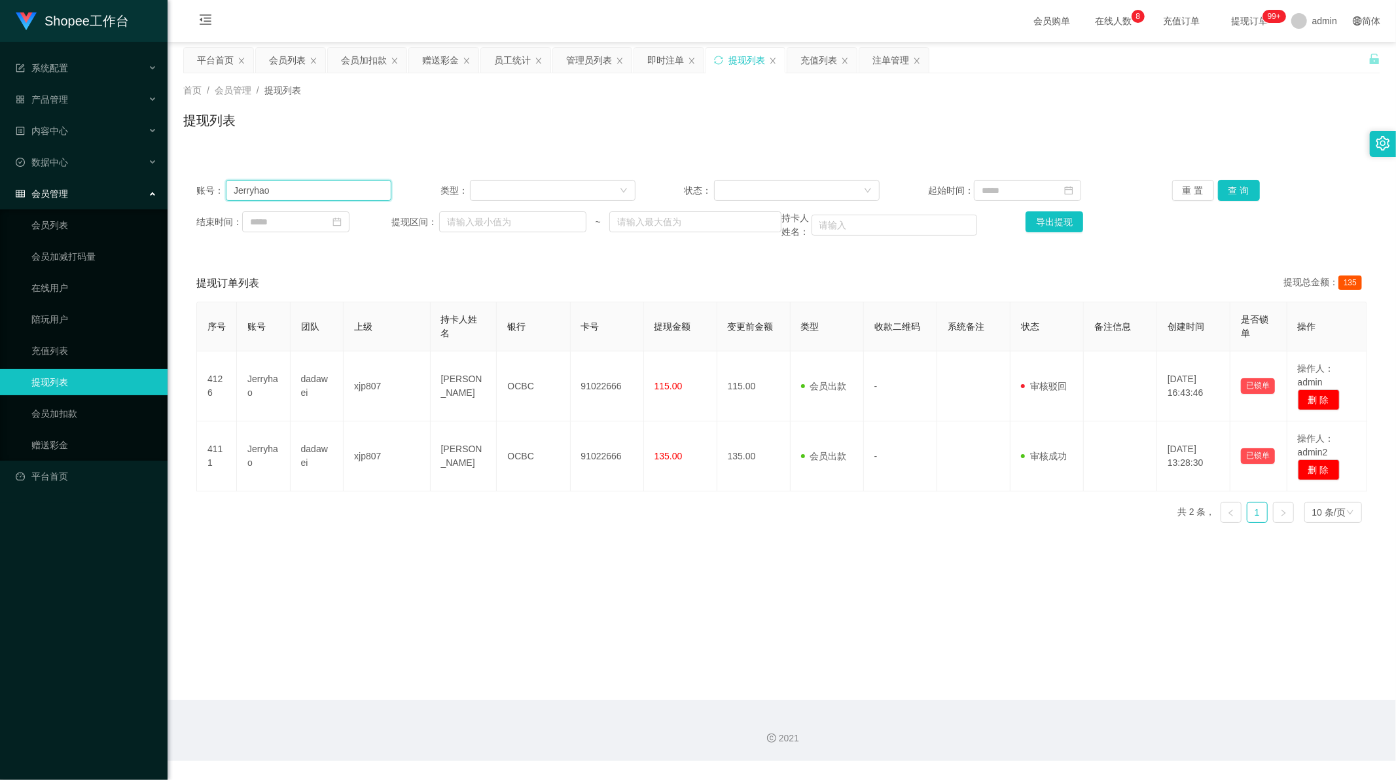
click at [284, 192] on input "Jerryhao" at bounding box center [309, 190] width 166 height 21
click at [1226, 191] on button "查 询" at bounding box center [1239, 190] width 42 height 21
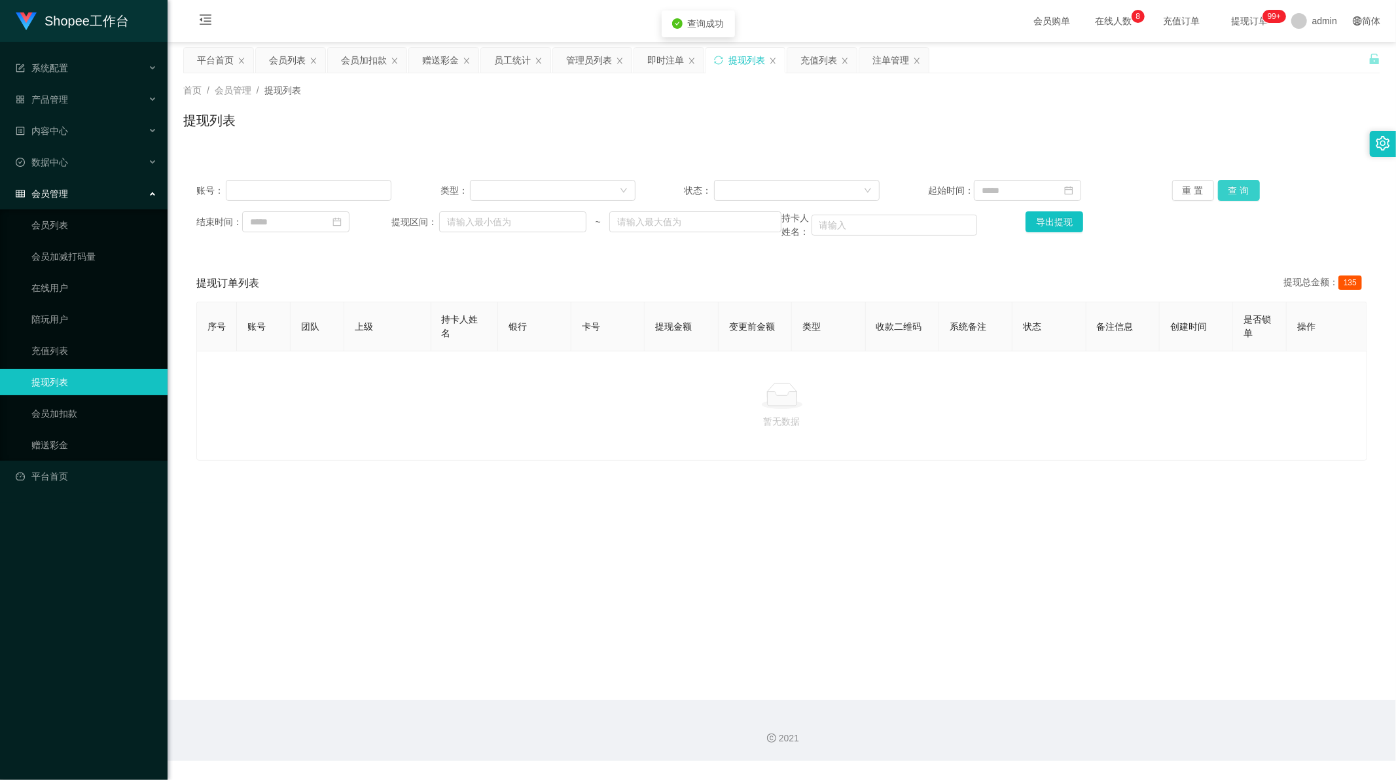
click at [1226, 191] on button "查 询" at bounding box center [1239, 190] width 42 height 21
click at [323, 181] on input "text" at bounding box center [309, 190] width 166 height 21
drag, startPoint x: 323, startPoint y: 182, endPoint x: 183, endPoint y: 161, distance: 141.6
click at [183, 161] on div "账号： 类型： 状态： 起始时间： 重 置 查 询 结束时间： 提现区间： ~ 持卡人姓名： 导出提现 提现订单列表 提现总金额： 135 序号 账号 团队 …" at bounding box center [781, 306] width 1197 height 310
click at [1234, 190] on button "查 询" at bounding box center [1239, 190] width 42 height 21
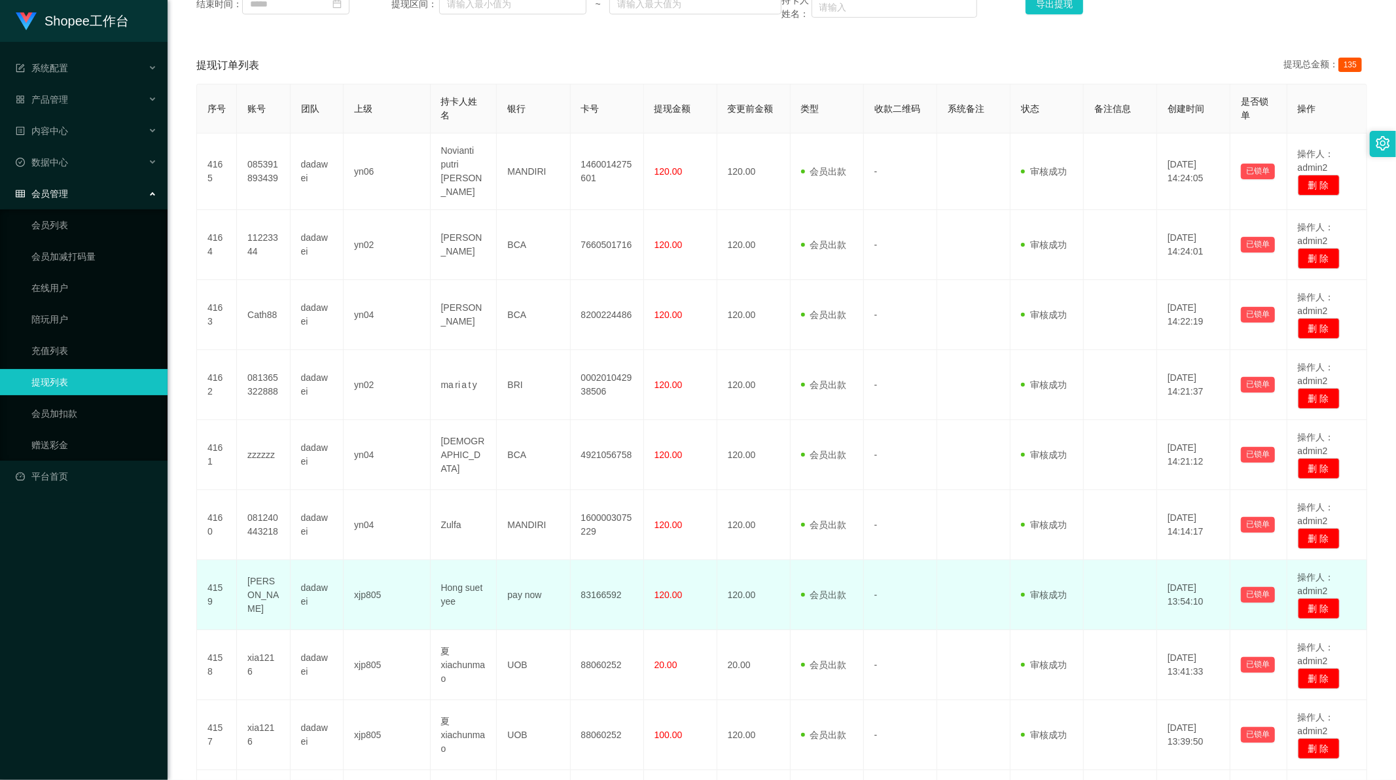
scroll to position [145, 0]
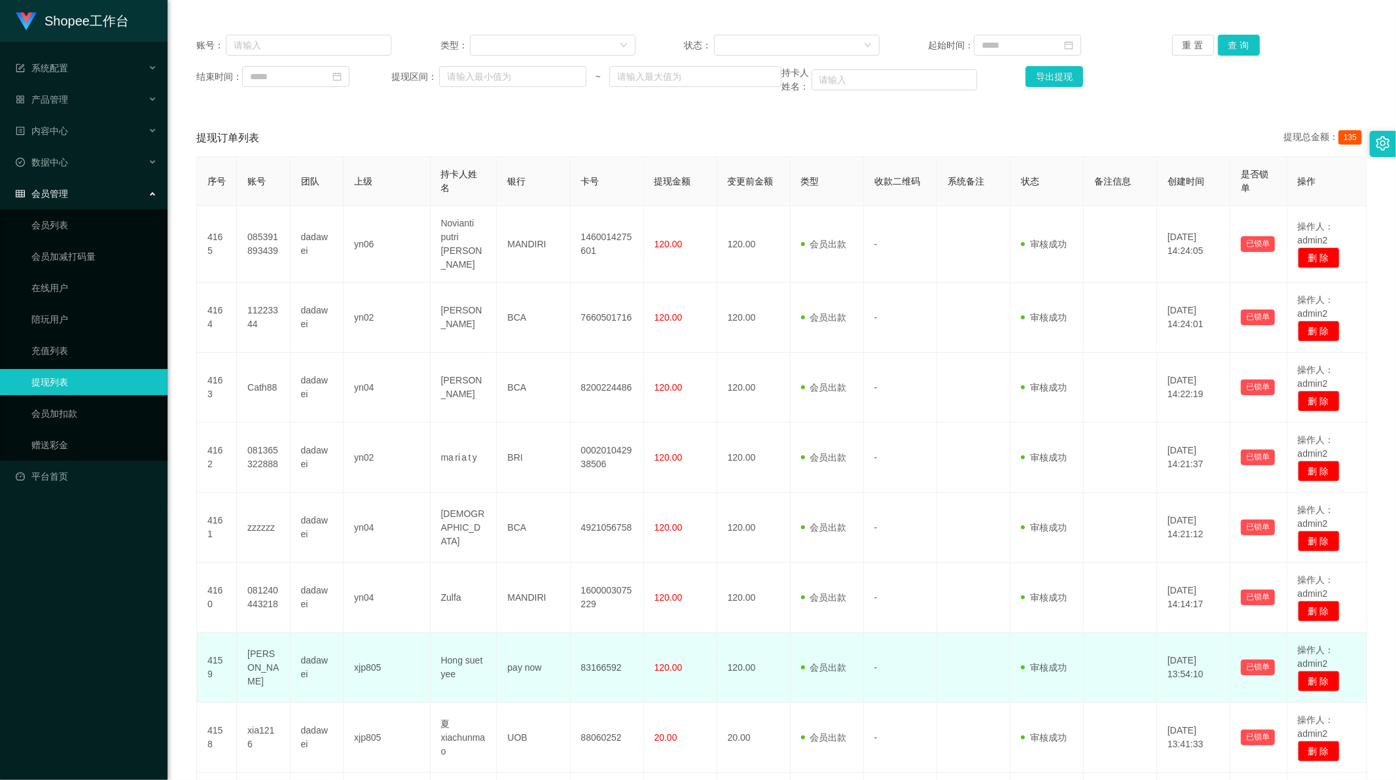
click at [710, 643] on td "120.00" at bounding box center [680, 668] width 73 height 70
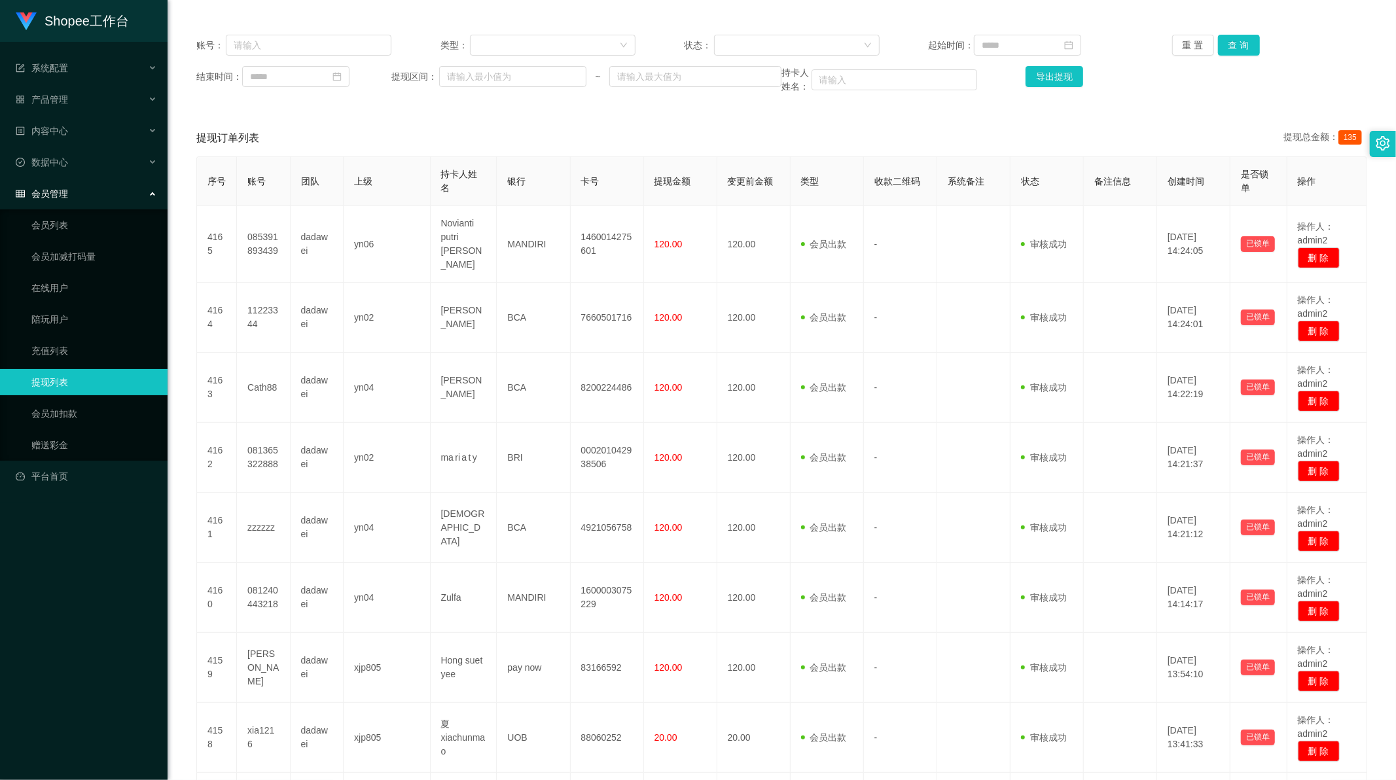
click at [662, 120] on div "提现订单列表 提现总金额： 135" at bounding box center [781, 138] width 1171 height 37
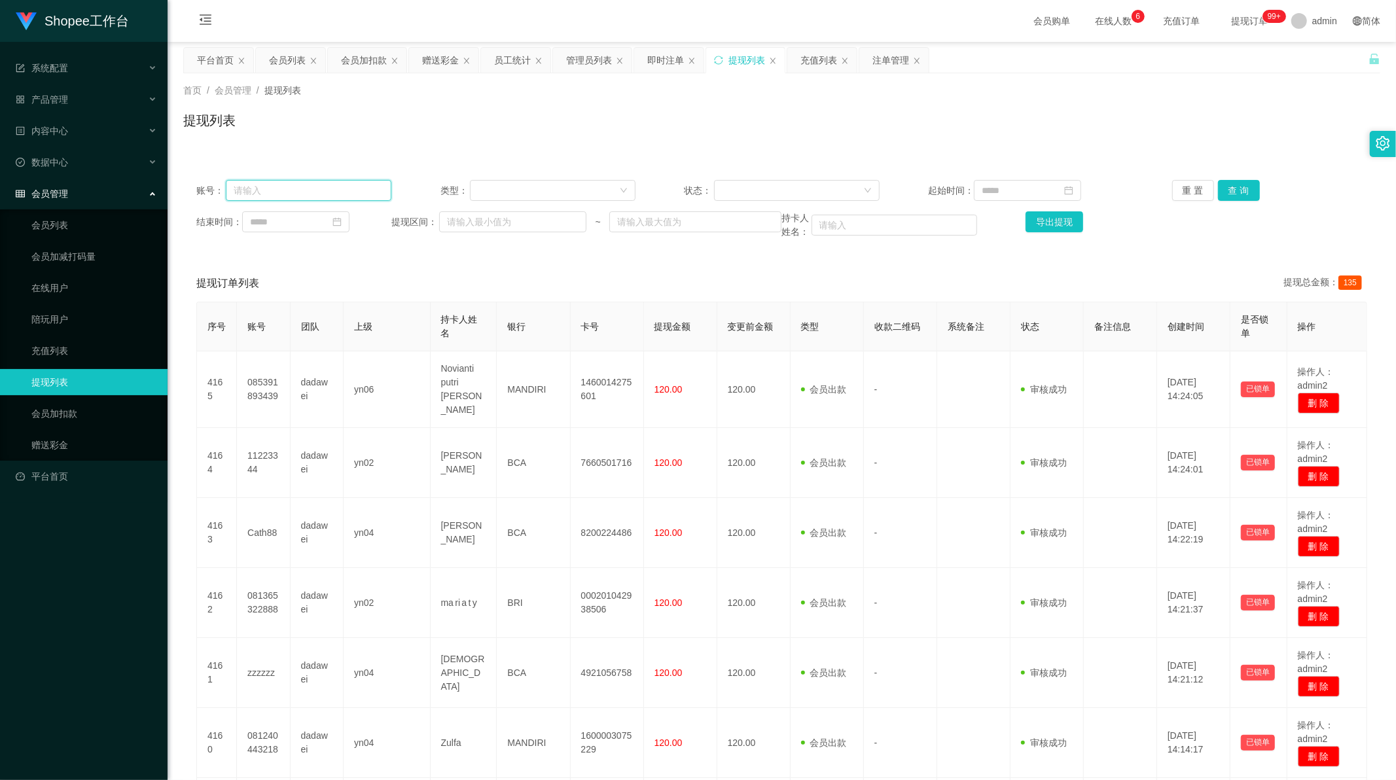
click at [266, 200] on input "text" at bounding box center [309, 190] width 166 height 21
click at [266, 196] on input "text" at bounding box center [309, 190] width 166 height 21
paste input "082154902085"
click at [1230, 200] on button "查 询" at bounding box center [1239, 190] width 42 height 21
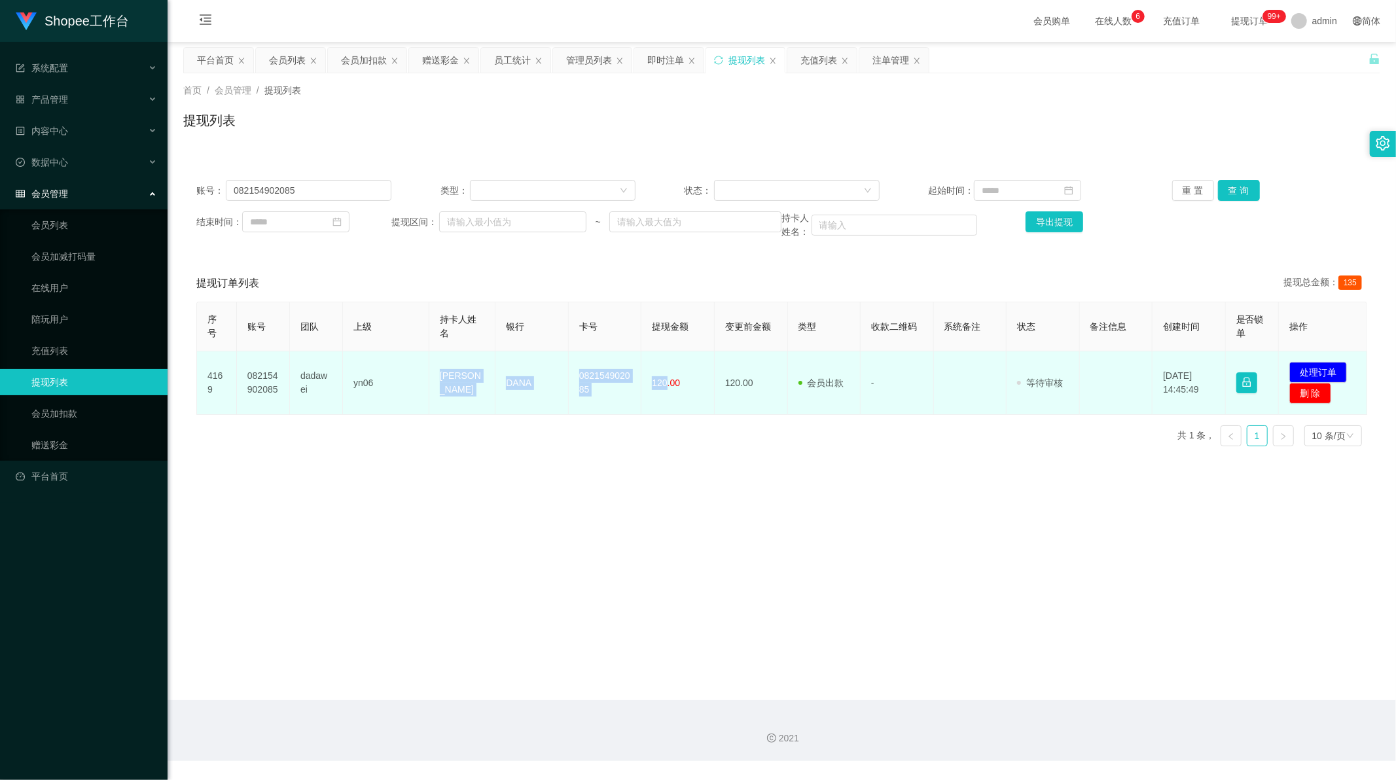
drag, startPoint x: 435, startPoint y: 384, endPoint x: 664, endPoint y: 382, distance: 229.7
click at [664, 382] on tr "4169 082154902085 dadawei yn06 [PERSON_NAME] 082154902085 120.00 120.00 会员出款 人工…" at bounding box center [782, 382] width 1170 height 63
click at [1319, 370] on button "处理订单" at bounding box center [1318, 372] width 58 height 21
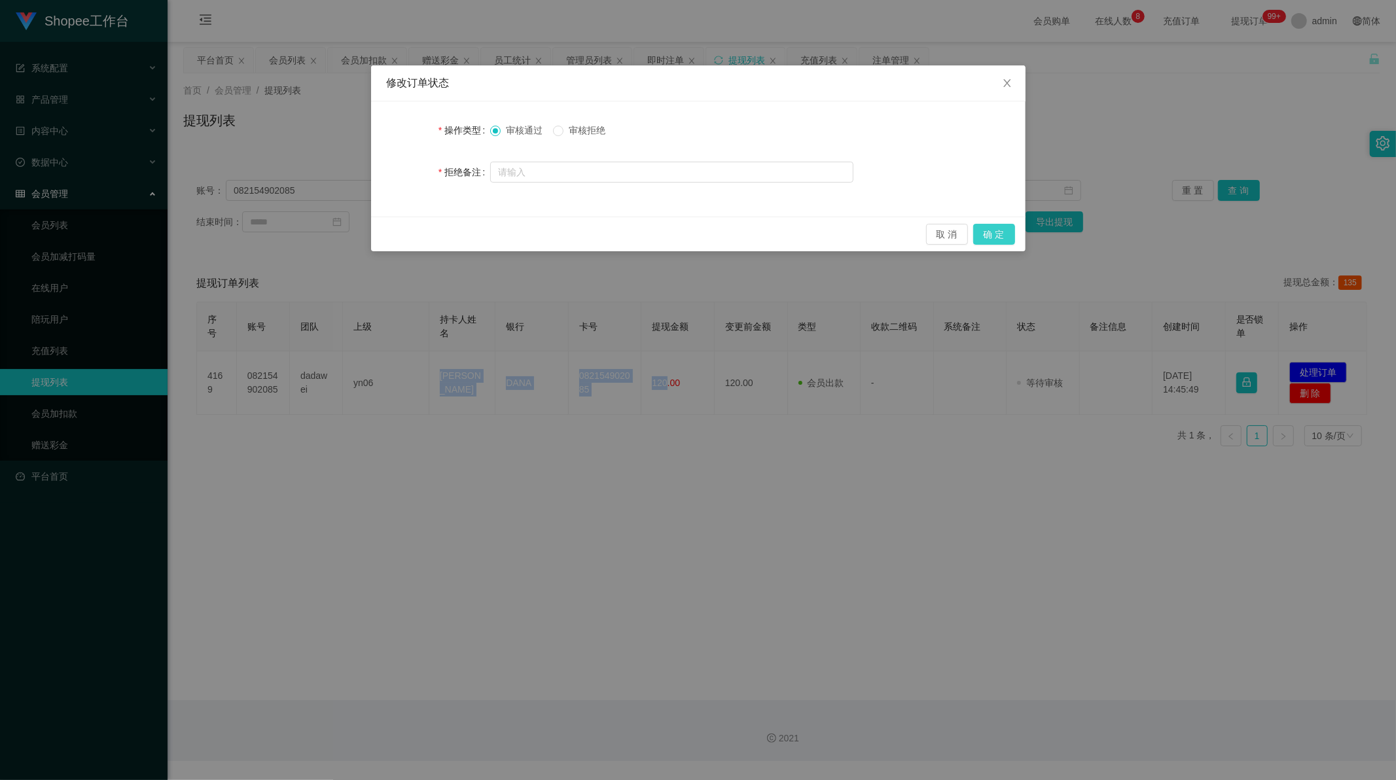
click at [995, 238] on button "确 定" at bounding box center [994, 234] width 42 height 21
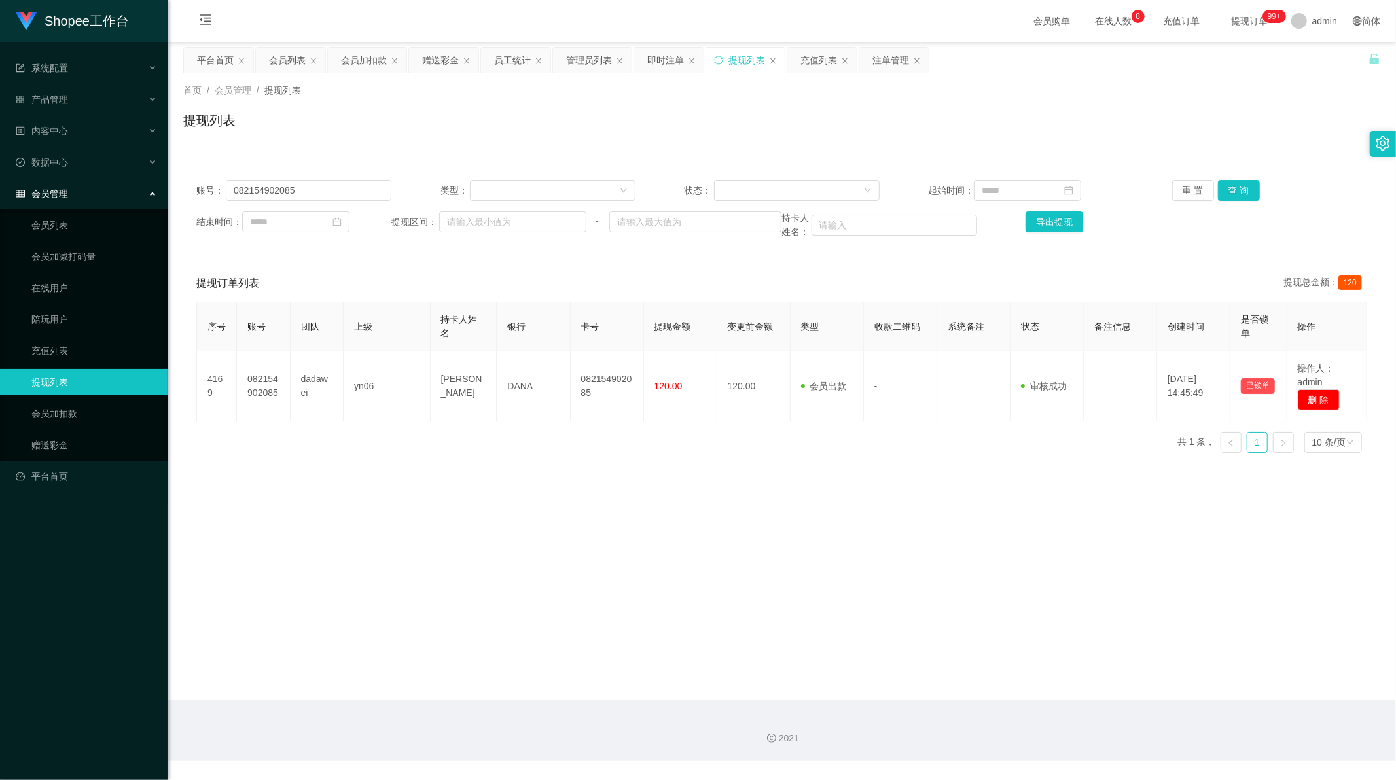
click at [668, 478] on main "关闭左侧 关闭右侧 关闭其它 刷新页面 平台首页 会员列表 会员加扣款 赠送彩金 员工统计 管理员列表 即时注单 提现列表 充值列表 注单管理 首页 / 会员…" at bounding box center [782, 371] width 1228 height 658
click at [285, 195] on input "082154902085" at bounding box center [309, 190] width 166 height 21
drag, startPoint x: 285, startPoint y: 195, endPoint x: 729, endPoint y: 194, distance: 443.7
click at [285, 194] on input "082154902085" at bounding box center [309, 190] width 166 height 21
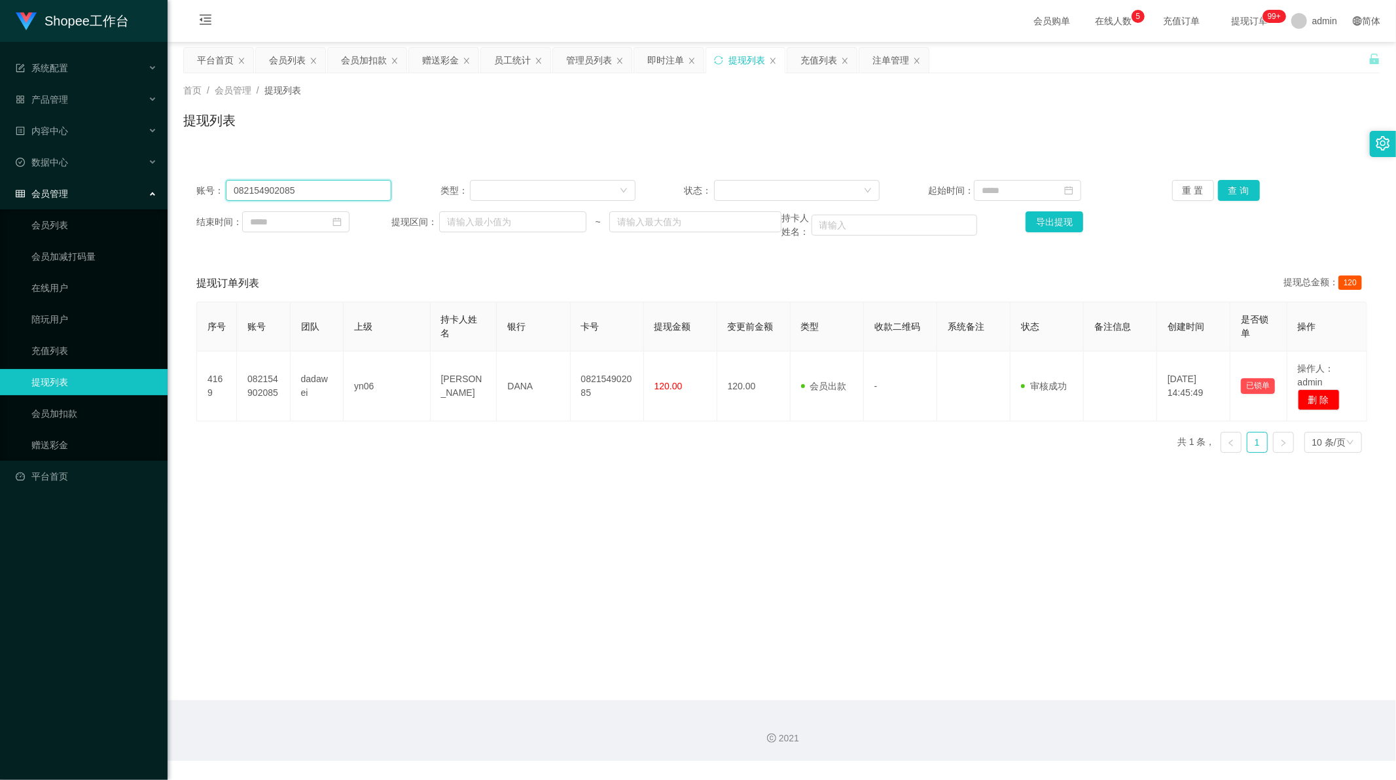
paste input "1275776"
type input "08127577685"
click at [1230, 190] on button "查 询" at bounding box center [1239, 190] width 42 height 21
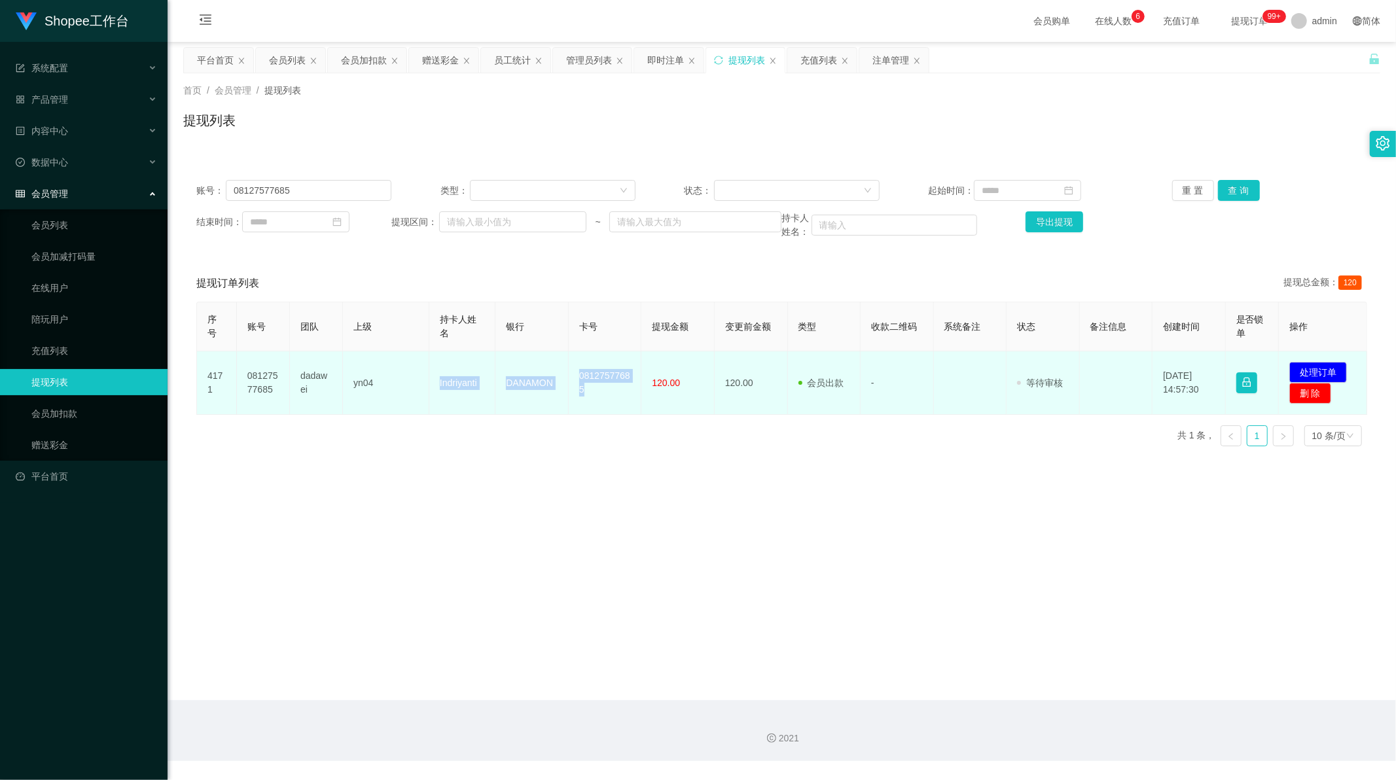
drag, startPoint x: 435, startPoint y: 384, endPoint x: 623, endPoint y: 391, distance: 188.6
click at [623, 391] on tr "4171 08127577685 dadawei yn04 Indriyanti DANAMON 08127577685 120.00 120.00 会员出款…" at bounding box center [782, 382] width 1170 height 63
click at [1317, 368] on button "处理订单" at bounding box center [1318, 372] width 58 height 21
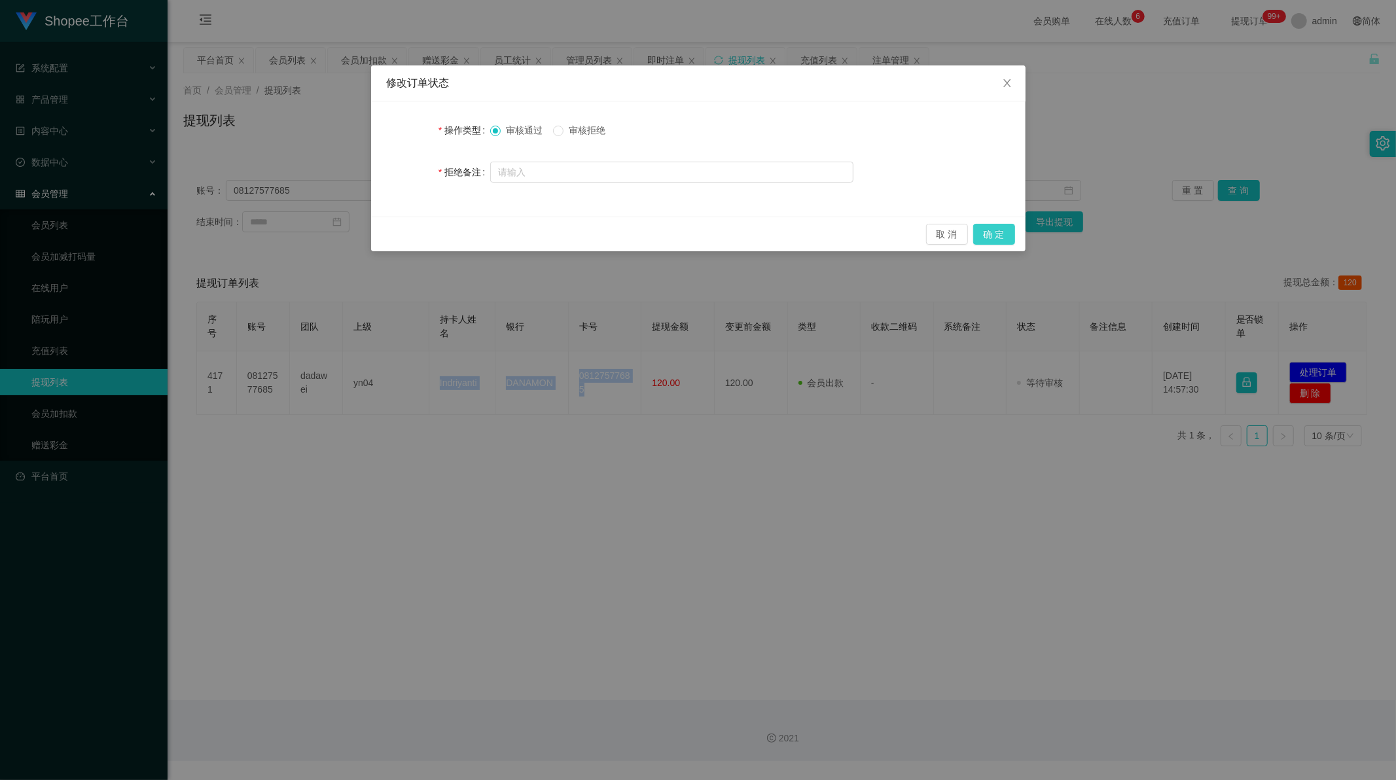
click at [993, 233] on button "确 定" at bounding box center [994, 234] width 42 height 21
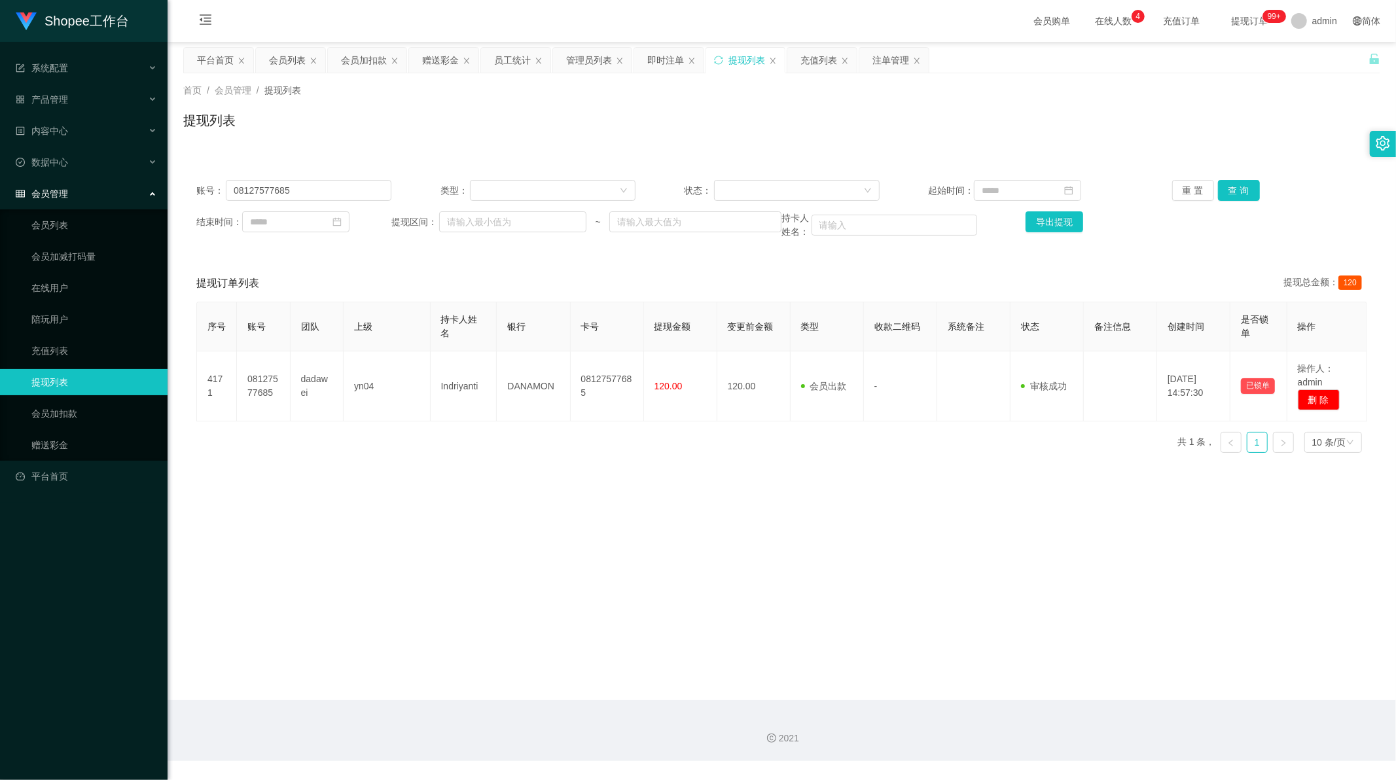
click at [683, 453] on div "序号 账号 团队 上级 持卡人姓名 银行 卡号 提现金额 变更前金额 类型 收款二维码 系统备注 状态 备注信息 创建时间 是否锁单 操作 4171 0812…" at bounding box center [781, 383] width 1171 height 162
click at [649, 493] on main "关闭左侧 关闭右侧 关闭其它 刷新页面 平台首页 会员列表 会员加扣款 赠送彩金 员工统计 管理员列表 即时注单 提现列表 充值列表 注单管理 首页 / 会员…" at bounding box center [782, 371] width 1228 height 658
